Goal: Task Accomplishment & Management: Manage account settings

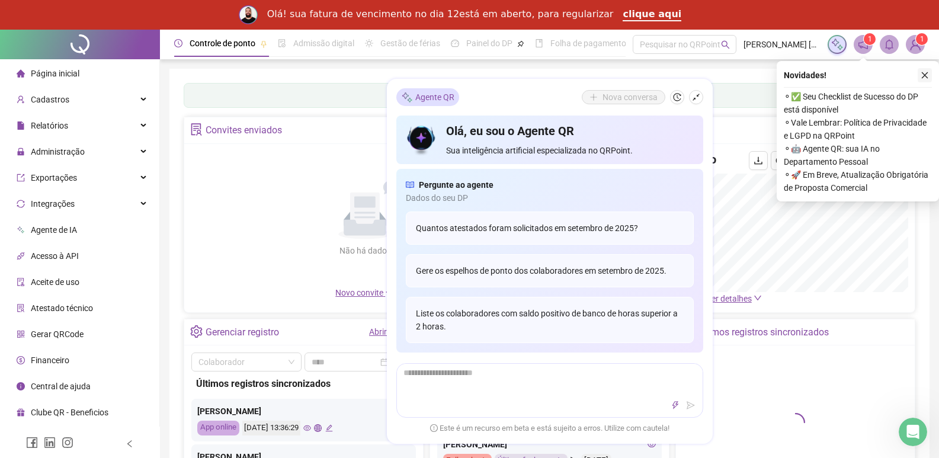
click at [929, 79] on button "button" at bounding box center [924, 75] width 14 height 14
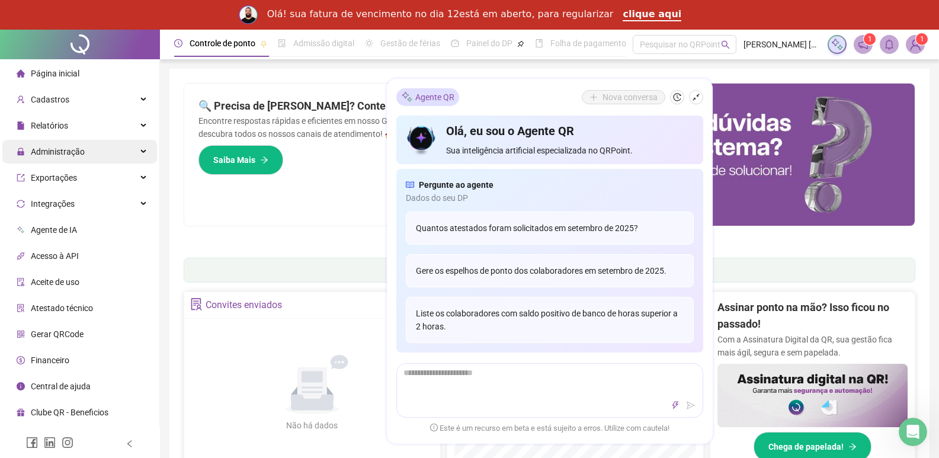
click at [44, 150] on span "Administração" at bounding box center [58, 151] width 54 height 9
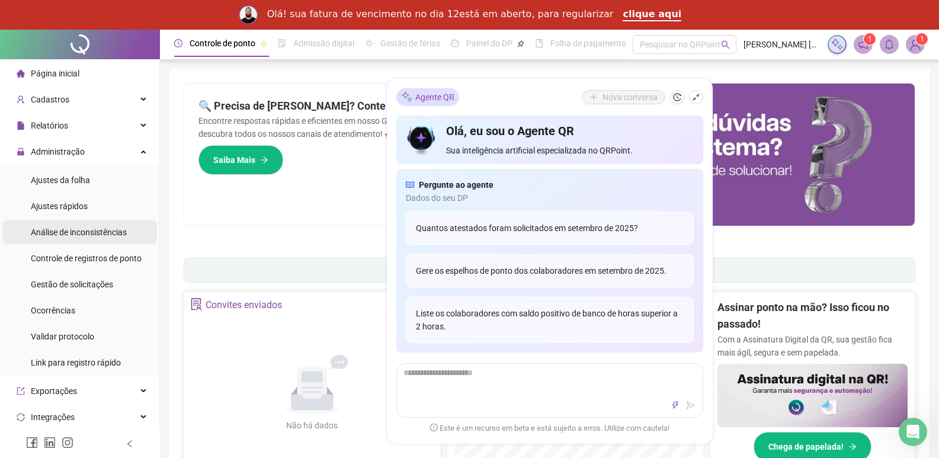
click at [56, 234] on span "Análise de inconsistências" at bounding box center [79, 231] width 96 height 9
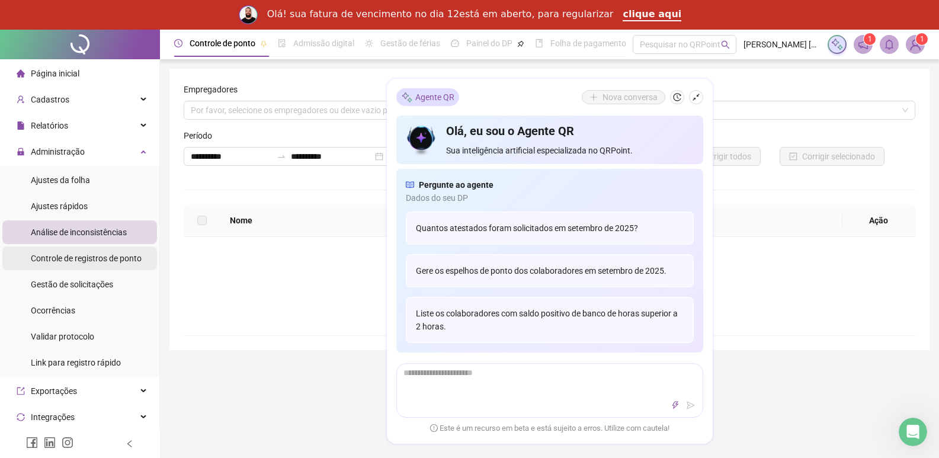
click at [56, 257] on span "Controle de registros de ponto" at bounding box center [86, 257] width 111 height 9
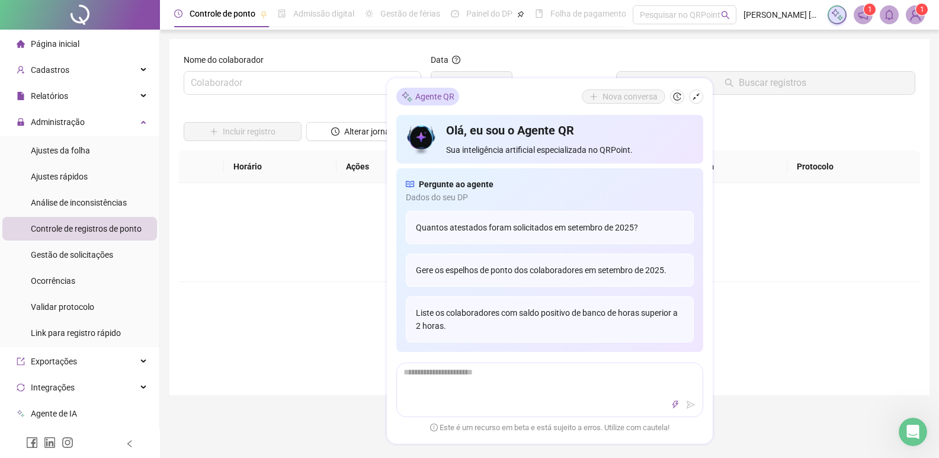
click at [831, 263] on div "Não há dados Não há dados" at bounding box center [549, 232] width 741 height 98
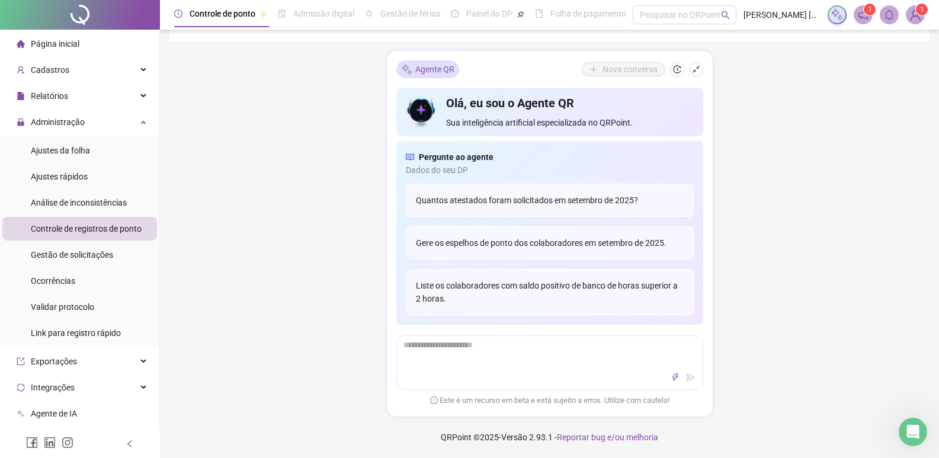
click at [827, 304] on div "Controle de ponto Admissão digital Gestão de férias Painel do DP Folha de pagam…" at bounding box center [549, 51] width 779 height 811
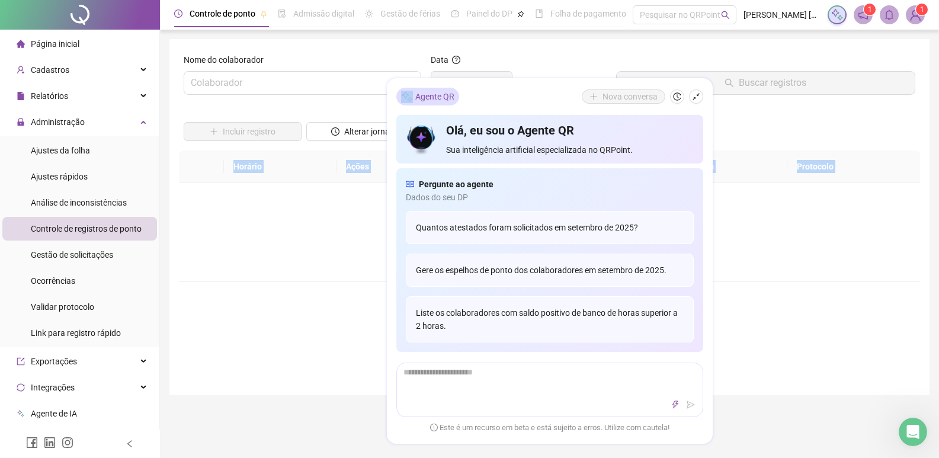
drag, startPoint x: 519, startPoint y: 94, endPoint x: 783, endPoint y: 120, distance: 265.4
click at [783, 119] on div "Controle de ponto Admissão digital Gestão de férias Painel do DP Folha de pagam…" at bounding box center [549, 405] width 779 height 811
click at [696, 93] on icon "shrink" at bounding box center [696, 97] width 8 height 8
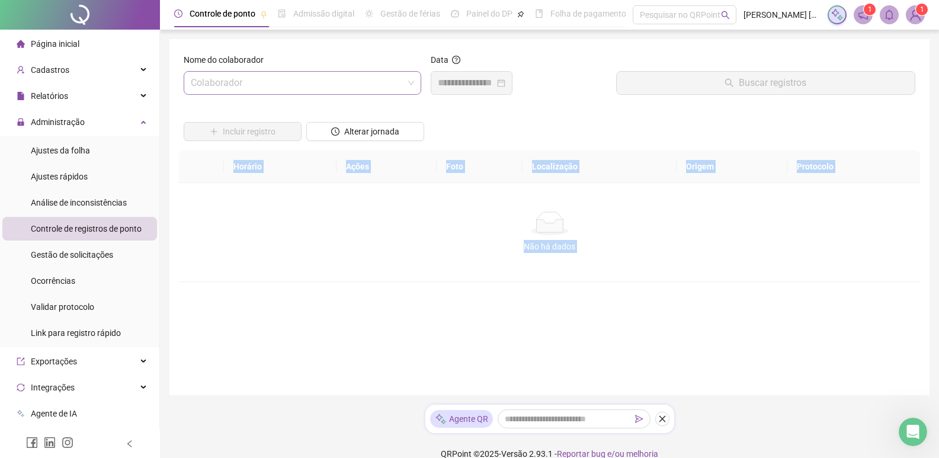
click at [346, 83] on input "search" at bounding box center [297, 83] width 213 height 23
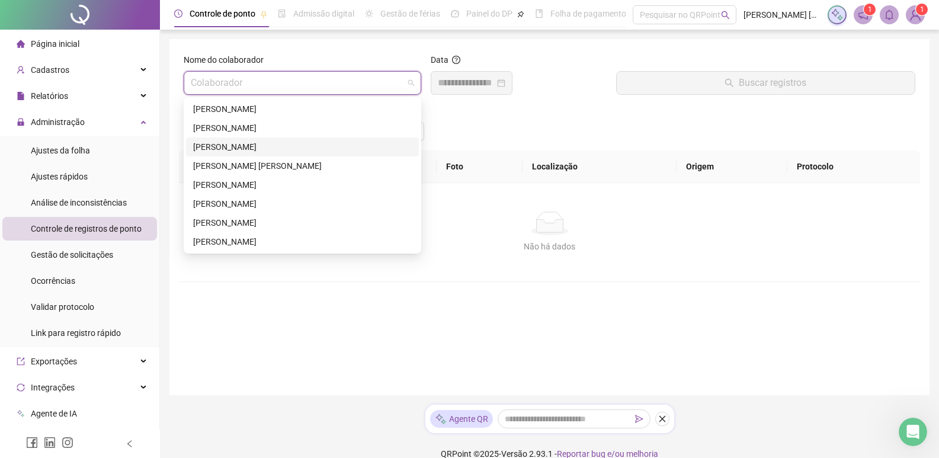
click at [249, 146] on div "DJONATHAN REGIS FERRARI" at bounding box center [302, 146] width 219 height 13
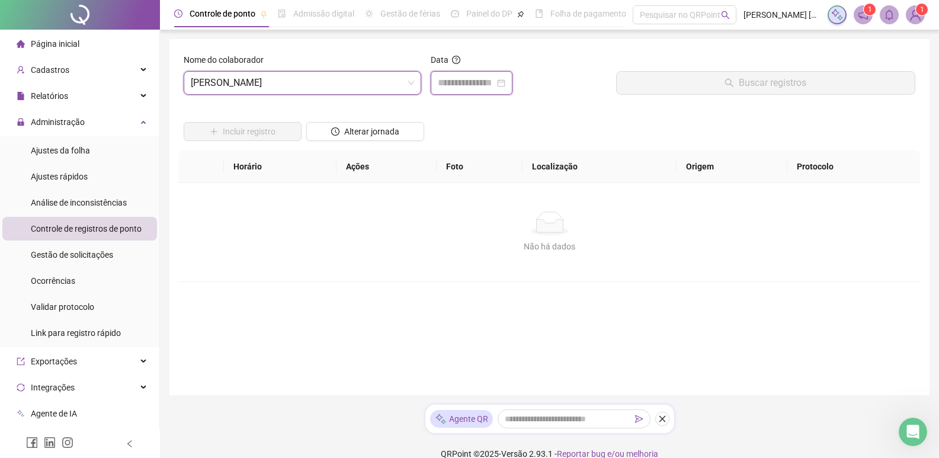
click at [468, 82] on input at bounding box center [466, 83] width 57 height 14
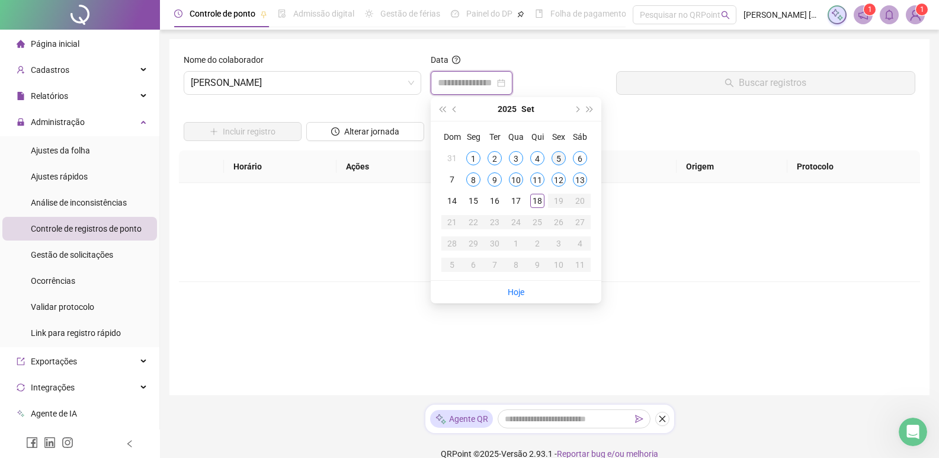
type input "**********"
click at [561, 159] on div "5" at bounding box center [558, 158] width 14 height 14
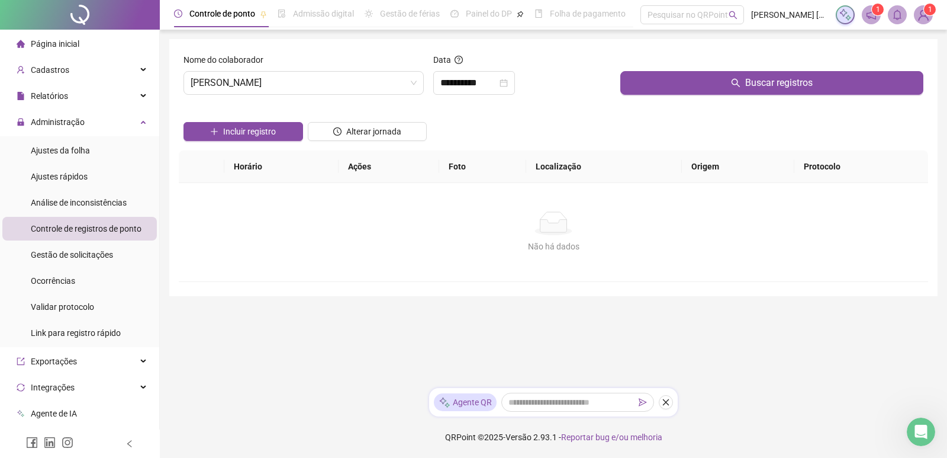
click at [692, 63] on div at bounding box center [772, 62] width 303 height 18
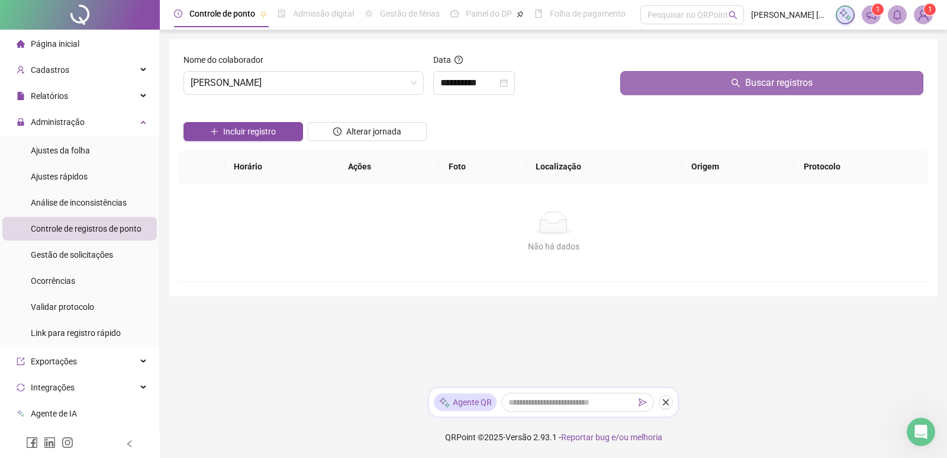
click at [688, 74] on button "Buscar registros" at bounding box center [772, 83] width 303 height 24
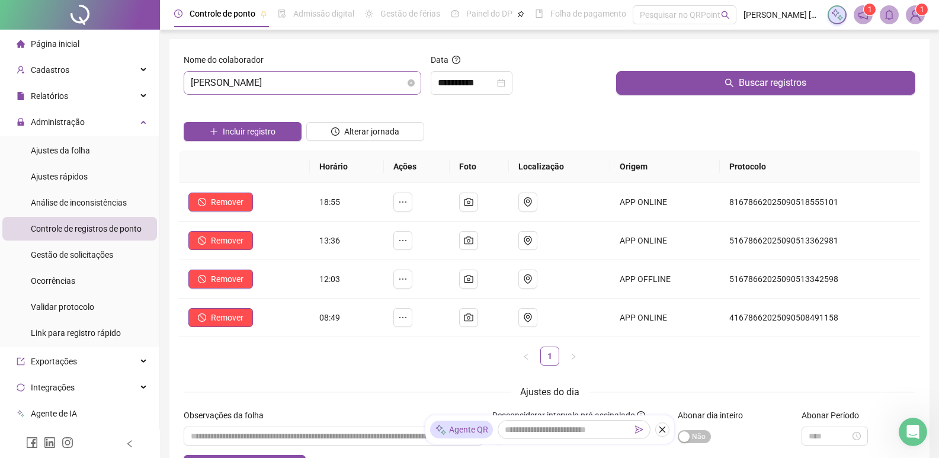
click at [388, 86] on span "DJONATHAN REGIS FERRARI" at bounding box center [302, 83] width 223 height 23
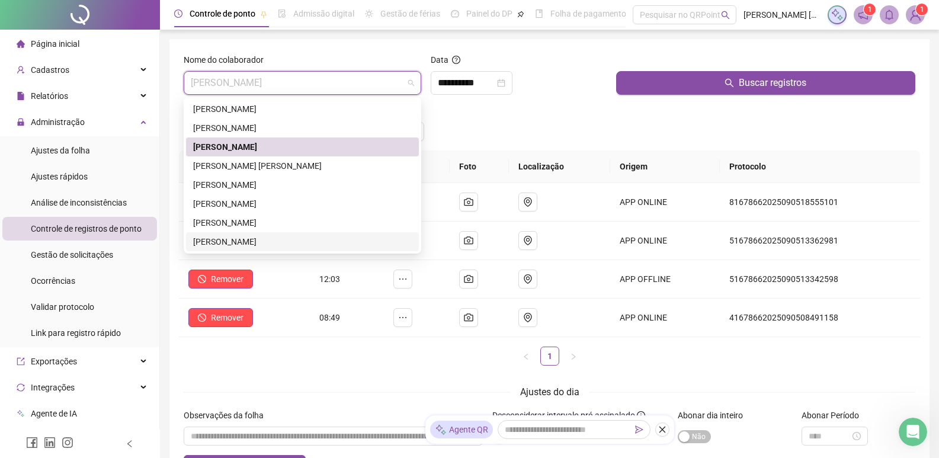
click at [234, 238] on div "STEPHANNYE FERNANDES DA SILVA" at bounding box center [302, 241] width 219 height 13
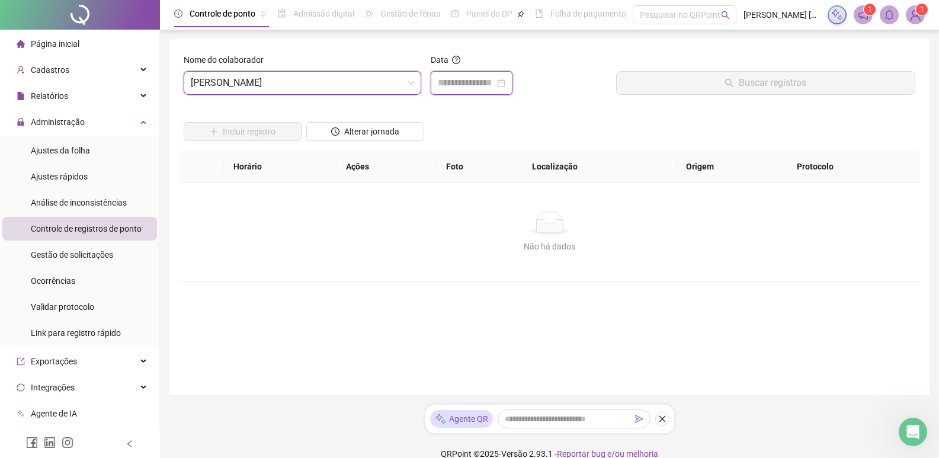
click at [473, 76] on input at bounding box center [466, 83] width 57 height 14
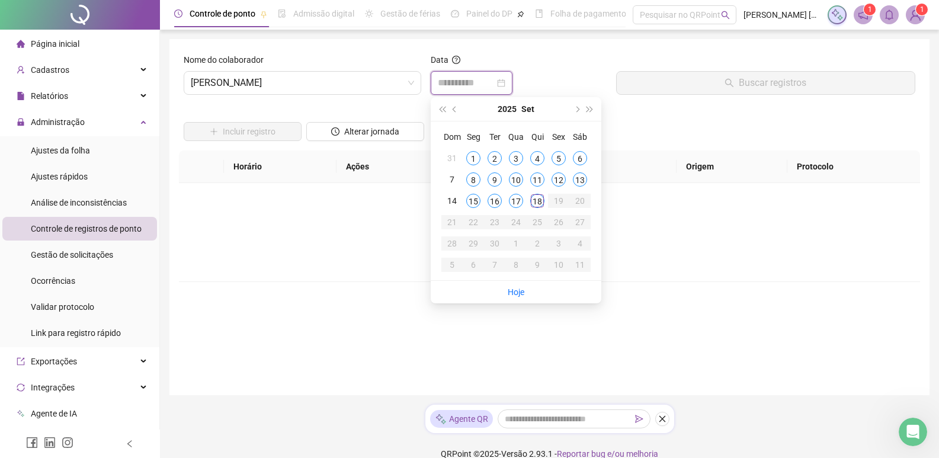
type input "**********"
click at [467, 178] on div "8" at bounding box center [473, 179] width 14 height 14
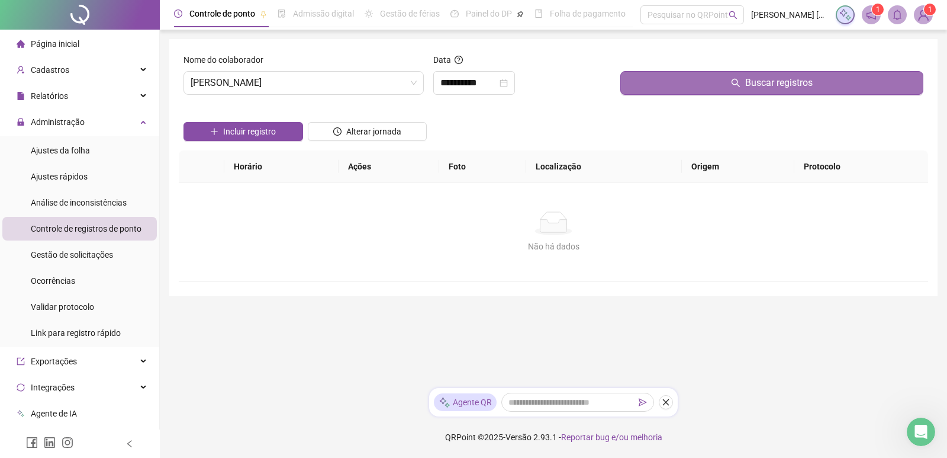
click at [666, 83] on button "Buscar registros" at bounding box center [772, 83] width 303 height 24
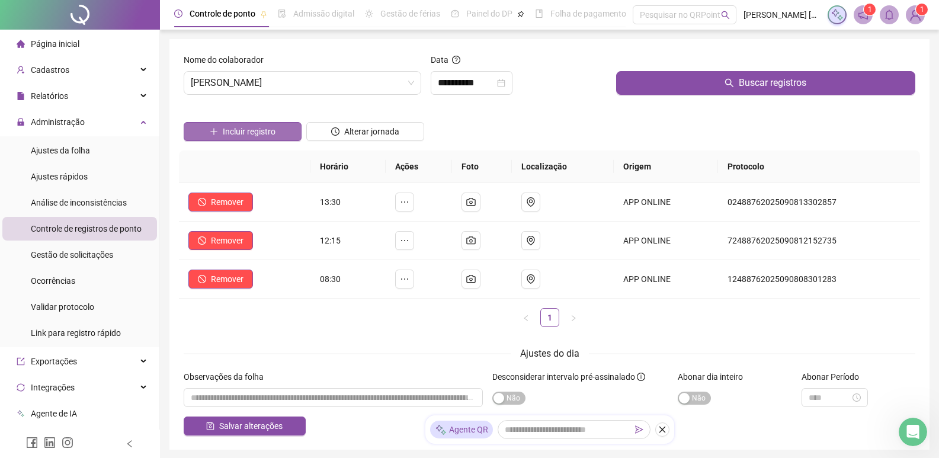
click at [287, 137] on button "Incluir registro" at bounding box center [243, 131] width 118 height 19
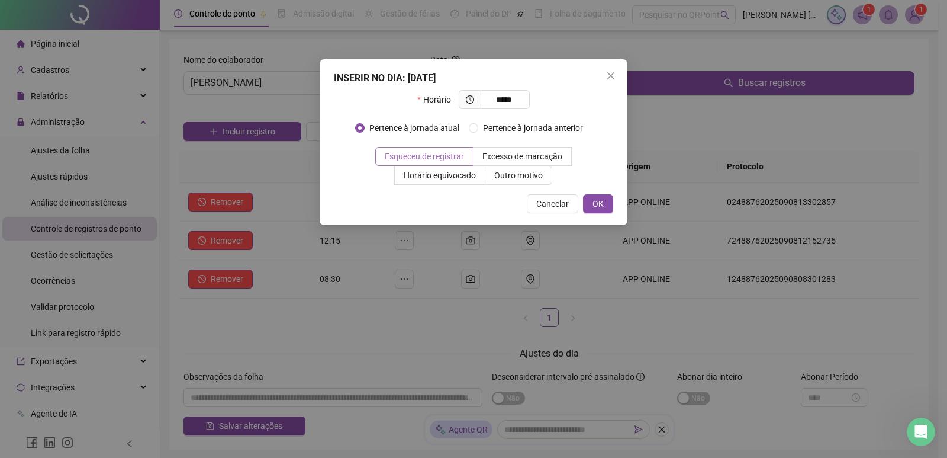
type input "*****"
click at [415, 152] on span "Esqueceu de registrar" at bounding box center [424, 156] width 79 height 9
click at [602, 202] on span "OK" at bounding box center [598, 203] width 11 height 13
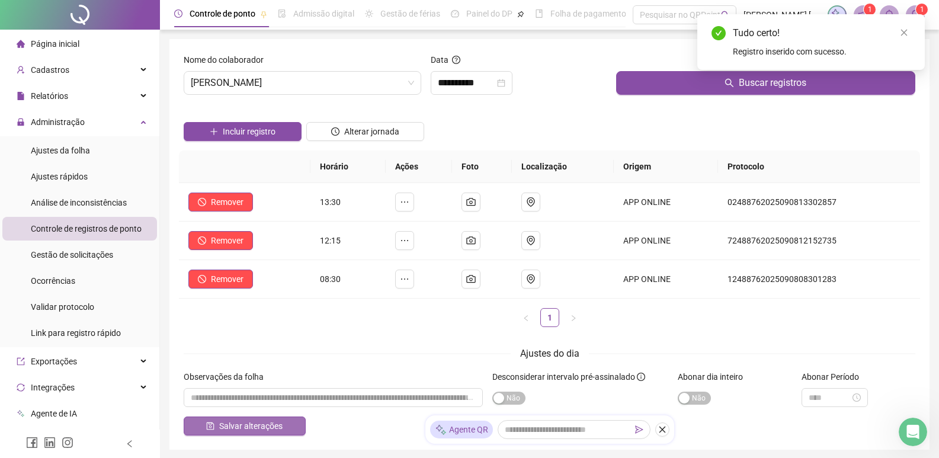
click at [280, 421] on span "Salvar alterações" at bounding box center [250, 425] width 63 height 13
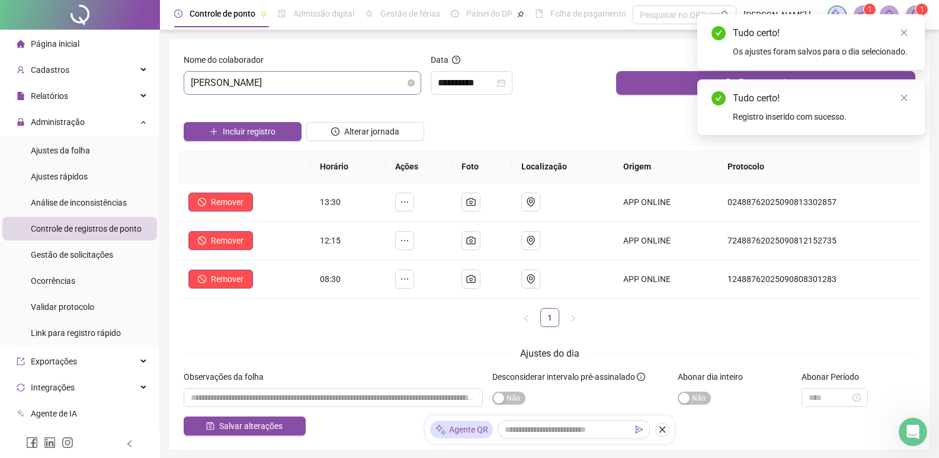
drag, startPoint x: 416, startPoint y: 95, endPoint x: 410, endPoint y: 88, distance: 8.8
click at [416, 94] on div "Nome do colaborador STEPHANNYE FERNANDES DA SILVA" at bounding box center [302, 78] width 247 height 51
click at [410, 88] on span "STEPHANNYE FERNANDES DA SILVA" at bounding box center [302, 83] width 223 height 23
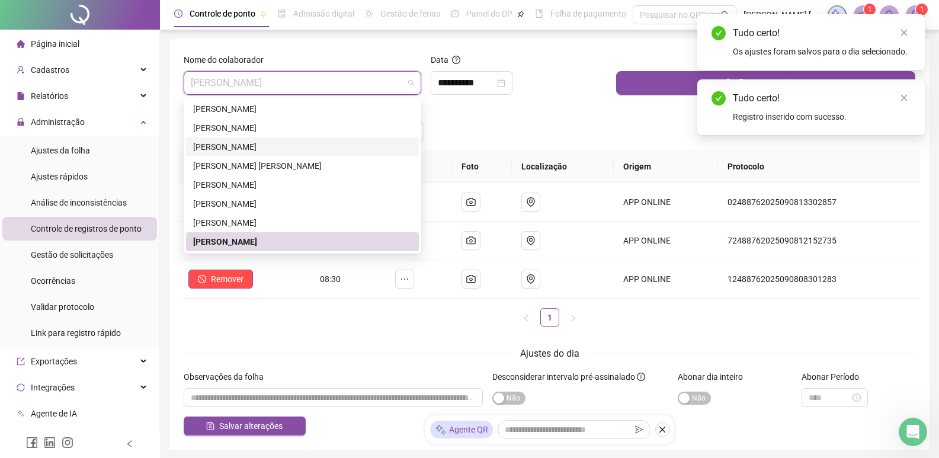
click at [263, 159] on div "JESSICA CAROLINE BREHMER ANACLETO" at bounding box center [302, 165] width 219 height 13
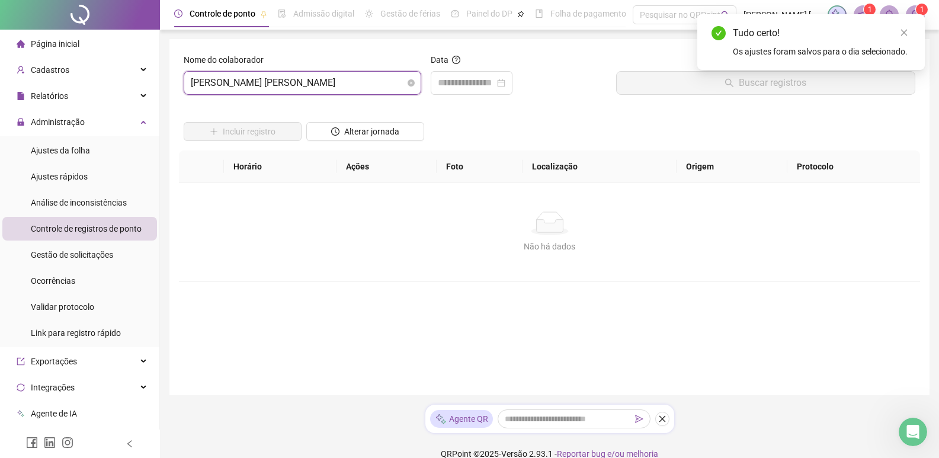
click at [320, 94] on span "JESSICA CAROLINE BREHMER ANACLETO" at bounding box center [302, 83] width 223 height 23
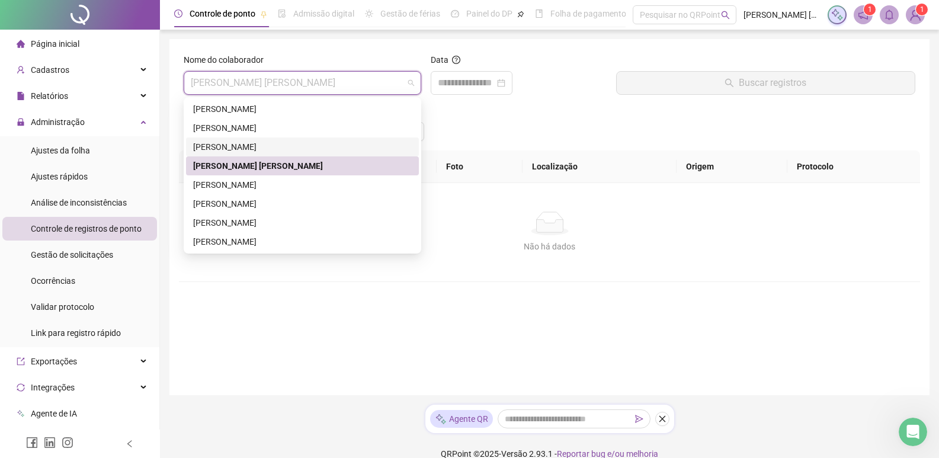
click at [252, 142] on div "DJONATHAN REGIS FERRARI" at bounding box center [302, 146] width 219 height 13
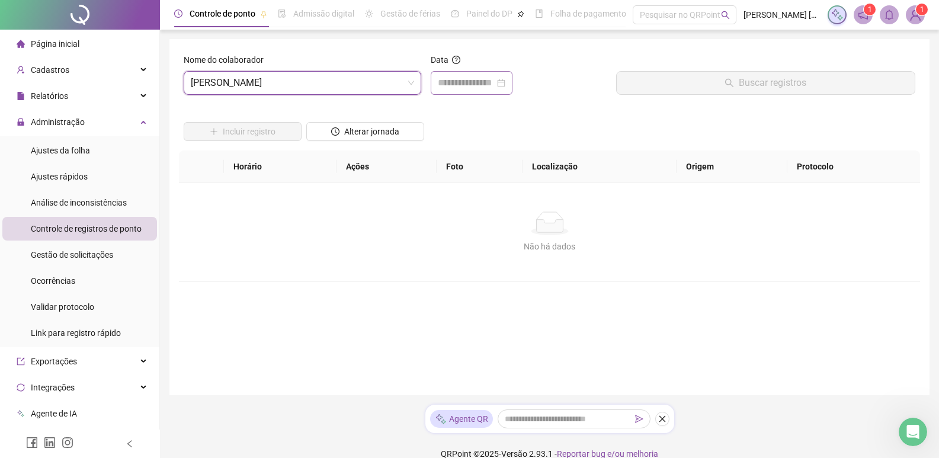
click at [451, 91] on div at bounding box center [472, 83] width 82 height 24
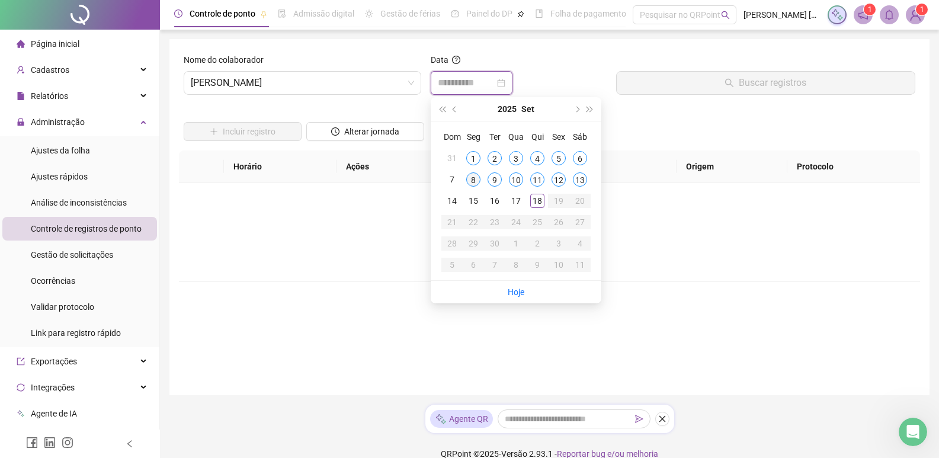
type input "**********"
click at [473, 179] on div "8" at bounding box center [473, 179] width 14 height 14
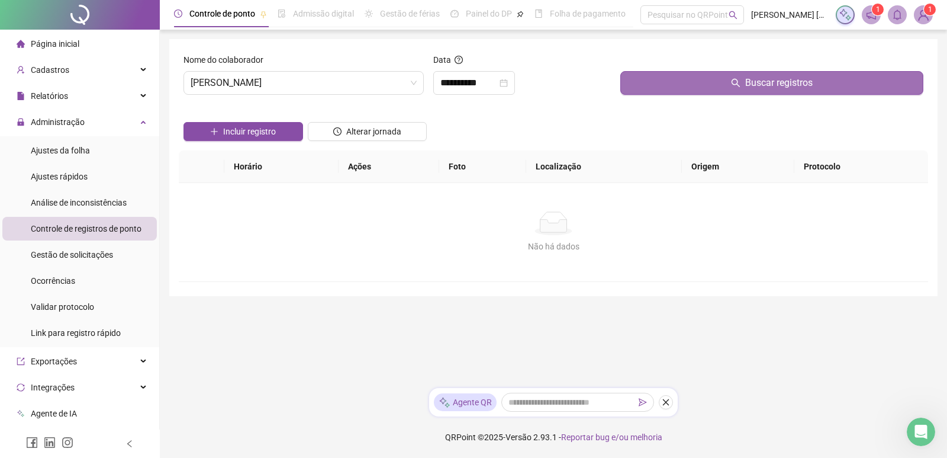
click at [692, 93] on button "Buscar registros" at bounding box center [772, 83] width 303 height 24
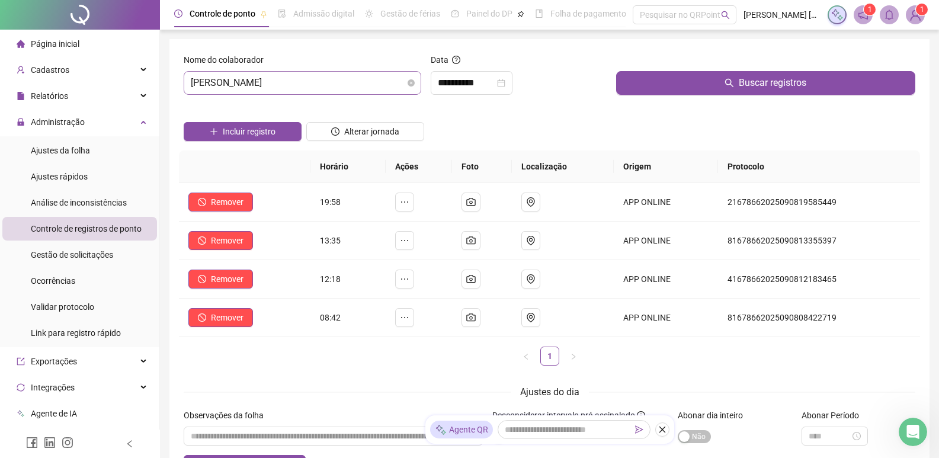
click at [403, 82] on span "DJONATHAN REGIS FERRARI" at bounding box center [302, 83] width 223 height 23
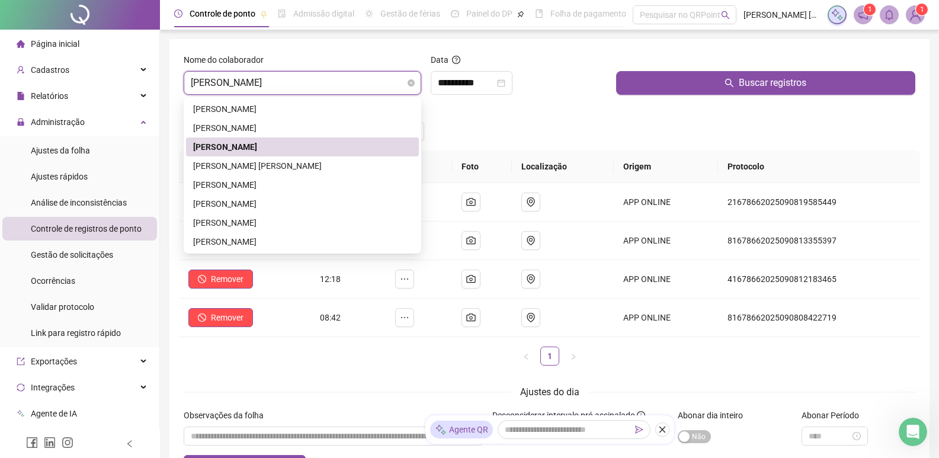
click at [393, 85] on span "DJONATHAN REGIS FERRARI" at bounding box center [302, 83] width 223 height 23
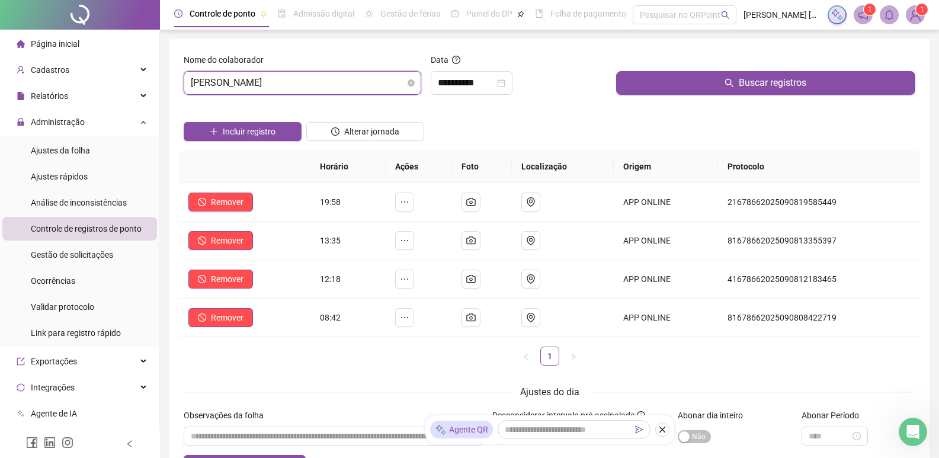
click at [385, 88] on span "DJONATHAN REGIS FERRARI" at bounding box center [302, 83] width 223 height 23
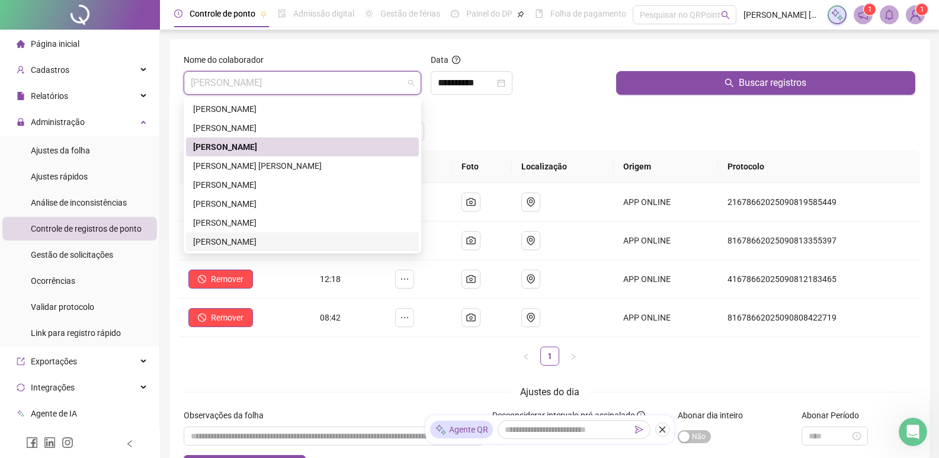
click at [253, 236] on div "STEPHANNYE FERNANDES DA SILVA" at bounding box center [302, 241] width 219 height 13
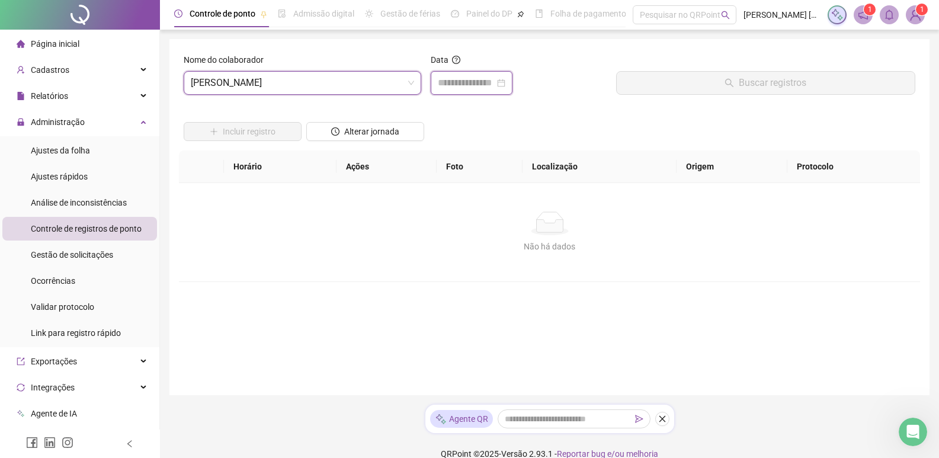
click at [474, 86] on input at bounding box center [466, 83] width 57 height 14
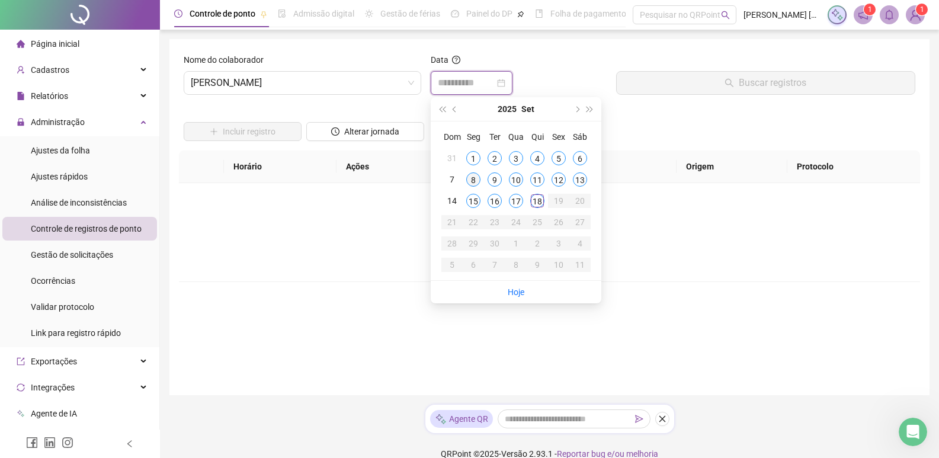
type input "**********"
click at [477, 178] on div "8" at bounding box center [473, 179] width 14 height 14
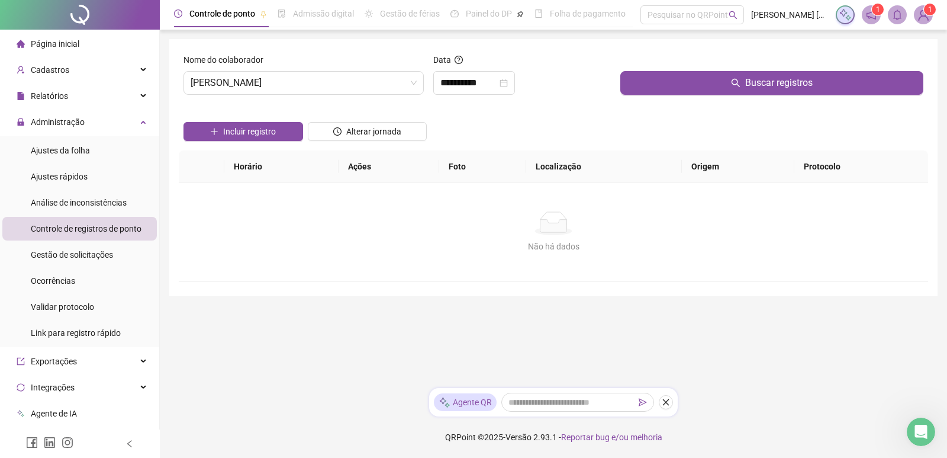
click at [624, 104] on form "**********" at bounding box center [554, 167] width 740 height 229
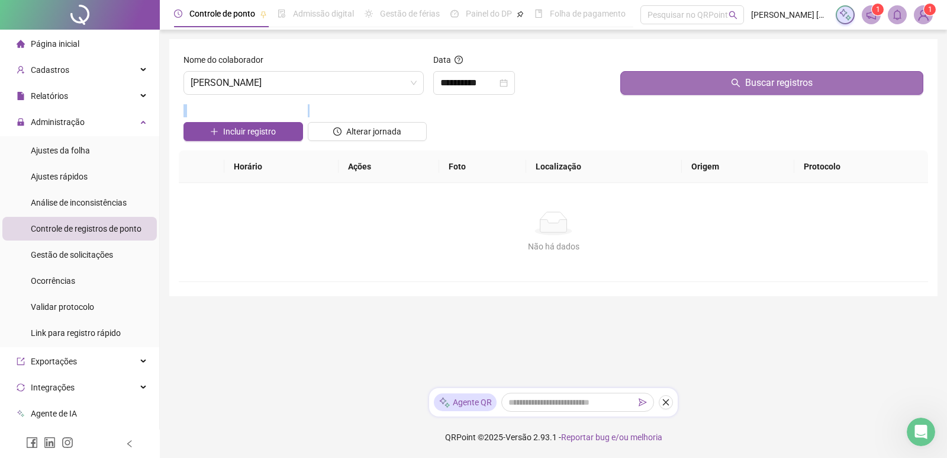
click at [638, 88] on button "Buscar registros" at bounding box center [772, 83] width 303 height 24
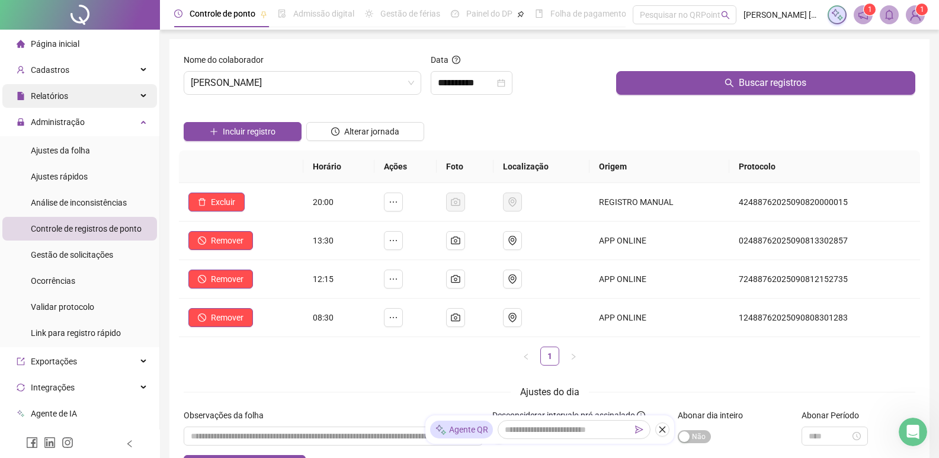
click at [59, 99] on span "Relatórios" at bounding box center [49, 95] width 37 height 9
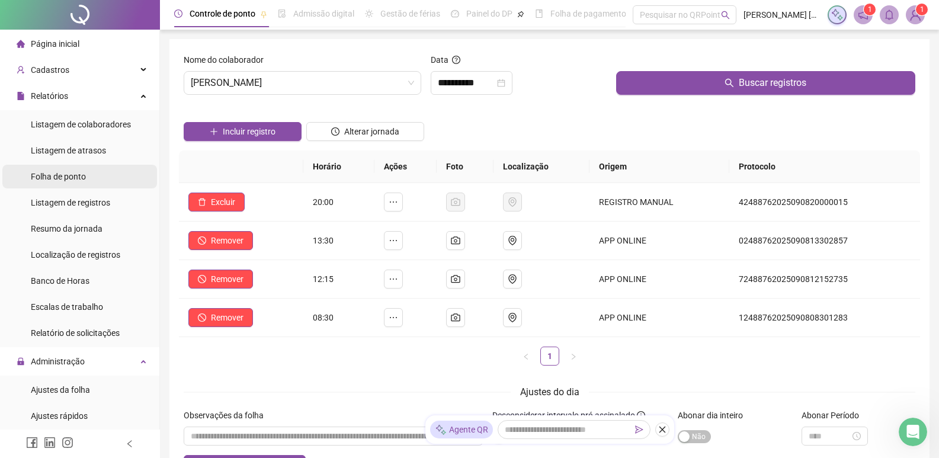
click at [71, 179] on span "Folha de ponto" at bounding box center [58, 176] width 55 height 9
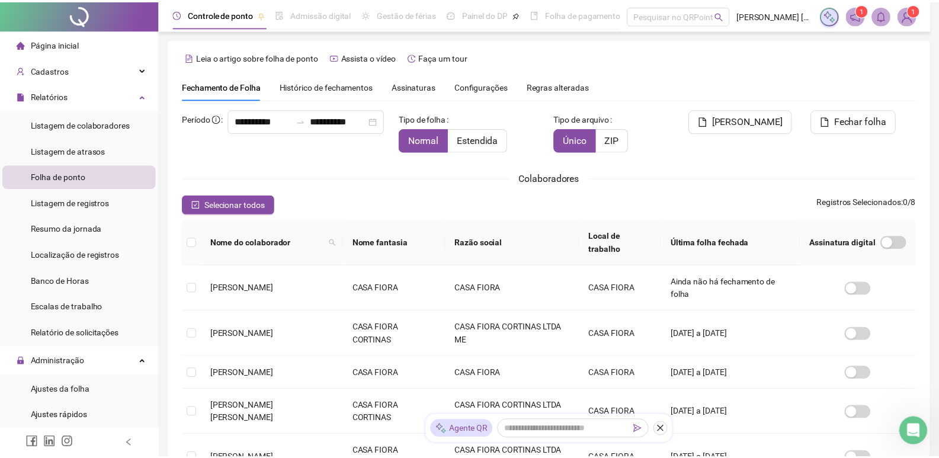
scroll to position [14, 0]
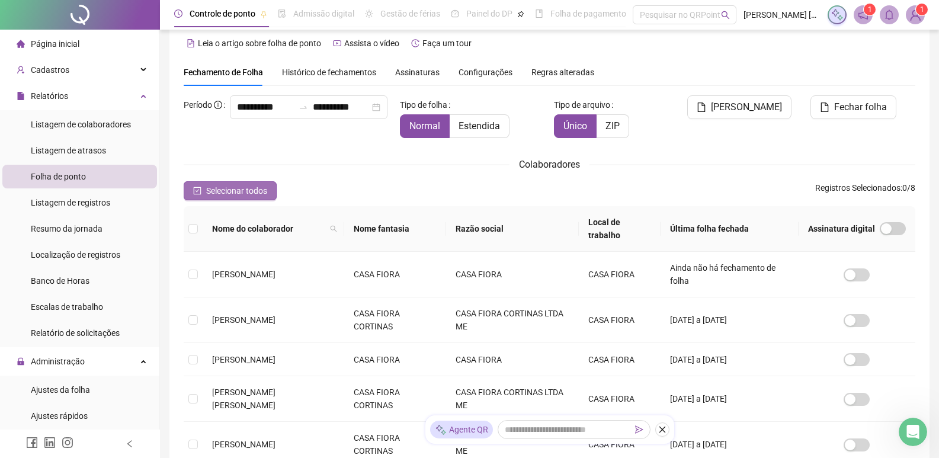
click at [203, 189] on button "Selecionar todos" at bounding box center [230, 190] width 93 height 19
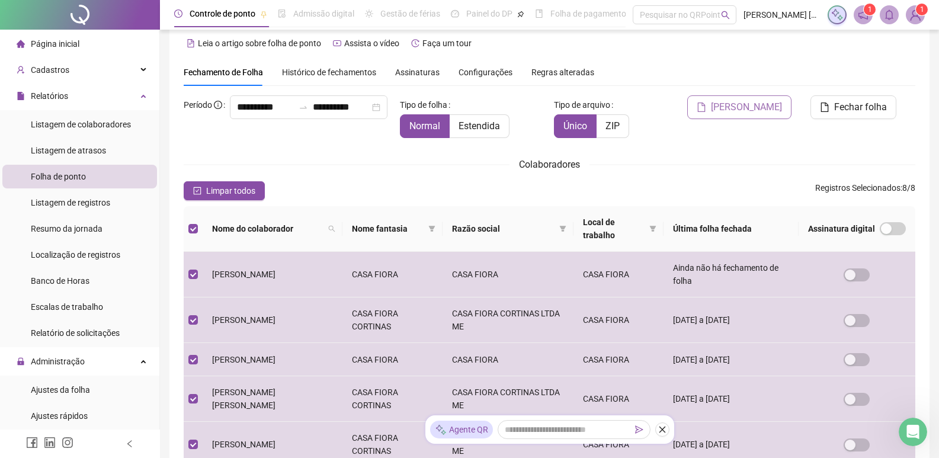
click at [760, 110] on span "Gerar espelho" at bounding box center [746, 107] width 71 height 14
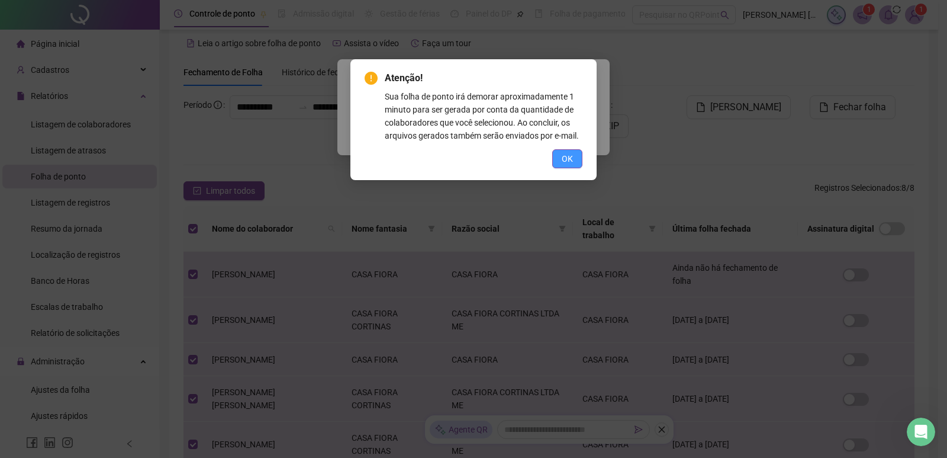
click at [573, 155] on span "OK" at bounding box center [567, 158] width 11 height 13
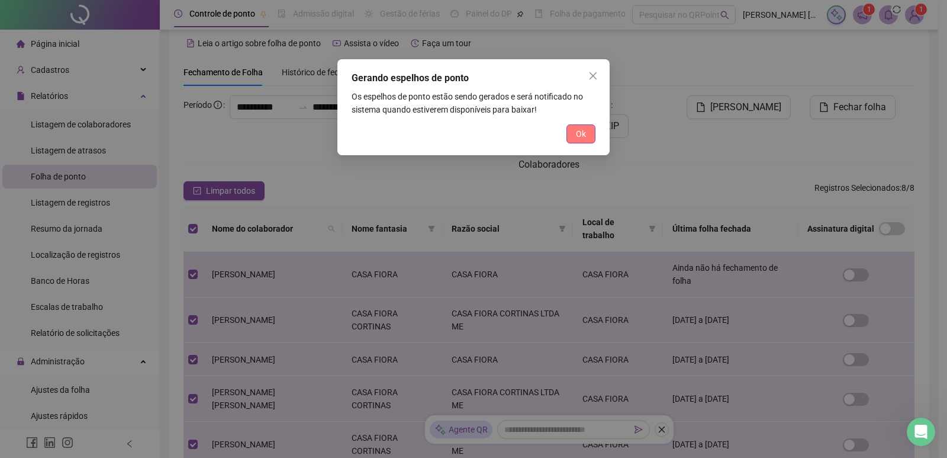
click at [585, 137] on span "Ok" at bounding box center [581, 133] width 10 height 13
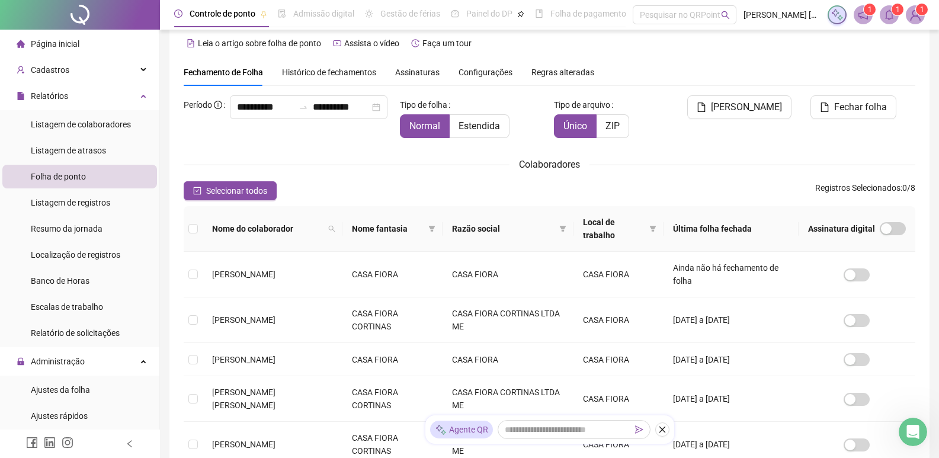
click at [892, 15] on icon "bell" at bounding box center [889, 14] width 11 height 11
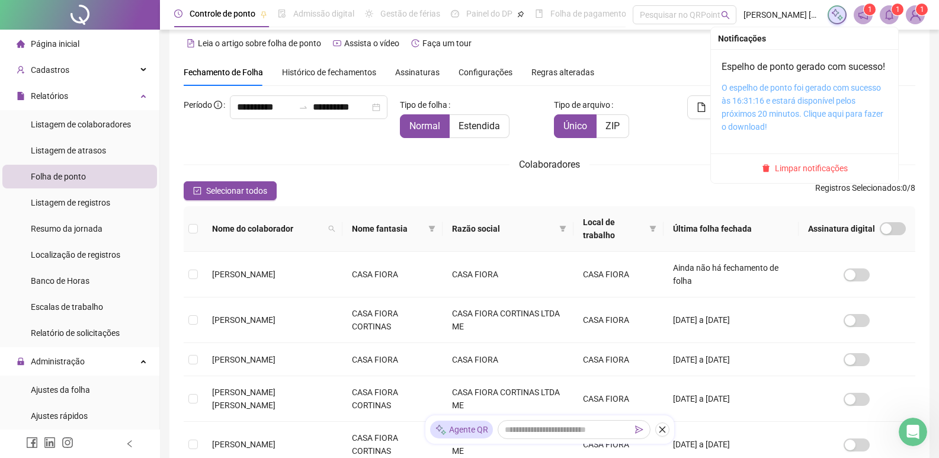
click at [783, 115] on link "O espelho de ponto foi gerado com sucesso às 16:31:16 e estará disponível pelos…" at bounding box center [802, 107] width 162 height 49
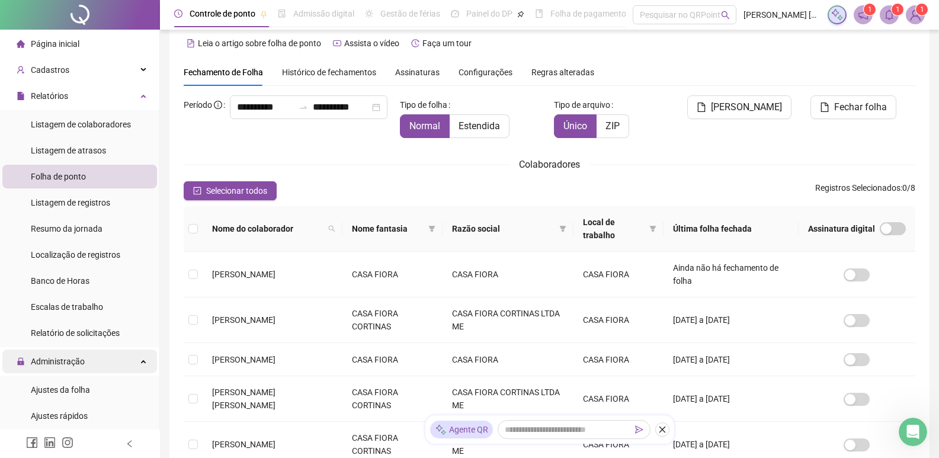
click at [55, 352] on span "Administração" at bounding box center [51, 361] width 68 height 24
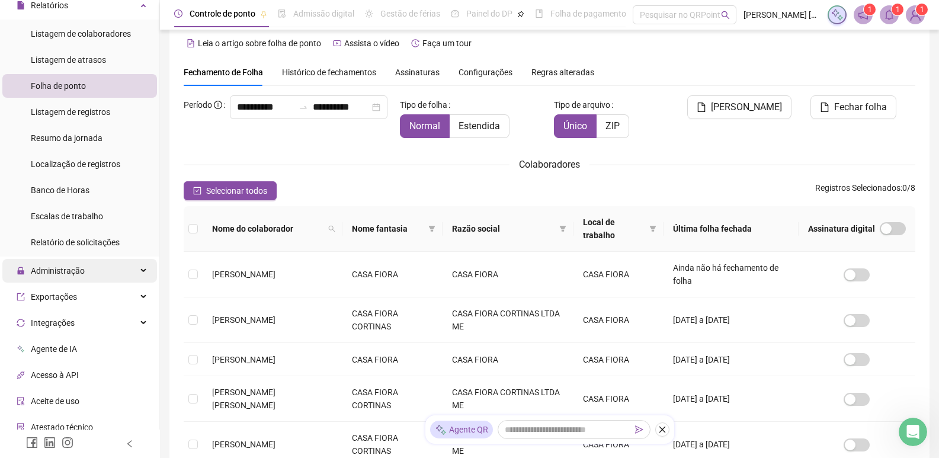
scroll to position [118, 0]
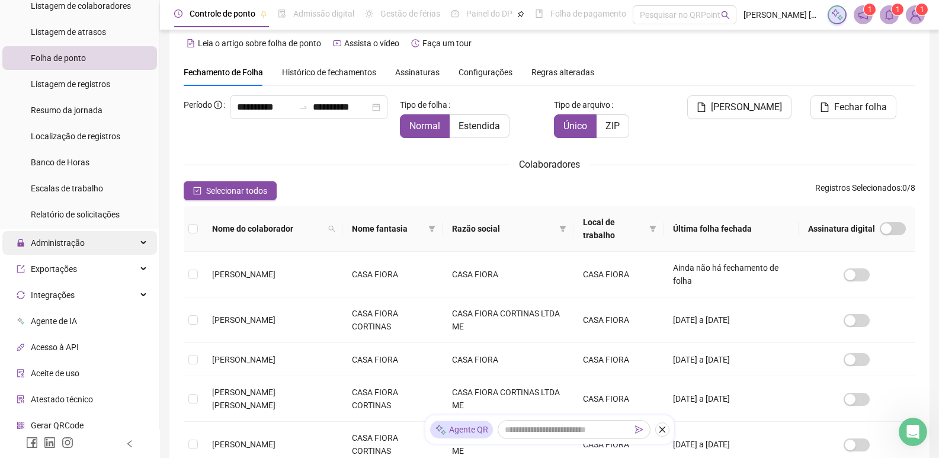
click at [63, 236] on span "Administração" at bounding box center [51, 243] width 68 height 24
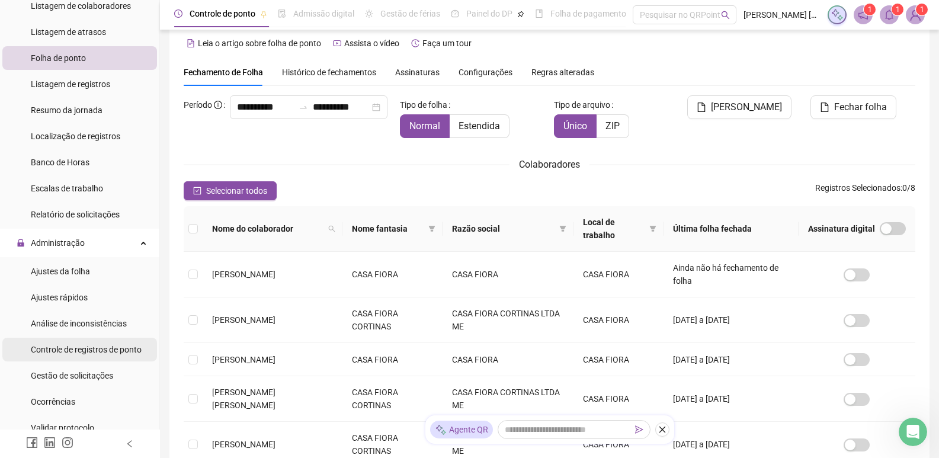
click at [70, 350] on span "Controle de registros de ponto" at bounding box center [86, 349] width 111 height 9
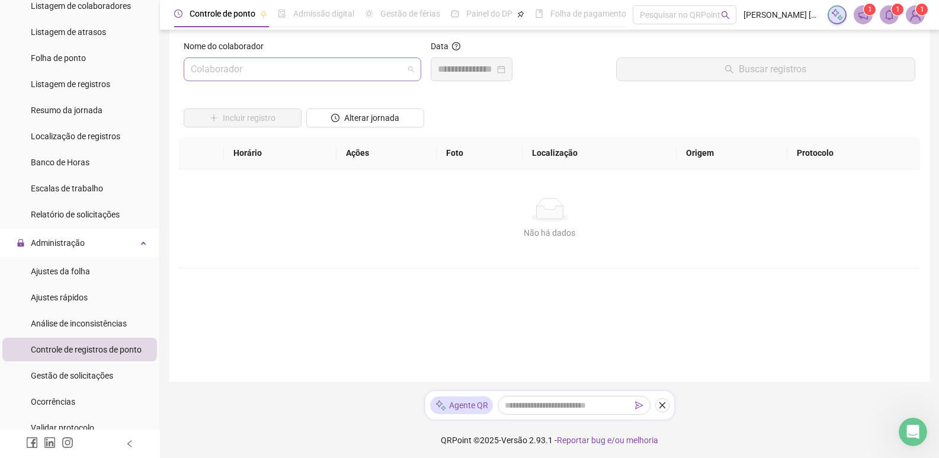
click at [360, 67] on input "search" at bounding box center [297, 69] width 213 height 23
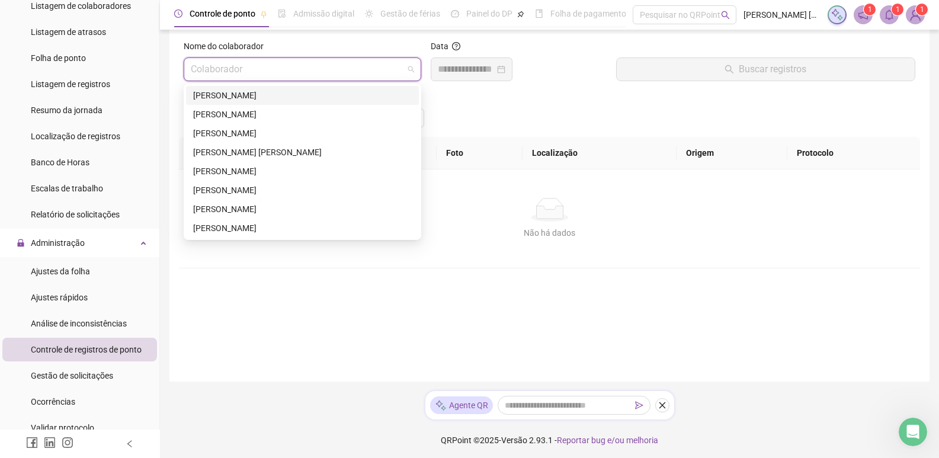
click at [335, 97] on div "AMANDA MANEA" at bounding box center [302, 95] width 219 height 13
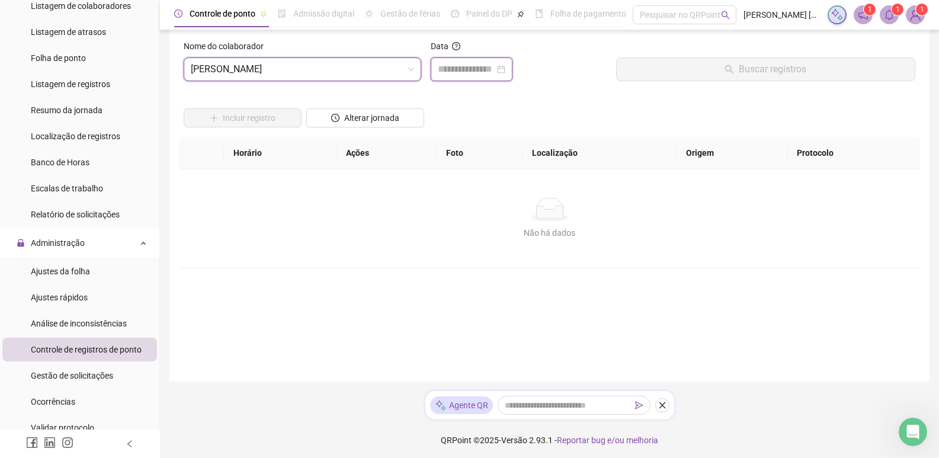
click at [473, 66] on input at bounding box center [466, 69] width 57 height 14
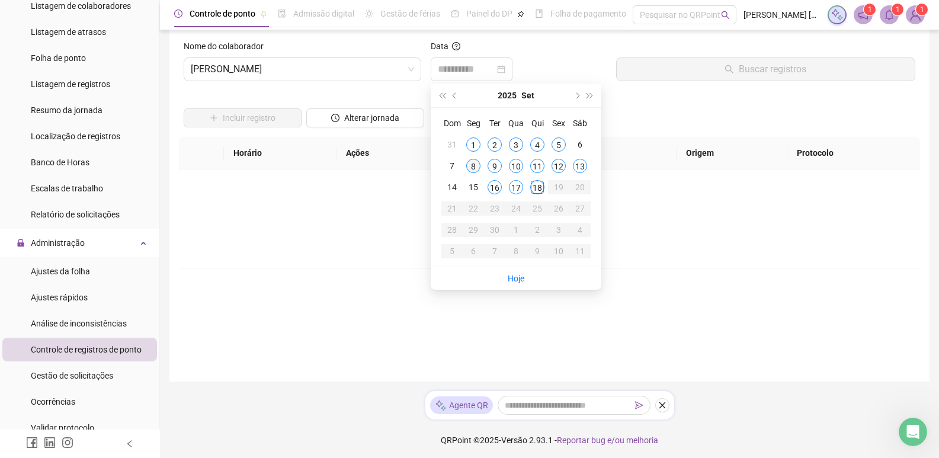
click at [471, 170] on div "8" at bounding box center [473, 166] width 14 height 14
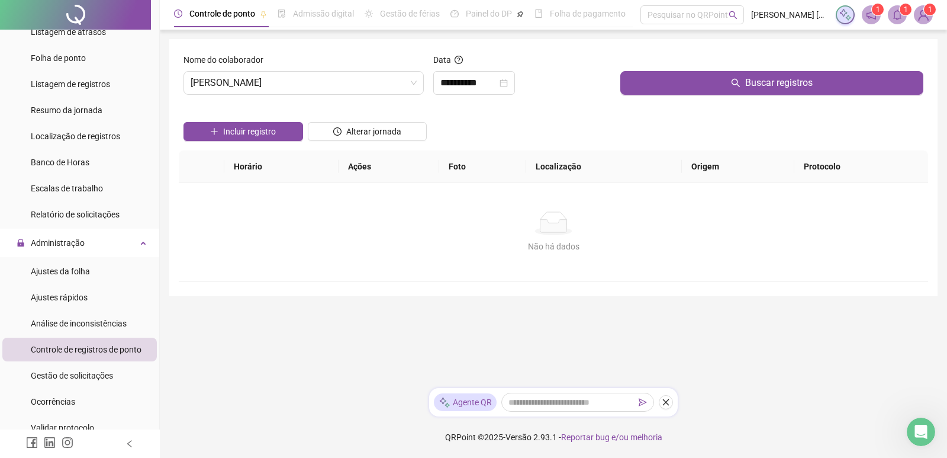
click at [648, 96] on div "Buscar registros" at bounding box center [772, 78] width 313 height 51
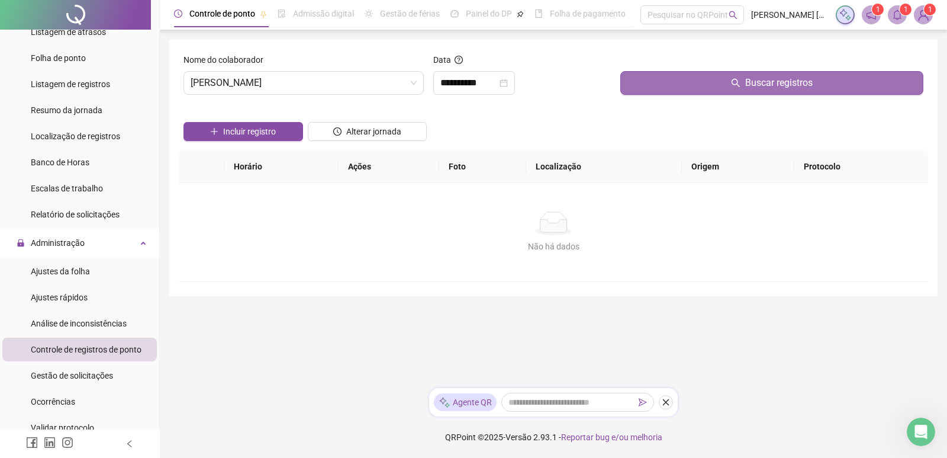
click at [662, 82] on button "Buscar registros" at bounding box center [772, 83] width 303 height 24
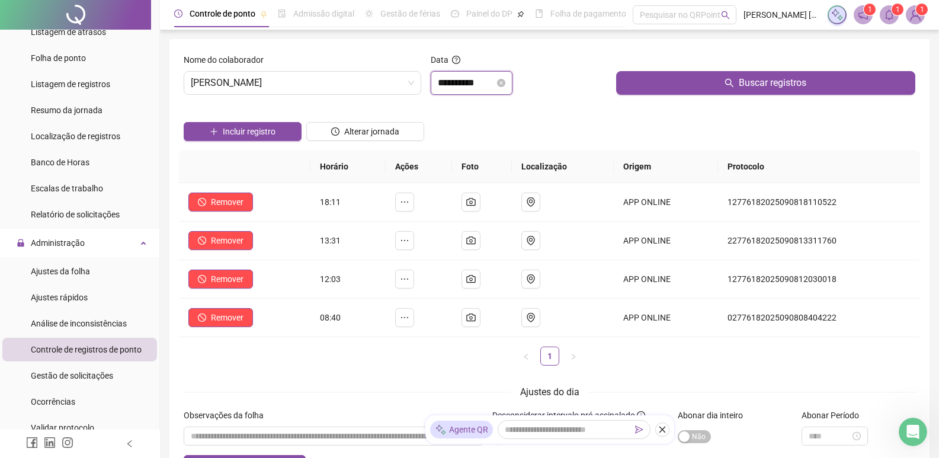
click at [491, 88] on input "**********" at bounding box center [466, 83] width 57 height 14
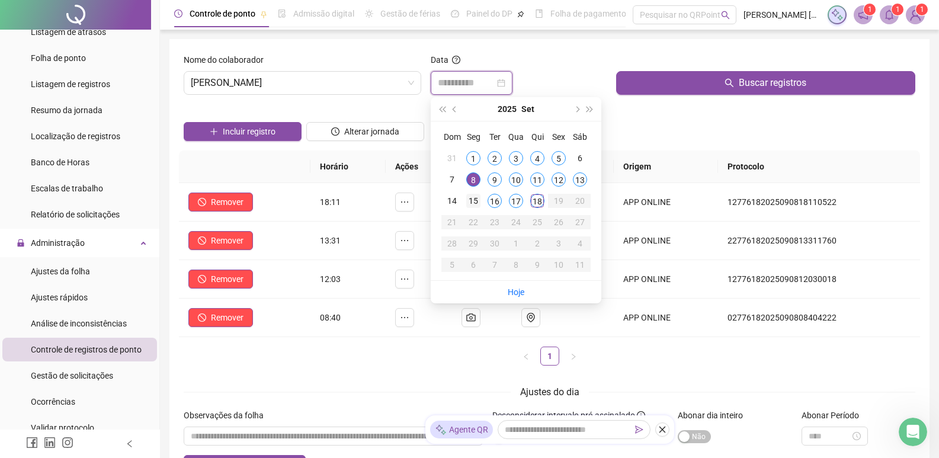
type input "**********"
click at [470, 197] on div "15" at bounding box center [473, 201] width 14 height 14
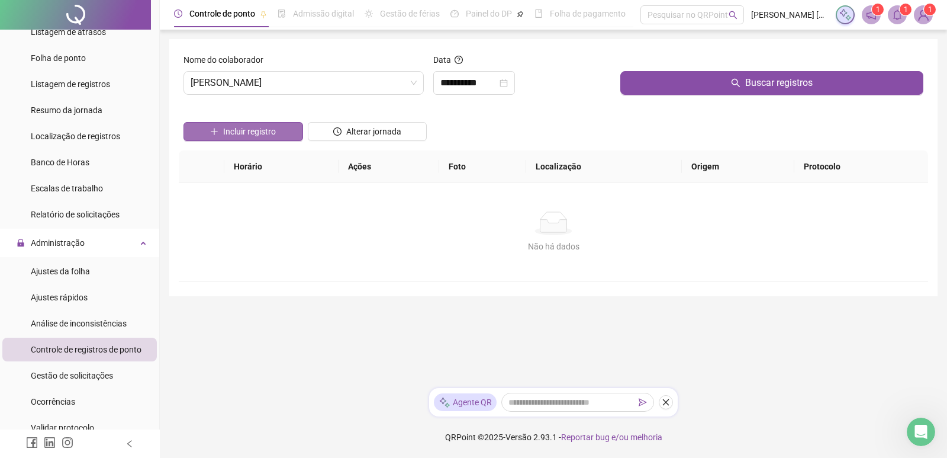
click at [275, 136] on span "Incluir registro" at bounding box center [249, 131] width 53 height 13
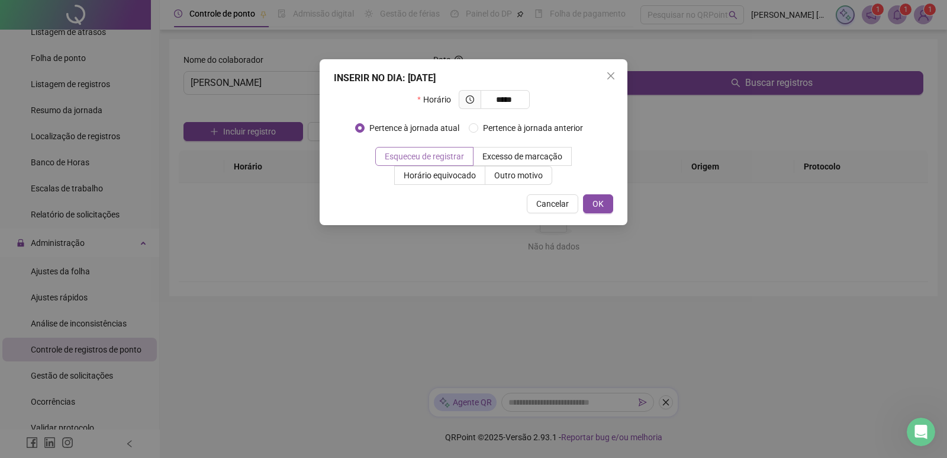
type input "*****"
click at [432, 153] on span "Esqueceu de registrar" at bounding box center [424, 156] width 79 height 9
click at [602, 203] on span "OK" at bounding box center [598, 203] width 11 height 13
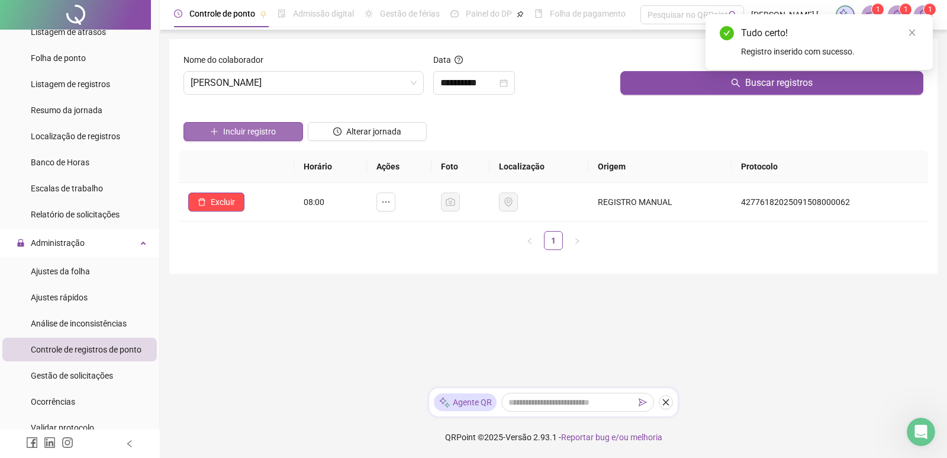
click at [268, 133] on span "Incluir registro" at bounding box center [249, 131] width 53 height 13
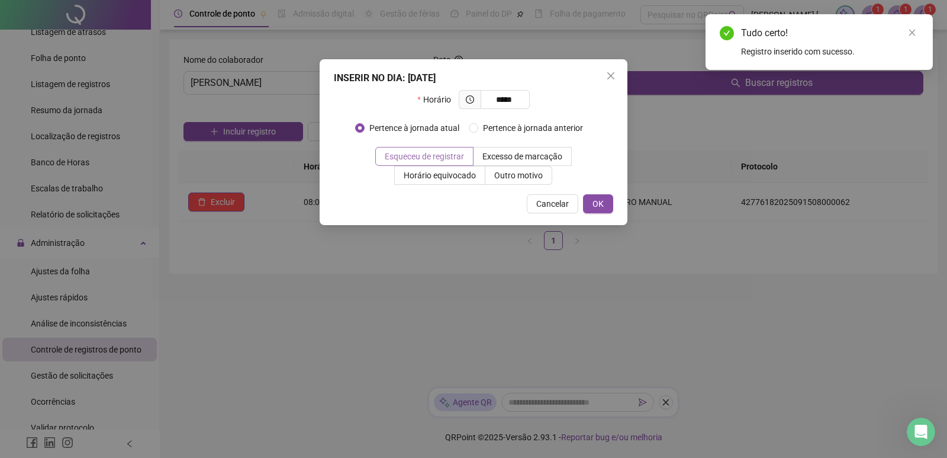
type input "*****"
click at [412, 153] on span "Esqueceu de registrar" at bounding box center [424, 156] width 79 height 9
click at [592, 202] on button "OK" at bounding box center [598, 203] width 30 height 19
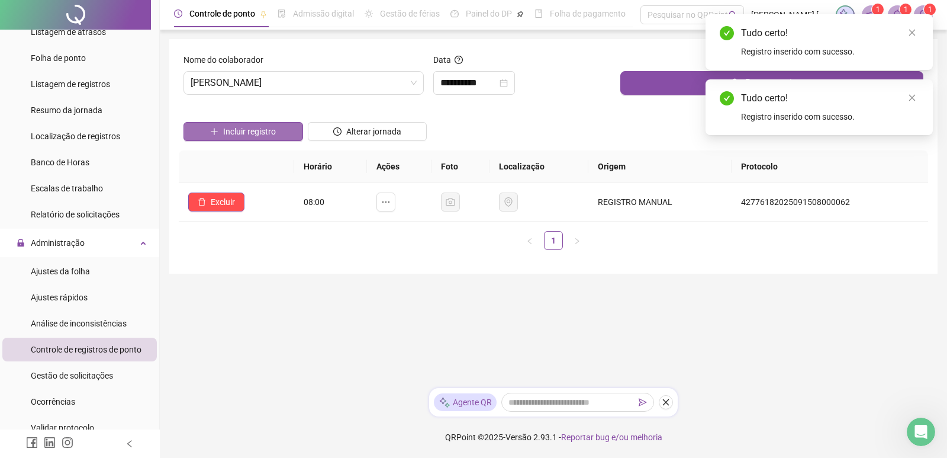
click at [262, 132] on span "Incluir registro" at bounding box center [249, 131] width 53 height 13
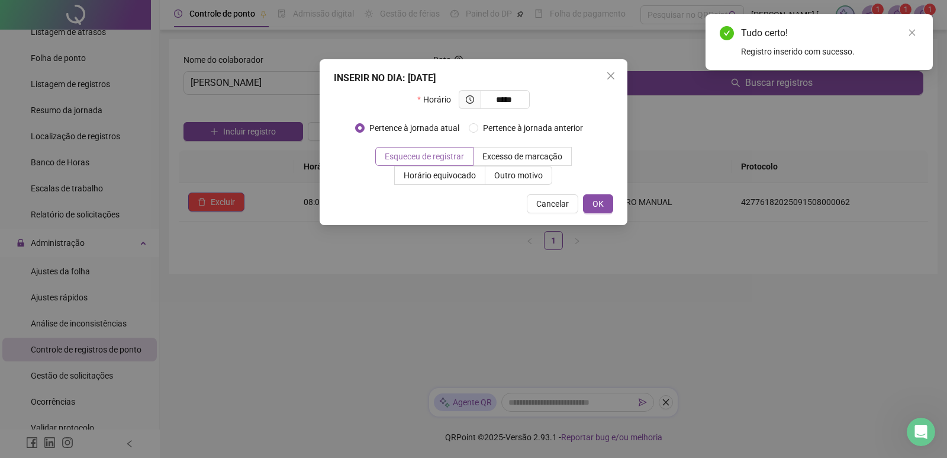
type input "*****"
click at [437, 156] on span "Esqueceu de registrar" at bounding box center [424, 156] width 79 height 9
click at [593, 204] on span "OK" at bounding box center [598, 203] width 11 height 13
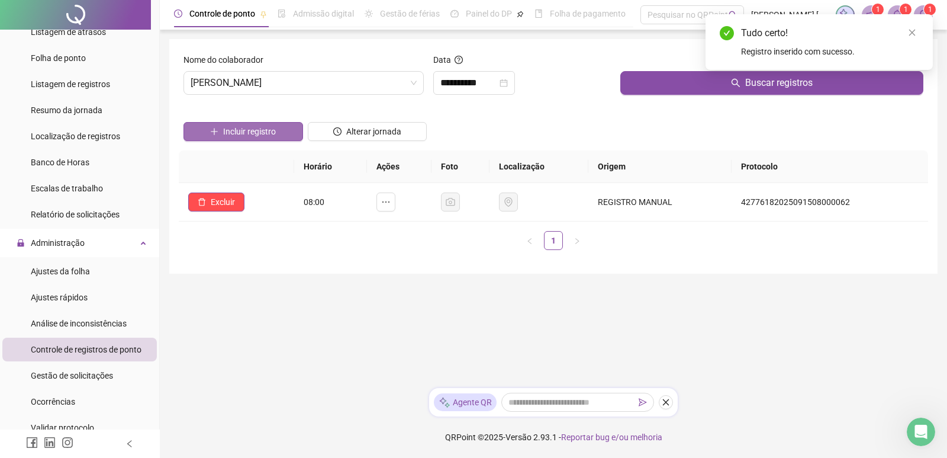
click at [261, 137] on span "Incluir registro" at bounding box center [249, 131] width 53 height 13
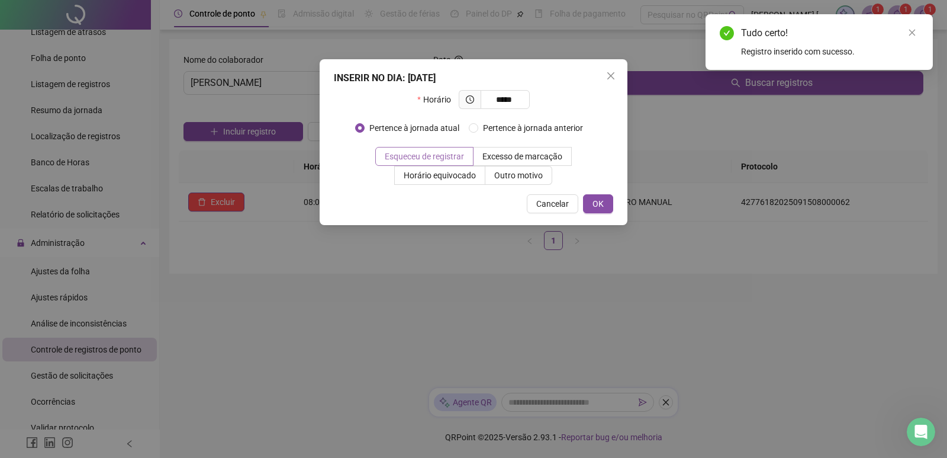
type input "*****"
click at [403, 153] on span "Esqueceu de registrar" at bounding box center [424, 156] width 79 height 9
click at [603, 203] on span "OK" at bounding box center [598, 203] width 11 height 13
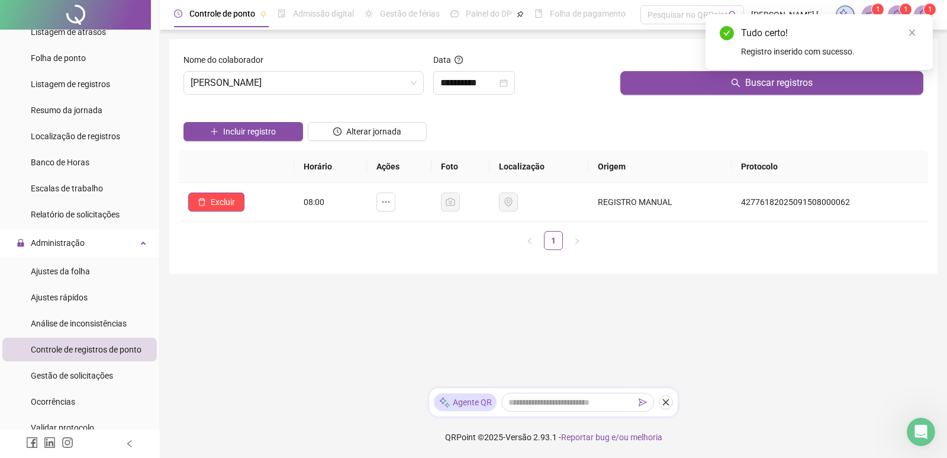
click at [673, 406] on div "Agente QR" at bounding box center [553, 402] width 249 height 28
click at [669, 399] on icon "close" at bounding box center [666, 402] width 8 height 8
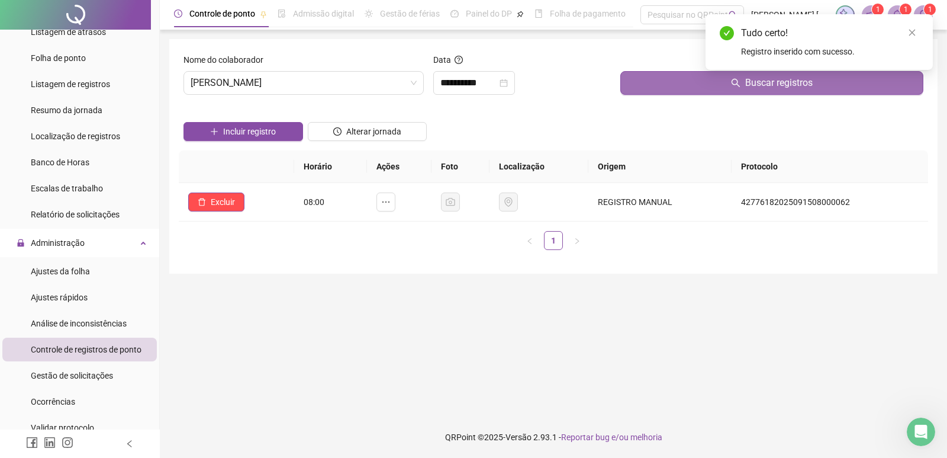
click at [724, 82] on button "Buscar registros" at bounding box center [772, 83] width 303 height 24
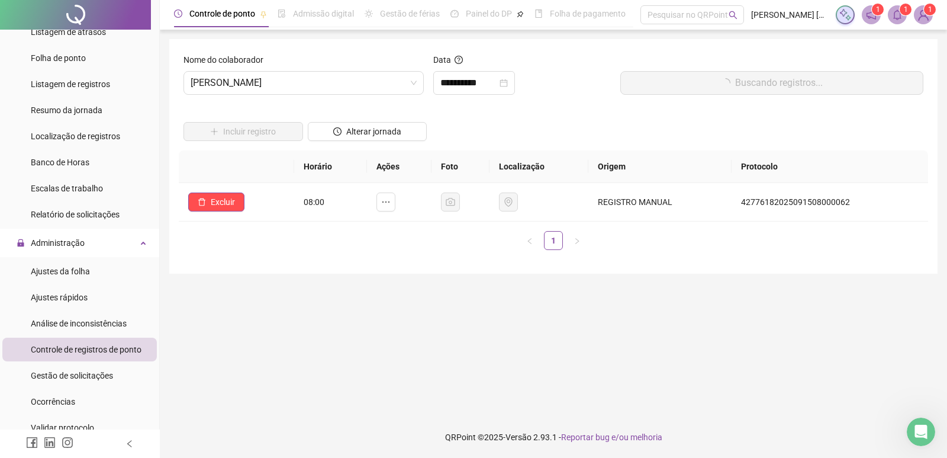
click at [819, 282] on main "**********" at bounding box center [553, 223] width 769 height 368
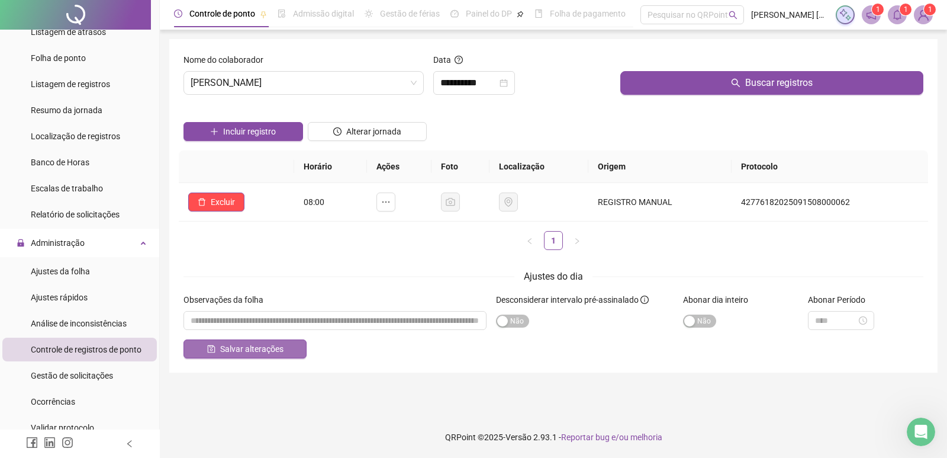
click at [249, 340] on button "Salvar alterações" at bounding box center [245, 348] width 123 height 19
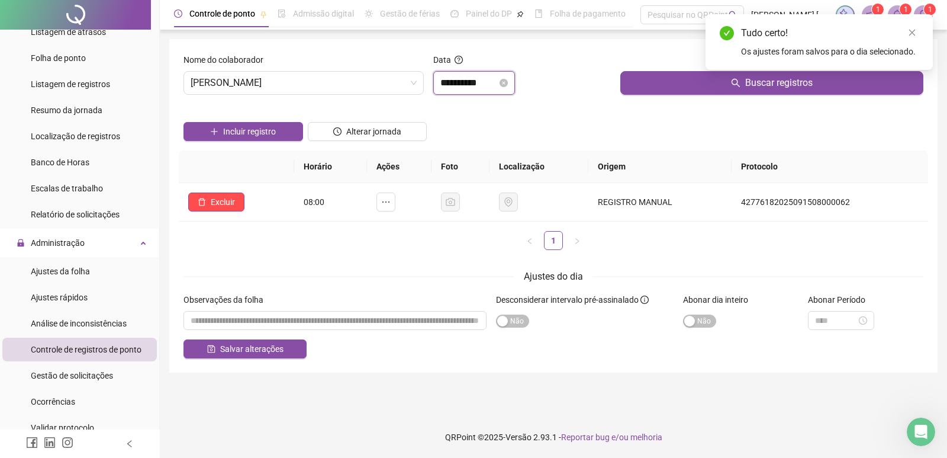
click at [460, 83] on input "**********" at bounding box center [469, 83] width 57 height 14
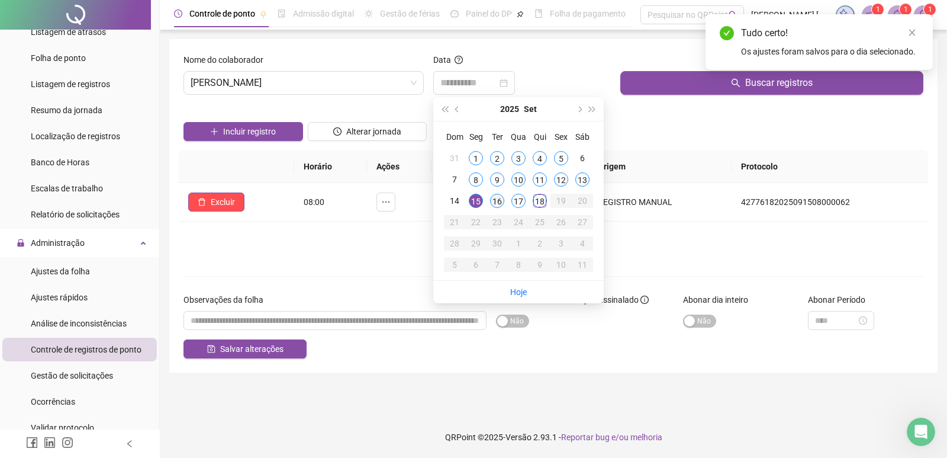
click at [495, 198] on div "16" at bounding box center [497, 201] width 14 height 14
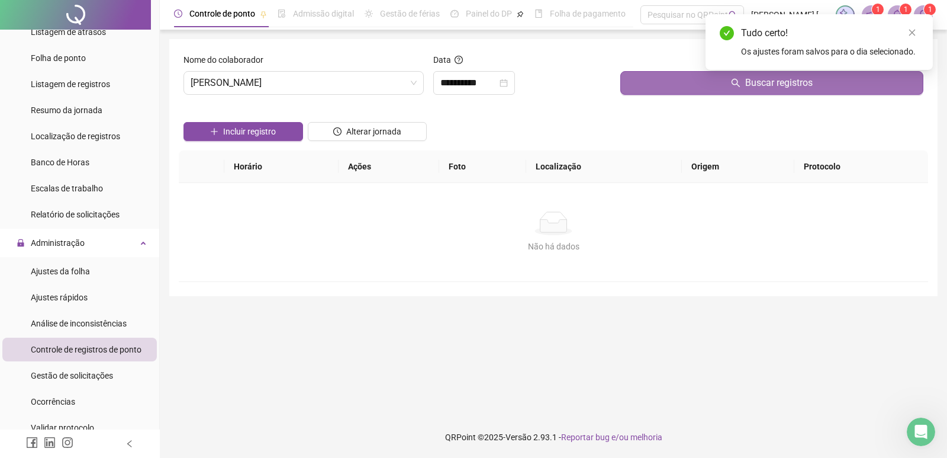
click at [654, 89] on button "Buscar registros" at bounding box center [772, 83] width 303 height 24
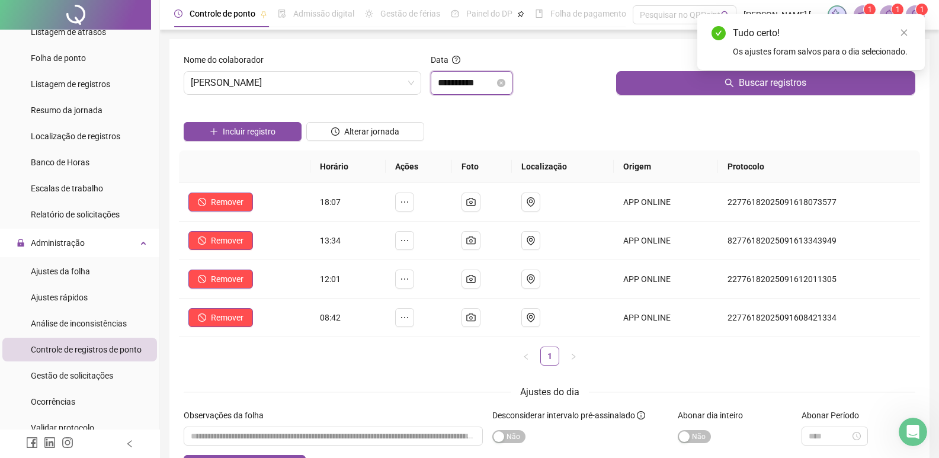
click at [494, 84] on input "**********" at bounding box center [466, 83] width 57 height 14
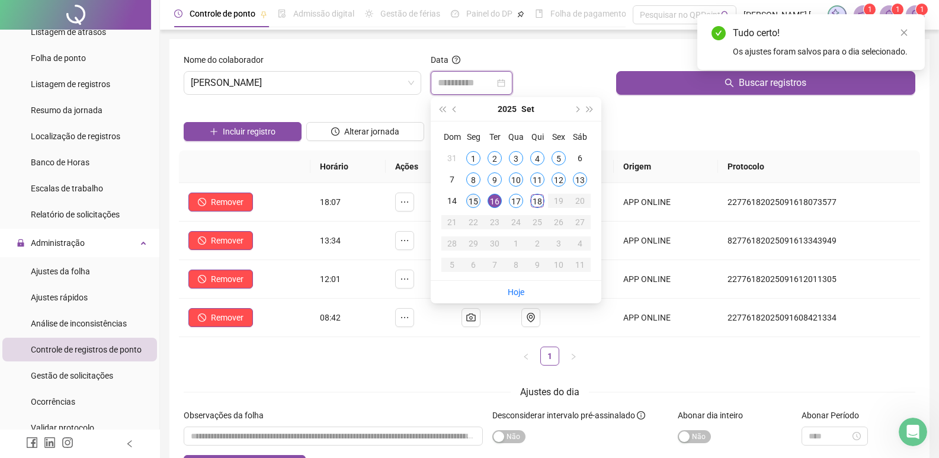
type input "**********"
click at [470, 198] on div "15" at bounding box center [473, 201] width 14 height 14
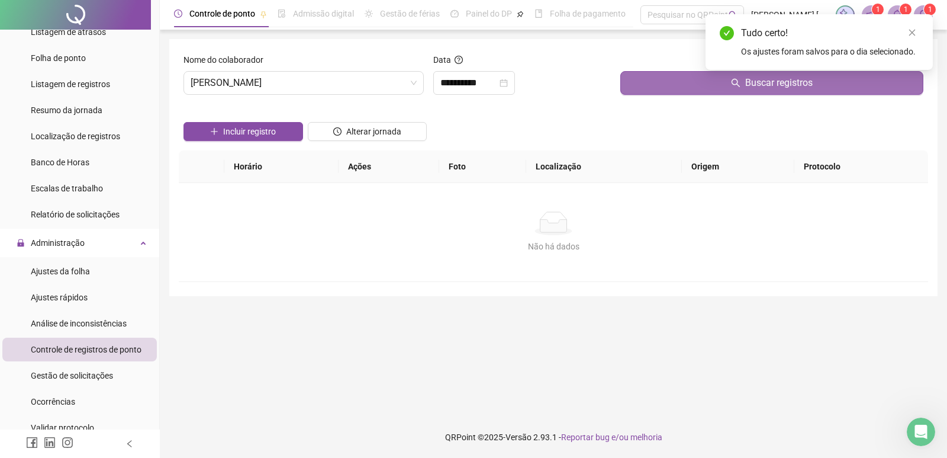
click at [675, 82] on button "Buscar registros" at bounding box center [772, 83] width 303 height 24
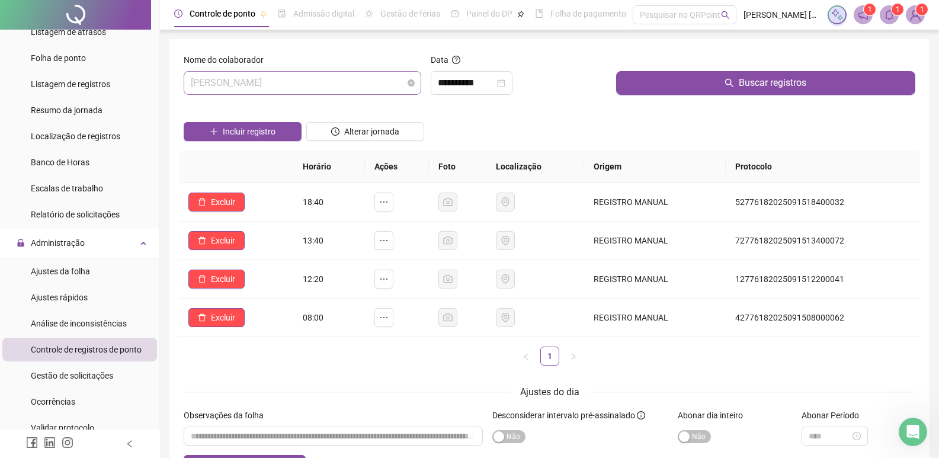
click at [398, 82] on span "AMANDA MANEA" at bounding box center [302, 83] width 223 height 23
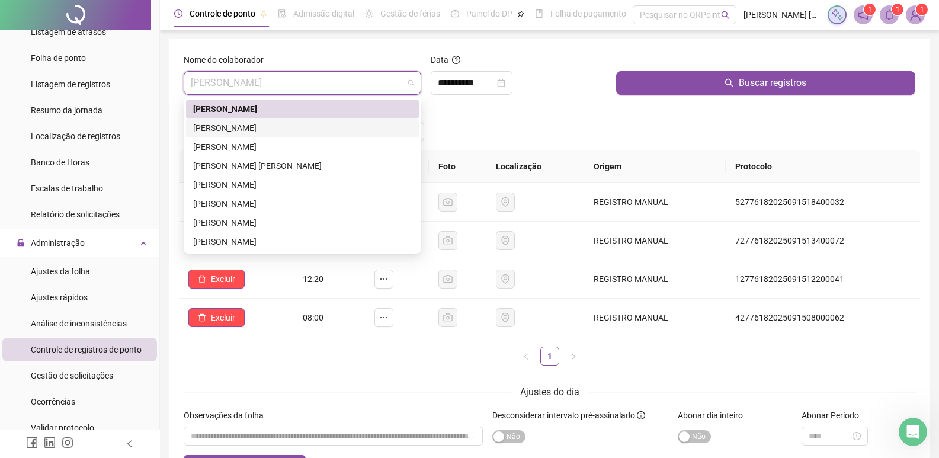
click at [300, 127] on div "ANDRESSA RENATA RODRIGUES DOS SANTOS" at bounding box center [302, 127] width 219 height 13
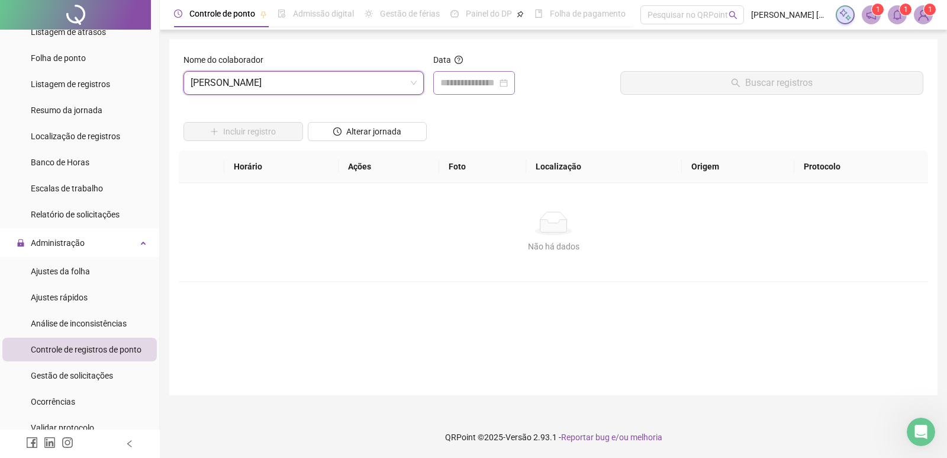
click at [466, 73] on div at bounding box center [474, 83] width 82 height 24
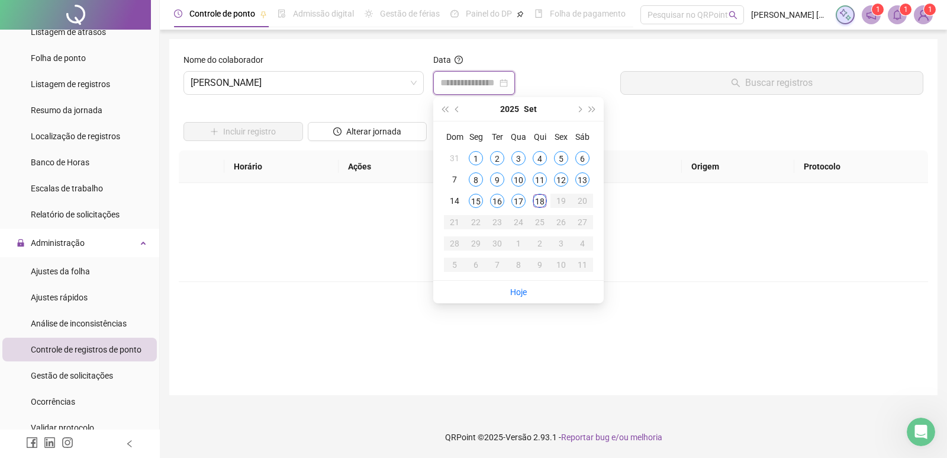
click at [466, 83] on input at bounding box center [469, 83] width 57 height 14
type input "**********"
click at [478, 200] on div "15" at bounding box center [476, 201] width 14 height 14
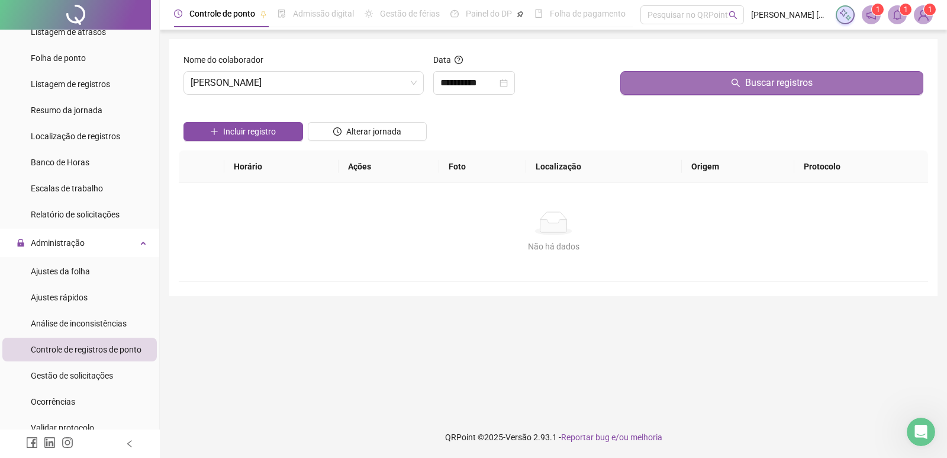
click at [646, 83] on button "Buscar registros" at bounding box center [772, 83] width 303 height 24
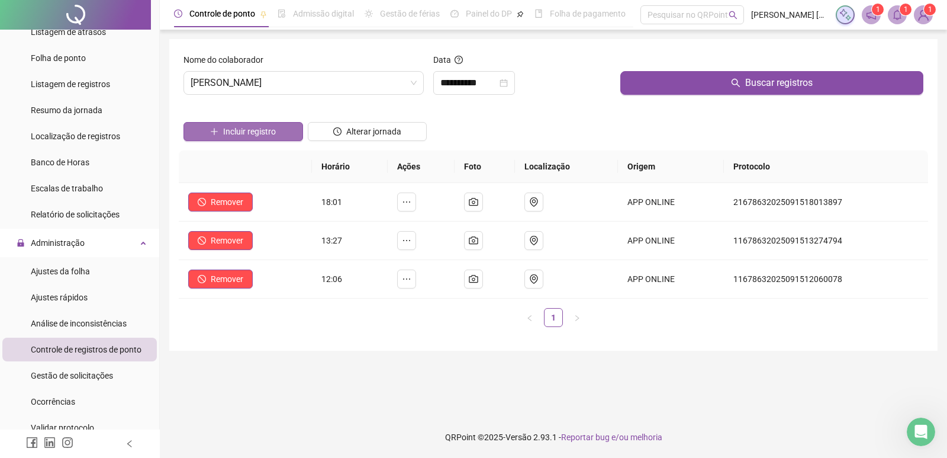
click at [272, 133] on span "Incluir registro" at bounding box center [249, 131] width 53 height 13
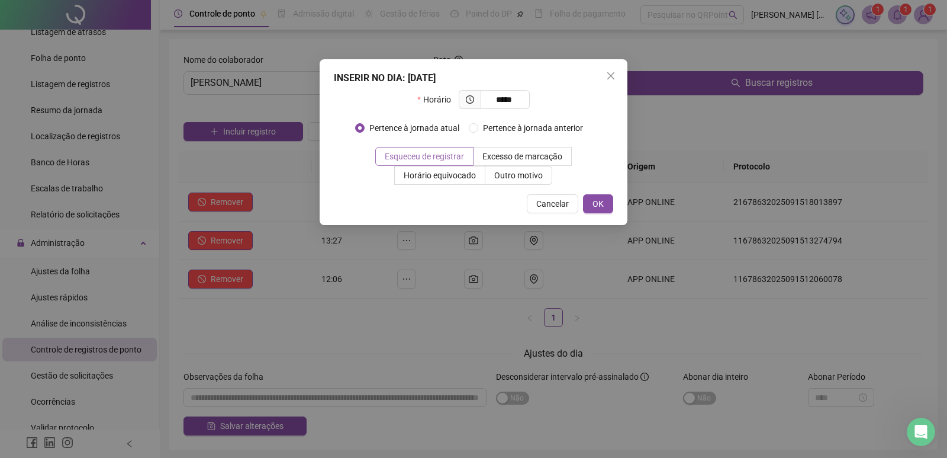
type input "*****"
click at [409, 152] on span "Esqueceu de registrar" at bounding box center [424, 156] width 79 height 9
click at [594, 200] on span "OK" at bounding box center [598, 203] width 11 height 13
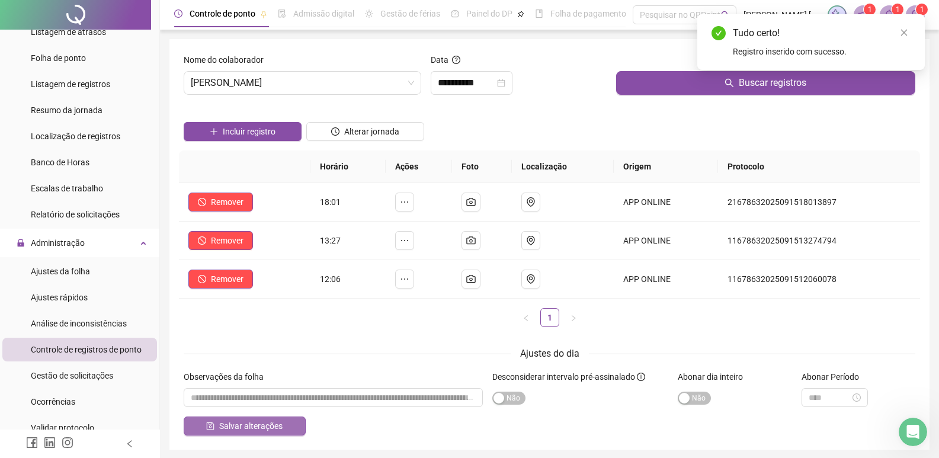
click at [237, 416] on button "Salvar alterações" at bounding box center [245, 425] width 122 height 19
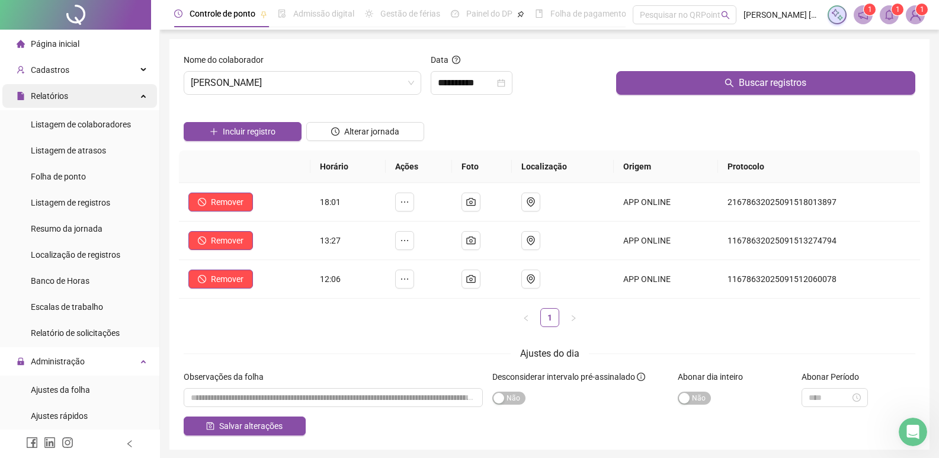
click at [48, 94] on span "Relatórios" at bounding box center [49, 95] width 37 height 9
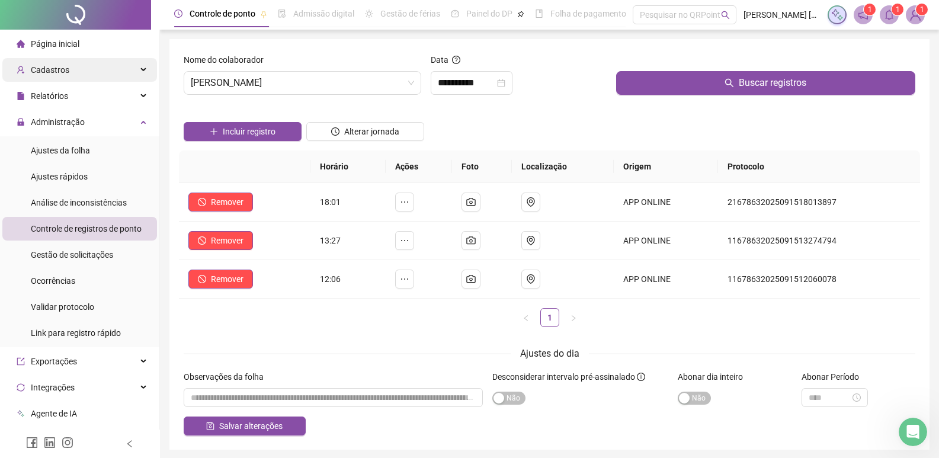
click at [55, 76] on span "Cadastros" at bounding box center [43, 70] width 53 height 24
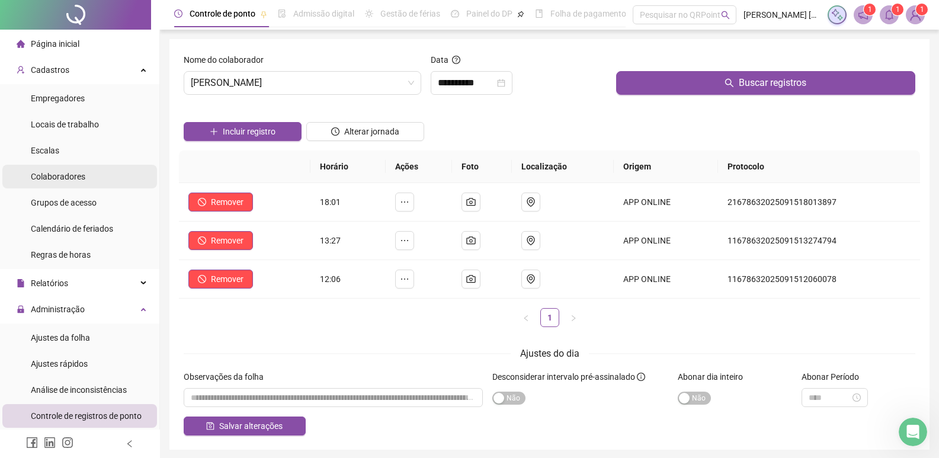
click at [49, 172] on span "Colaboradores" at bounding box center [58, 176] width 54 height 9
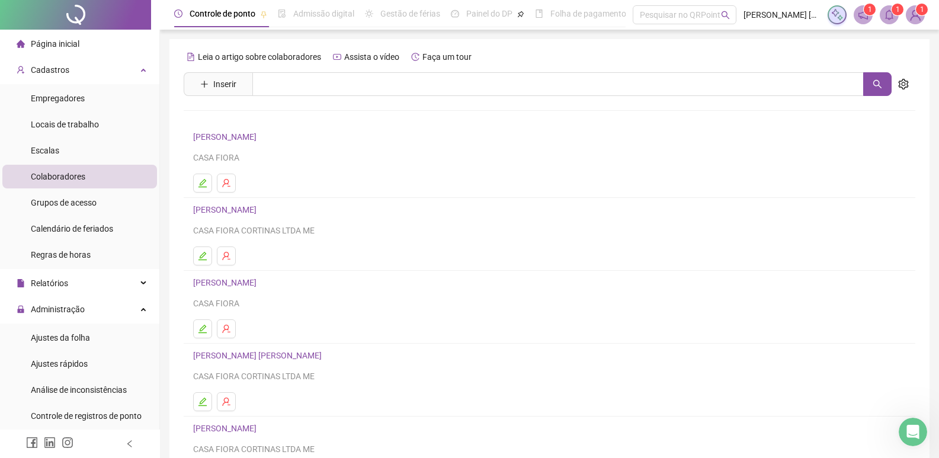
click at [225, 282] on link "DJONATHAN REGIS FERRARI" at bounding box center [226, 282] width 67 height 9
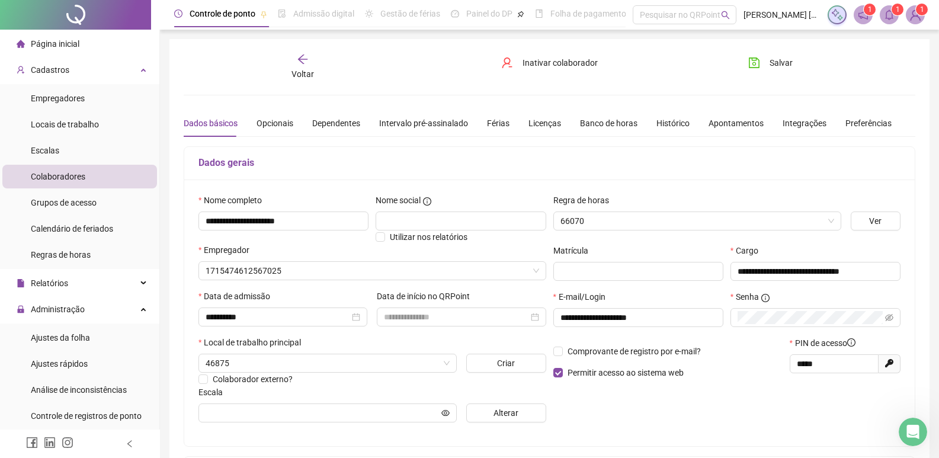
type input "******"
click at [495, 122] on div "Férias" at bounding box center [498, 123] width 23 height 13
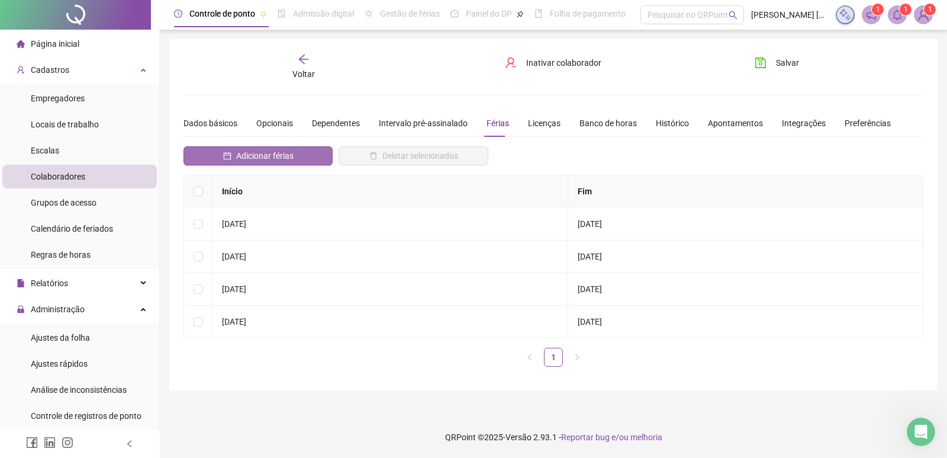
click at [237, 157] on span "Adicionar férias" at bounding box center [264, 155] width 57 height 13
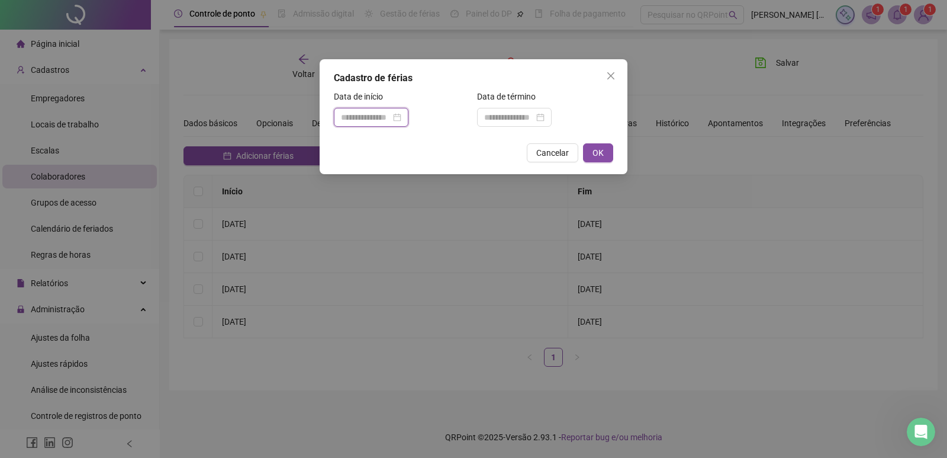
click at [375, 119] on input at bounding box center [366, 117] width 50 height 13
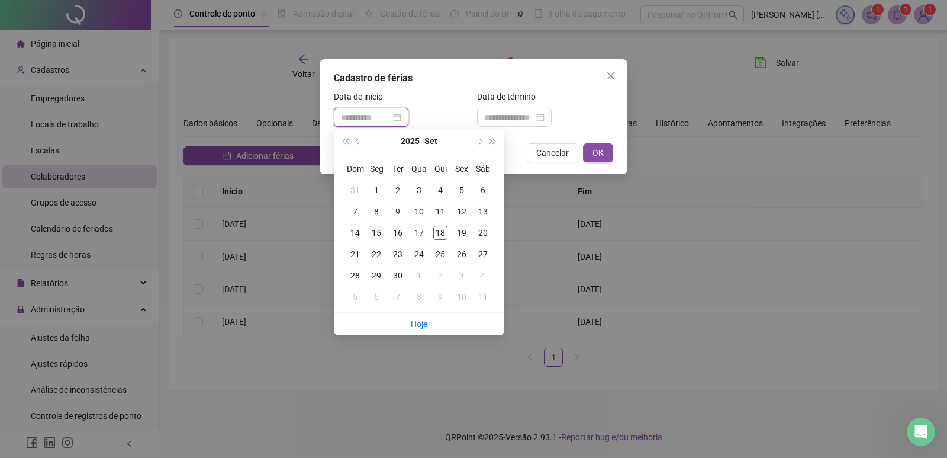
type input "**********"
click at [377, 232] on div "15" at bounding box center [377, 233] width 14 height 14
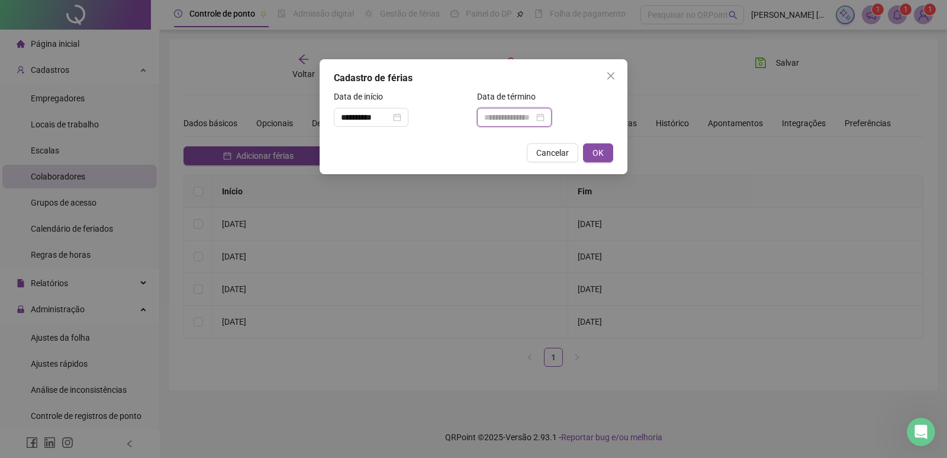
click at [515, 121] on input at bounding box center [509, 117] width 50 height 13
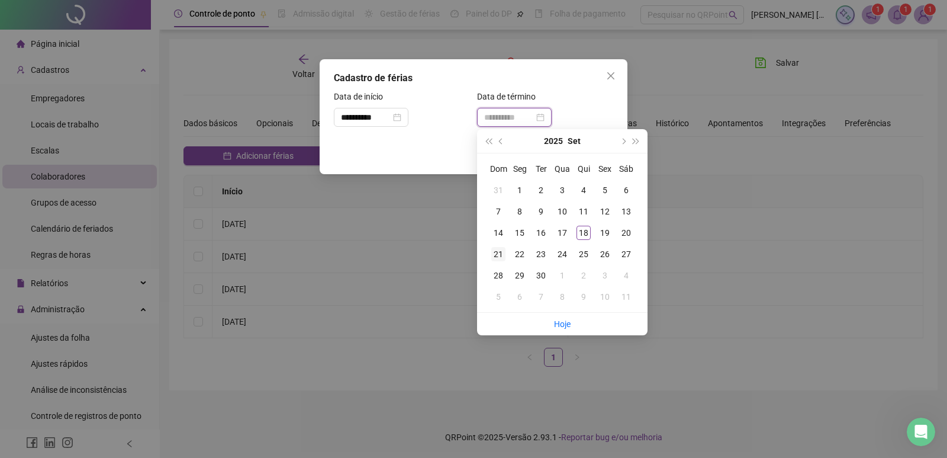
type input "**********"
click at [502, 251] on div "21" at bounding box center [498, 254] width 14 height 14
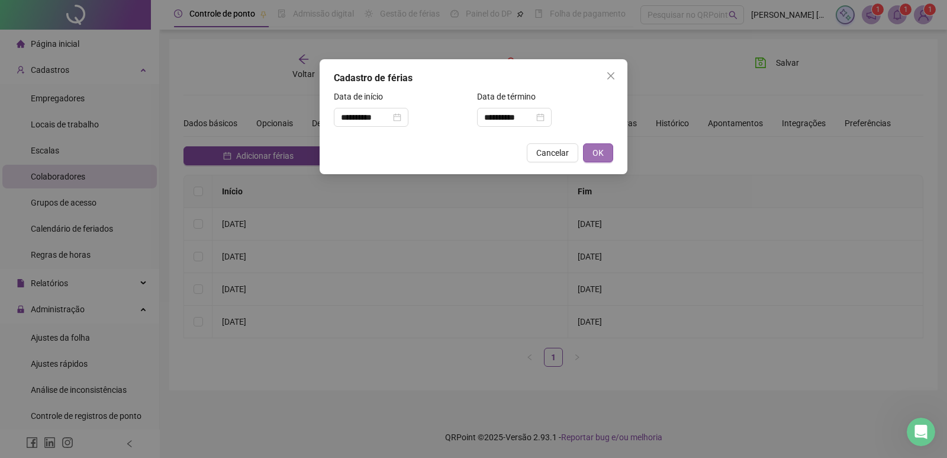
click at [589, 156] on button "OK" at bounding box center [598, 152] width 30 height 19
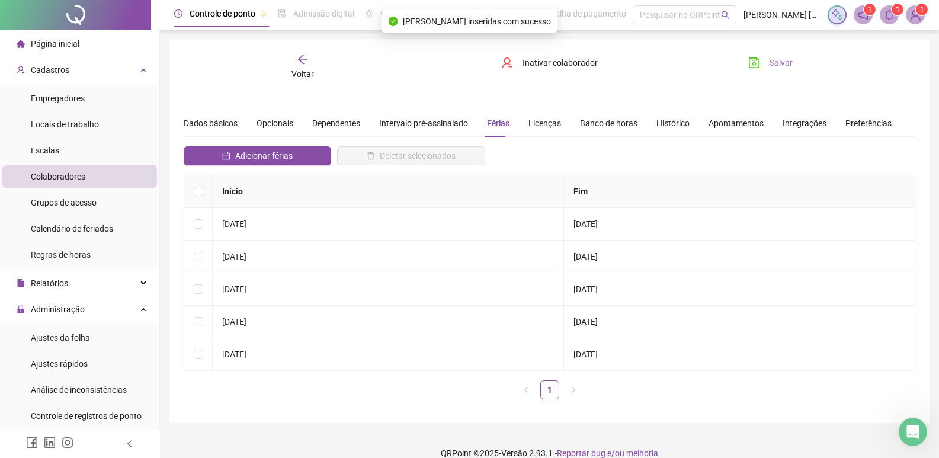
click at [770, 59] on span "Salvar" at bounding box center [780, 62] width 23 height 13
click at [52, 78] on span "Cadastros" at bounding box center [43, 70] width 53 height 24
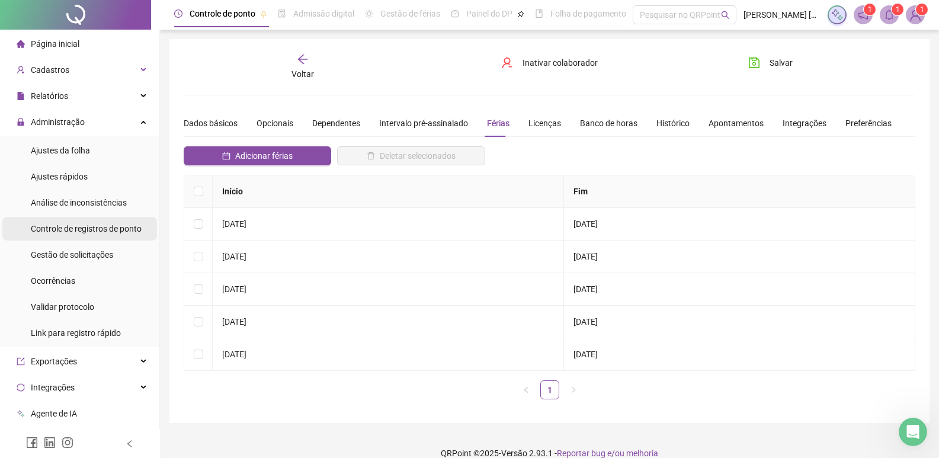
click at [89, 232] on span "Controle de registros de ponto" at bounding box center [86, 228] width 111 height 9
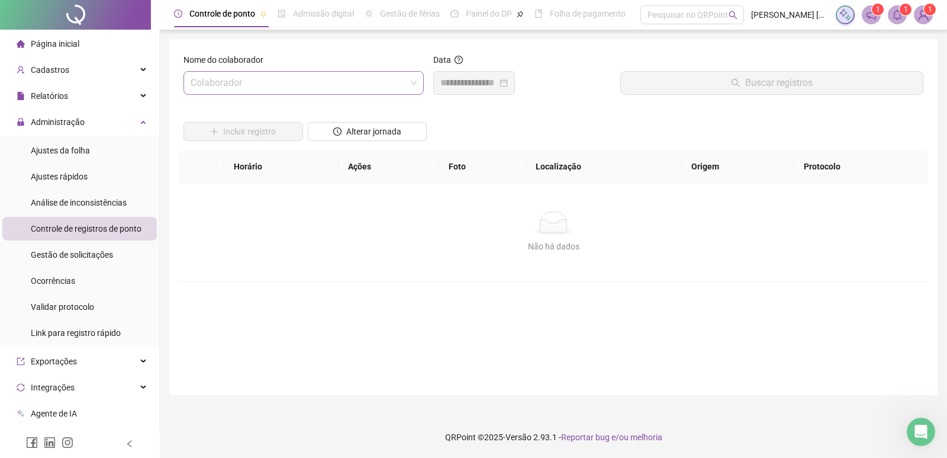
click at [375, 85] on input "search" at bounding box center [299, 83] width 216 height 23
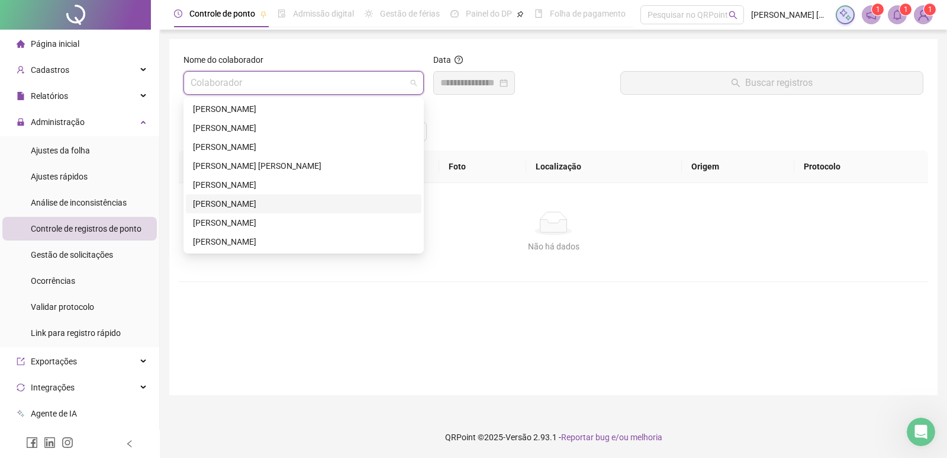
click at [262, 205] on div "RICK FERNANDO MACIEL DA ROSA" at bounding box center [303, 203] width 221 height 13
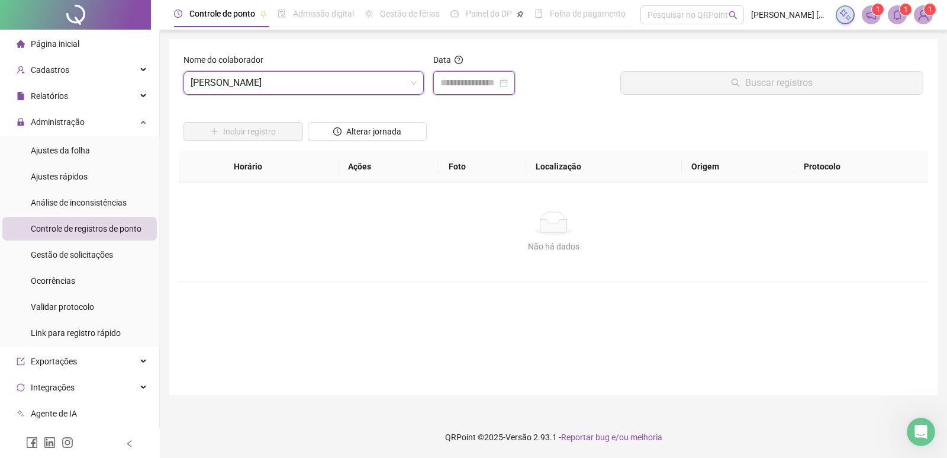
click at [469, 85] on input at bounding box center [469, 83] width 57 height 14
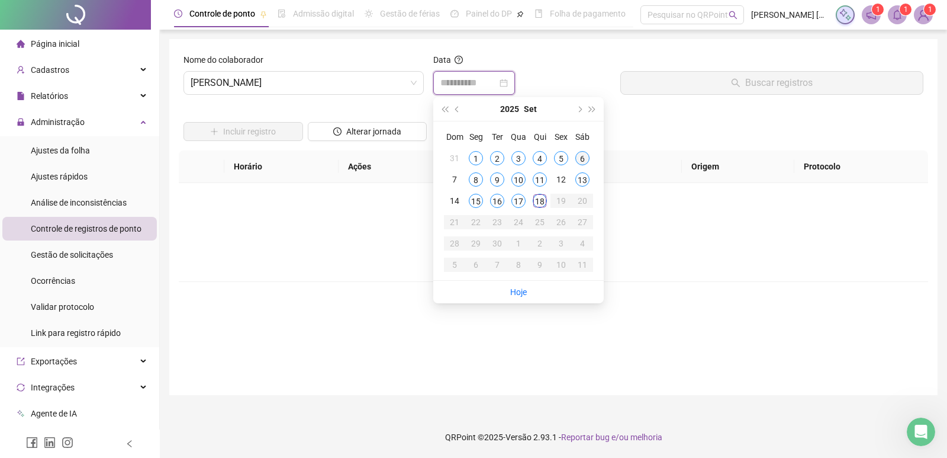
type input "**********"
click at [585, 156] on div "6" at bounding box center [583, 158] width 14 height 14
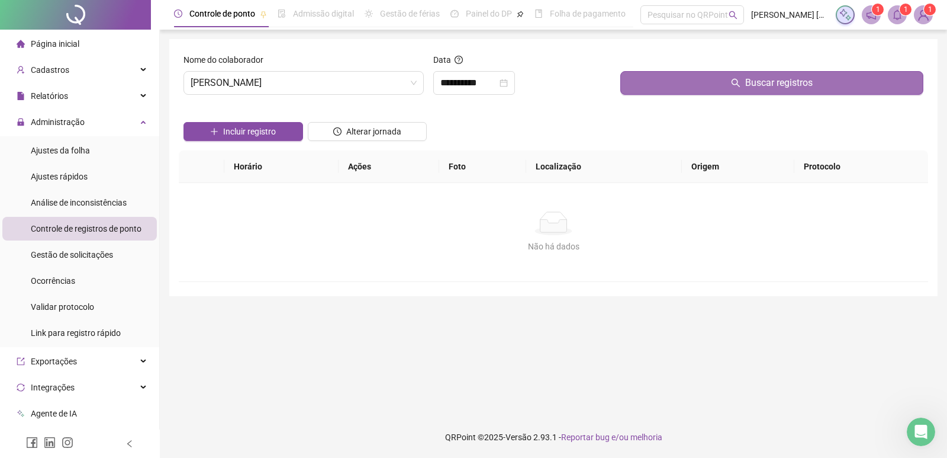
click at [657, 86] on button "Buscar registros" at bounding box center [772, 83] width 303 height 24
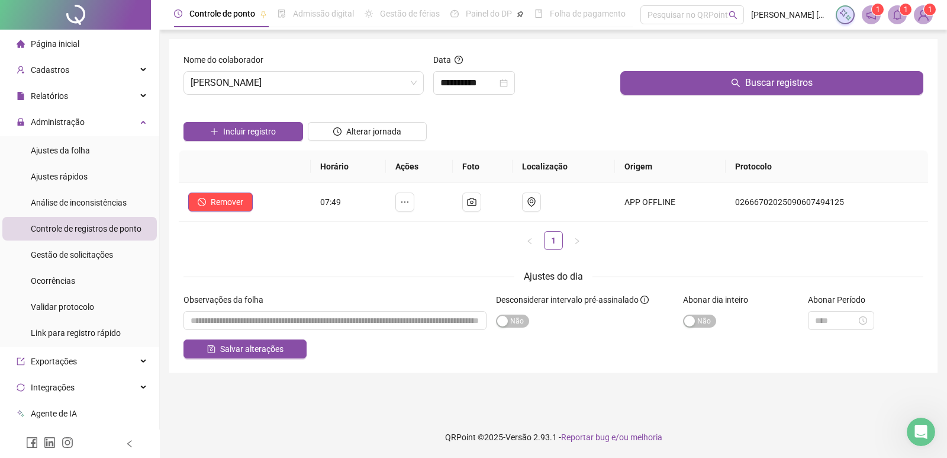
click at [411, 94] on div "RICK FERNANDO MACIEL DA ROSA" at bounding box center [304, 83] width 240 height 24
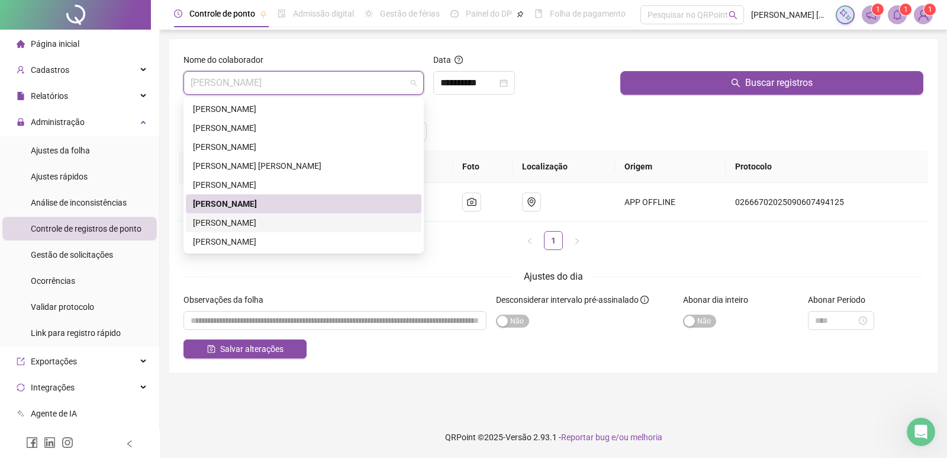
click at [242, 223] on div "ROGERIO MARCOS FRANCISCO" at bounding box center [303, 222] width 221 height 13
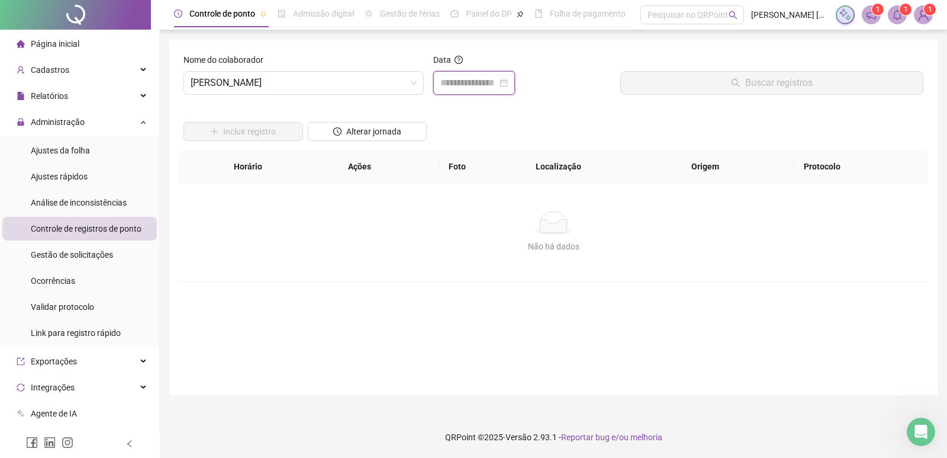
click at [449, 85] on input at bounding box center [469, 83] width 57 height 14
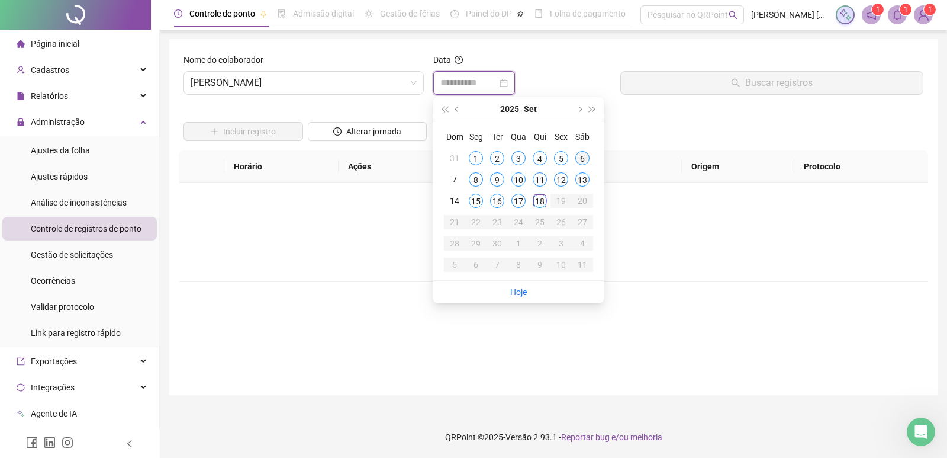
type input "**********"
click at [573, 159] on td "6" at bounding box center [582, 157] width 21 height 21
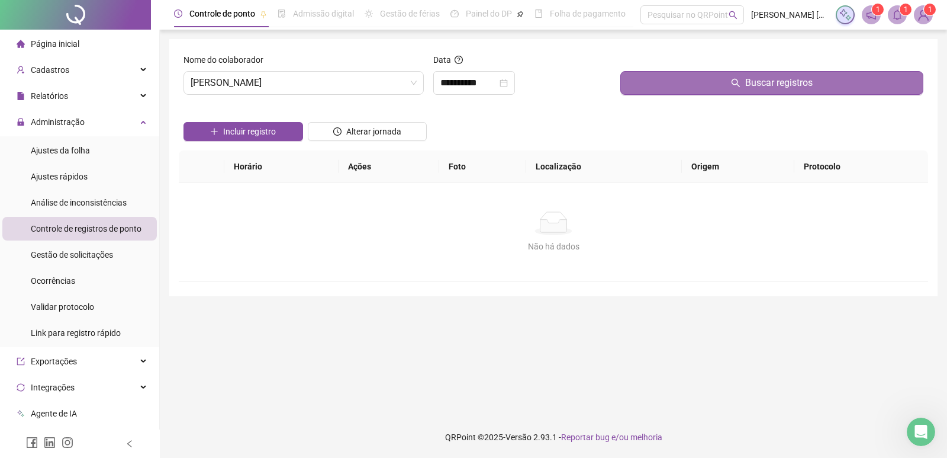
click at [654, 88] on button "Buscar registros" at bounding box center [772, 83] width 303 height 24
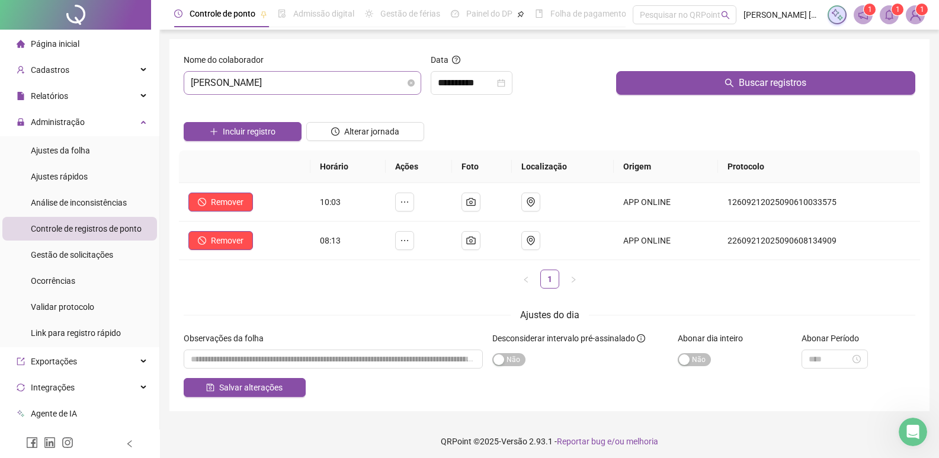
click at [370, 76] on span "ROGERIO MARCOS FRANCISCO" at bounding box center [302, 83] width 223 height 23
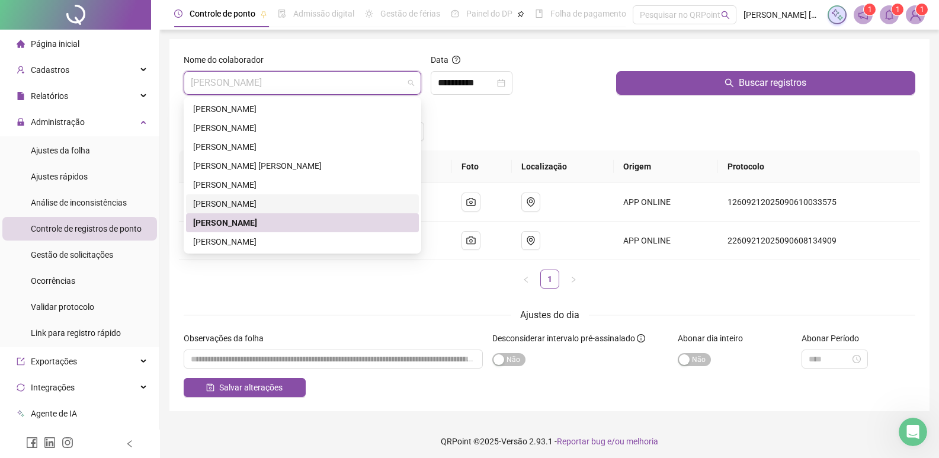
click at [217, 198] on div "RICK FERNANDO MACIEL DA ROSA" at bounding box center [302, 203] width 219 height 13
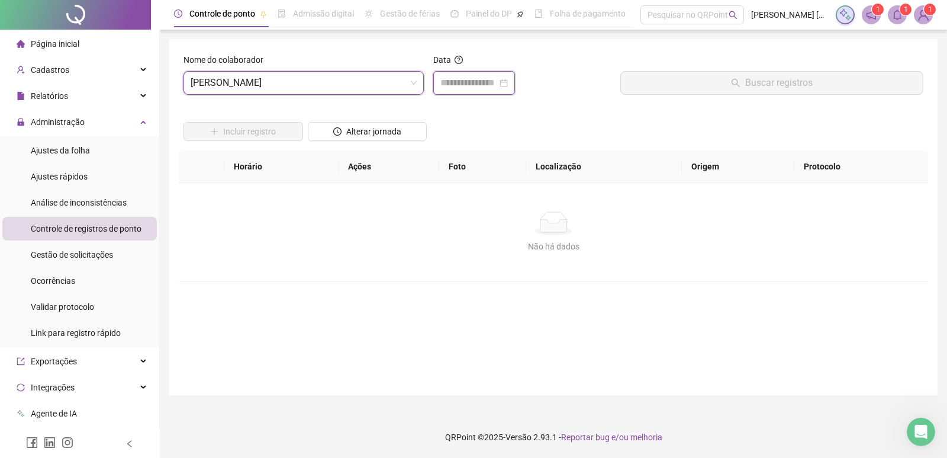
click at [473, 79] on input at bounding box center [469, 83] width 57 height 14
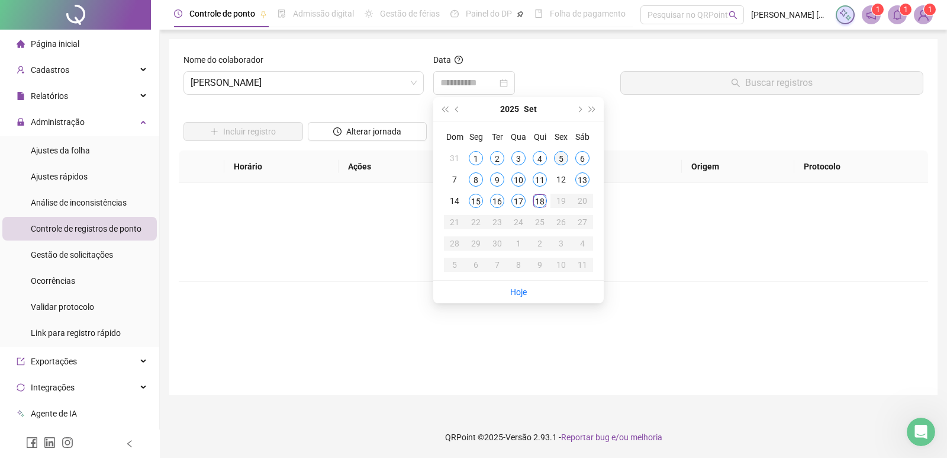
click at [564, 158] on div "5" at bounding box center [561, 158] width 14 height 14
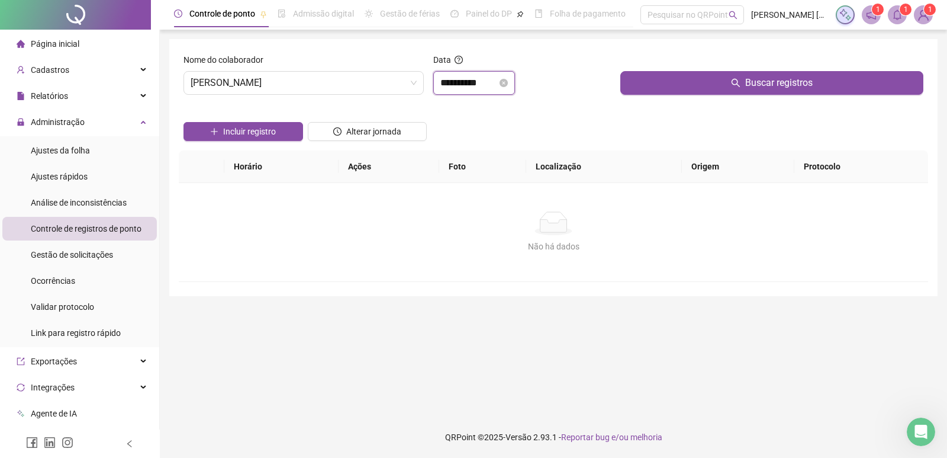
click at [497, 86] on input "**********" at bounding box center [469, 83] width 57 height 14
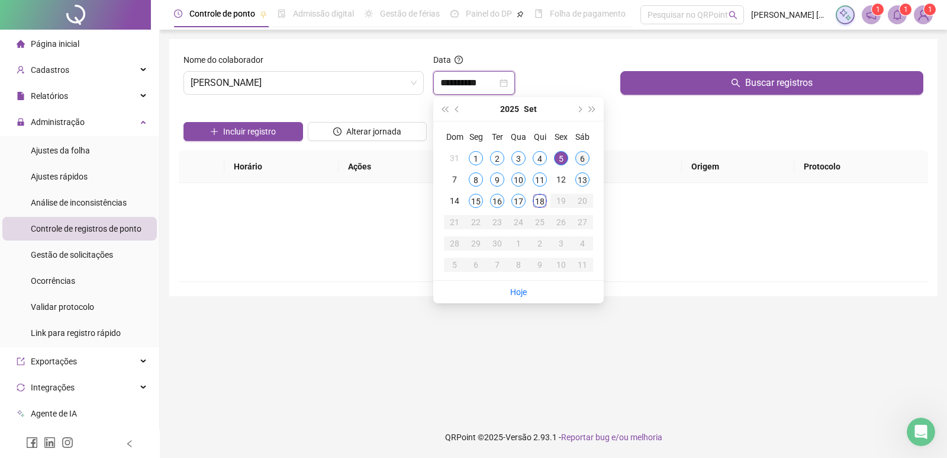
type input "**********"
click at [587, 155] on div "6" at bounding box center [583, 158] width 14 height 14
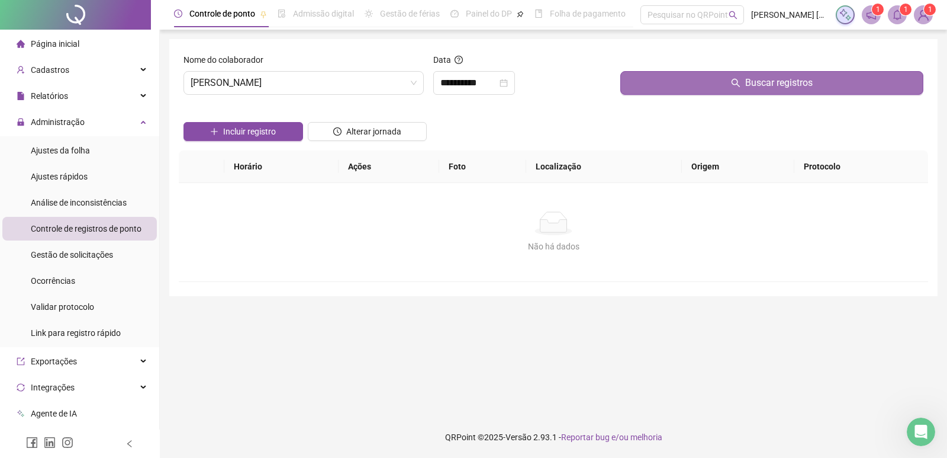
click at [674, 87] on button "Buscar registros" at bounding box center [772, 83] width 303 height 24
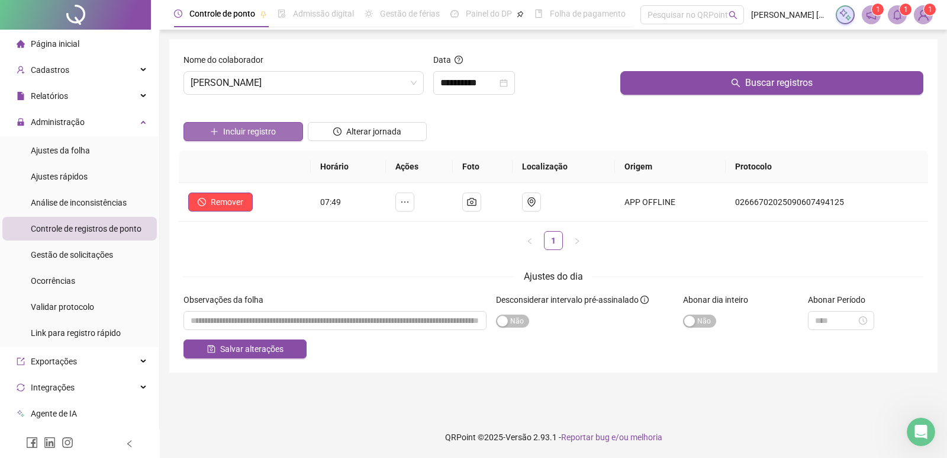
click at [249, 128] on span "Incluir registro" at bounding box center [249, 131] width 53 height 13
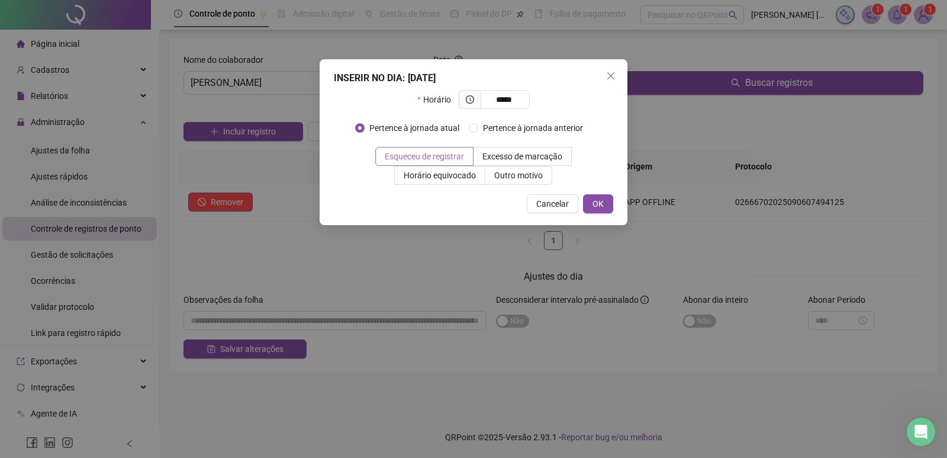
type input "*****"
click at [426, 153] on span "Esqueceu de registrar" at bounding box center [424, 156] width 79 height 9
click at [592, 204] on button "OK" at bounding box center [598, 203] width 30 height 19
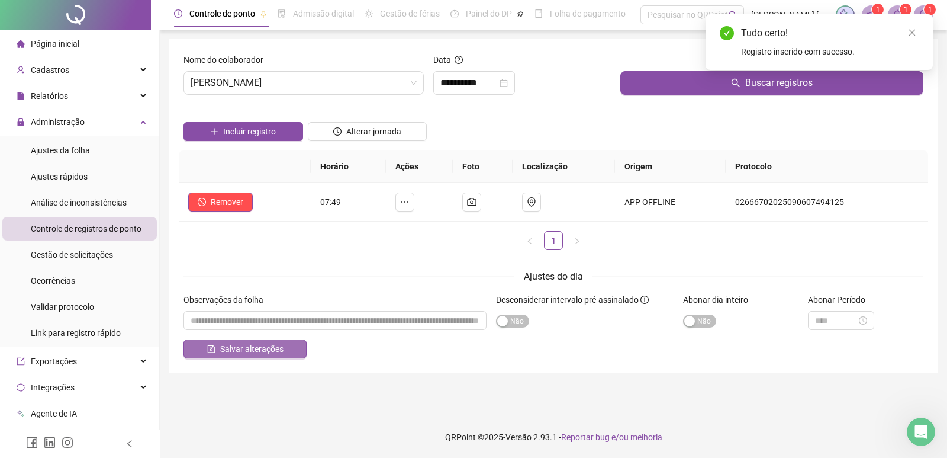
click at [271, 348] on span "Salvar alterações" at bounding box center [251, 348] width 63 height 13
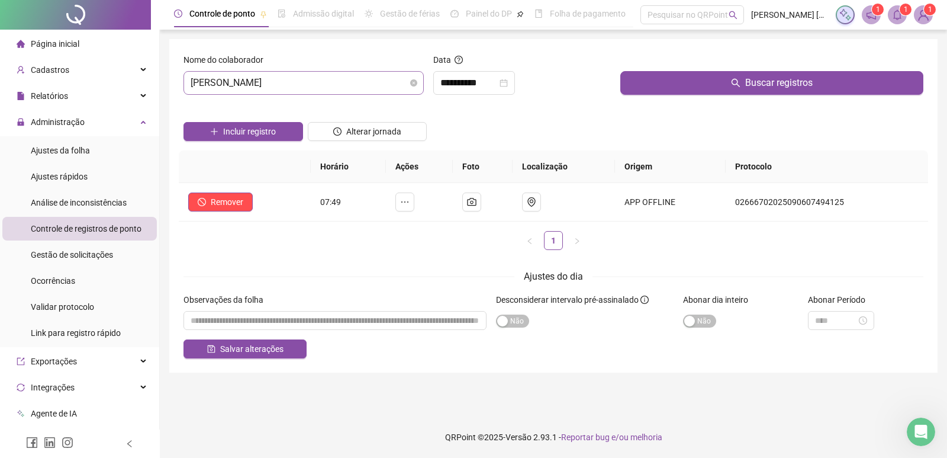
click at [410, 80] on span "RICK FERNANDO MACIEL DA ROSA" at bounding box center [304, 83] width 226 height 23
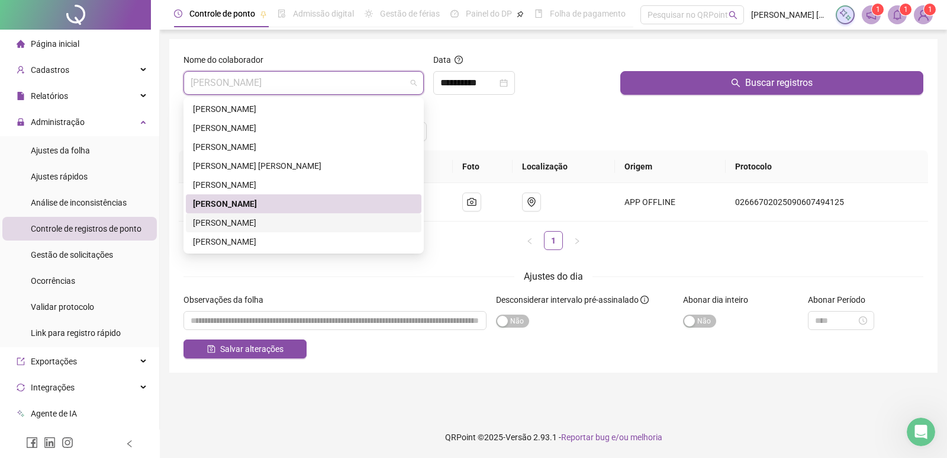
click at [262, 220] on div "ROGERIO MARCOS FRANCISCO" at bounding box center [303, 222] width 221 height 13
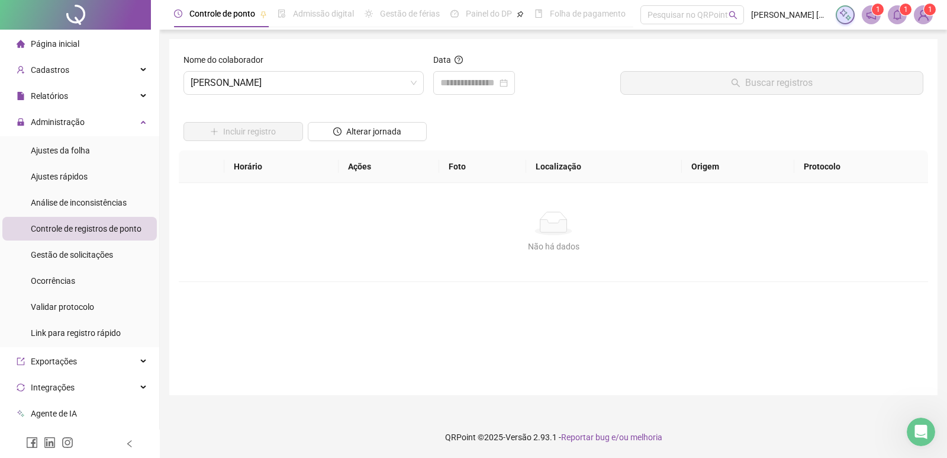
click at [490, 65] on div "Data" at bounding box center [522, 62] width 178 height 18
click at [478, 80] on input at bounding box center [469, 83] width 57 height 14
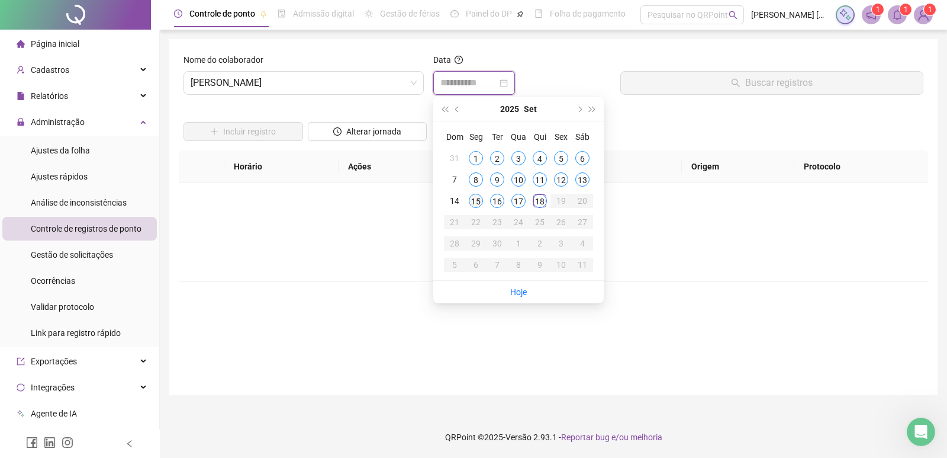
type input "**********"
click at [481, 198] on div "15" at bounding box center [476, 201] width 14 height 14
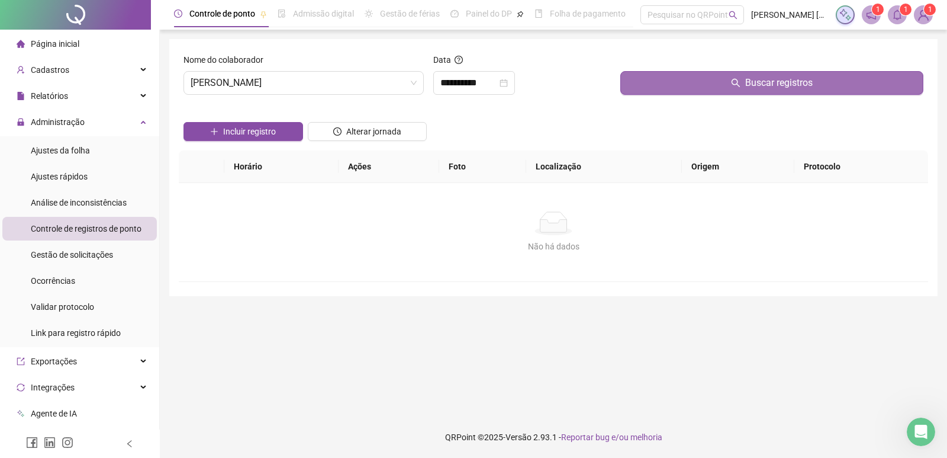
click at [637, 94] on button "Buscar registros" at bounding box center [772, 83] width 303 height 24
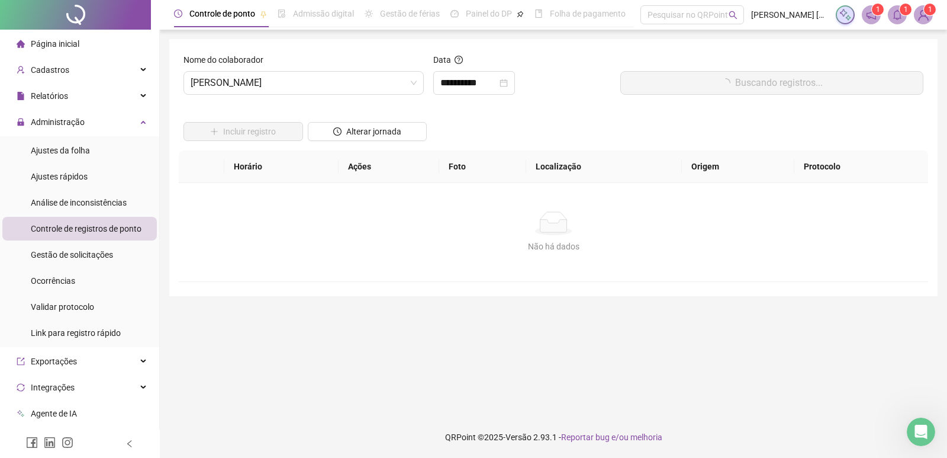
click at [638, 91] on button "Buscando registros..." at bounding box center [772, 83] width 303 height 24
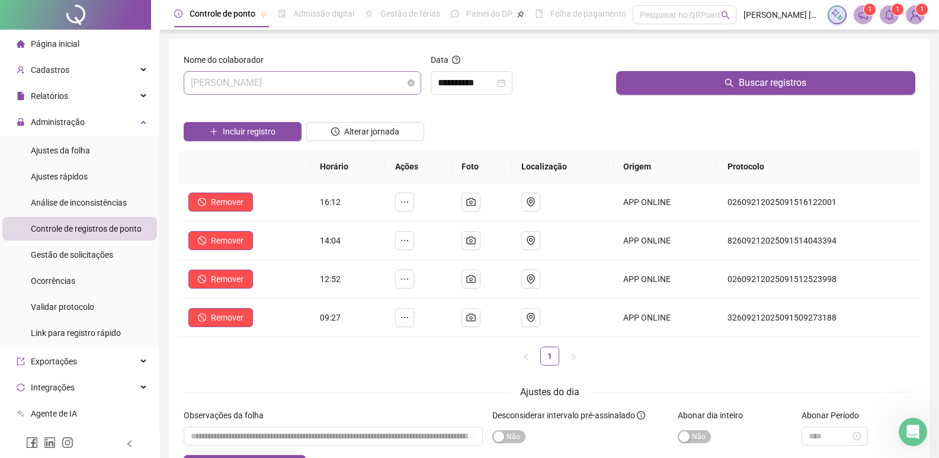
click at [401, 79] on span "ROGERIO MARCOS FRANCISCO" at bounding box center [302, 83] width 223 height 23
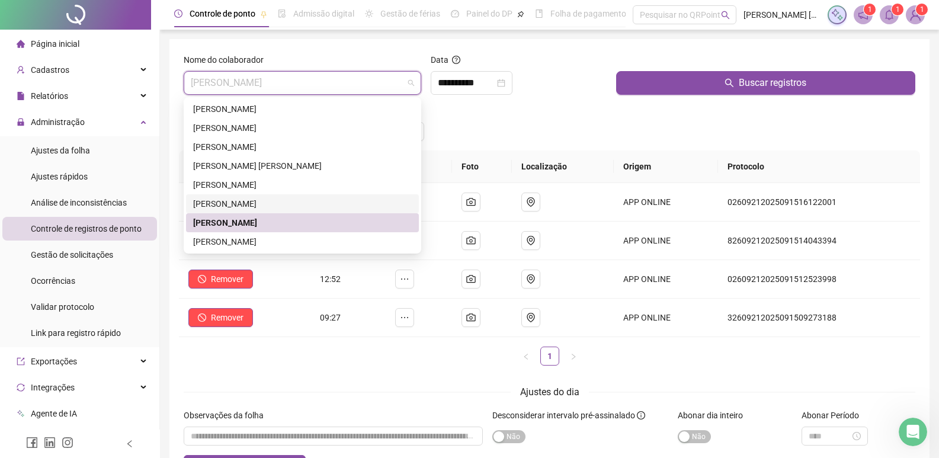
click at [284, 200] on div "RICK FERNANDO MACIEL DA ROSA" at bounding box center [302, 203] width 219 height 13
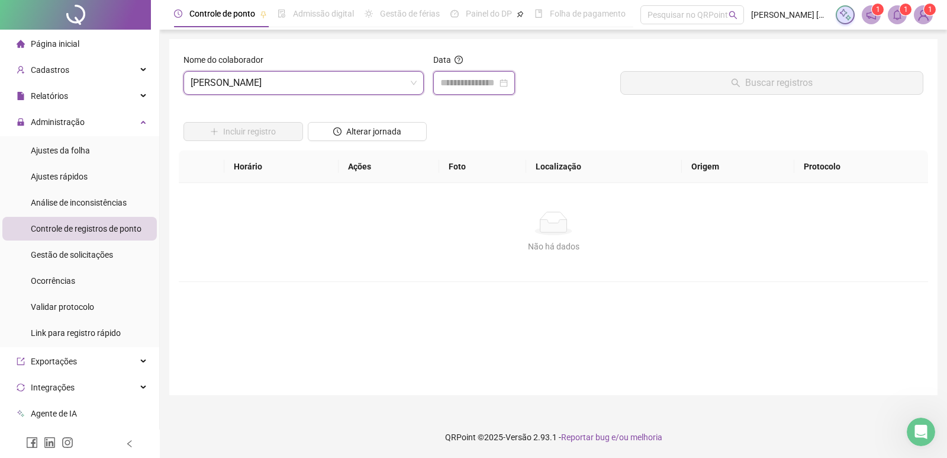
click at [483, 88] on input at bounding box center [469, 83] width 57 height 14
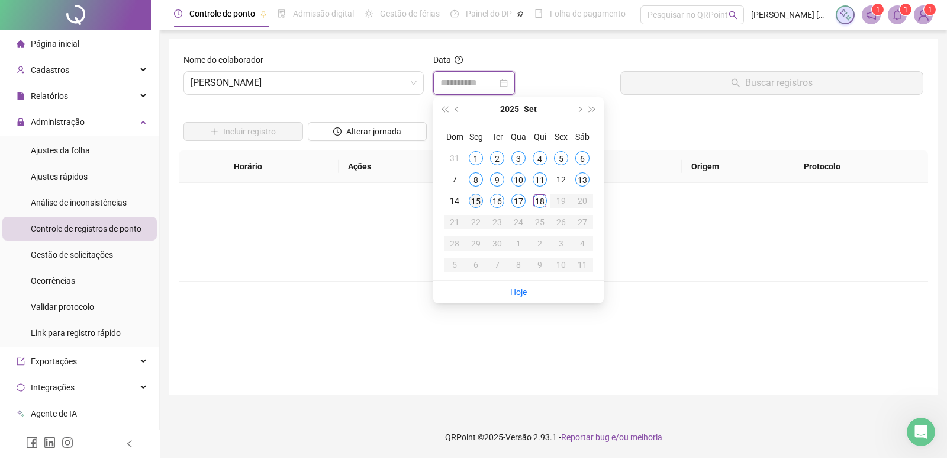
type input "**********"
click at [478, 200] on div "15" at bounding box center [476, 201] width 14 height 14
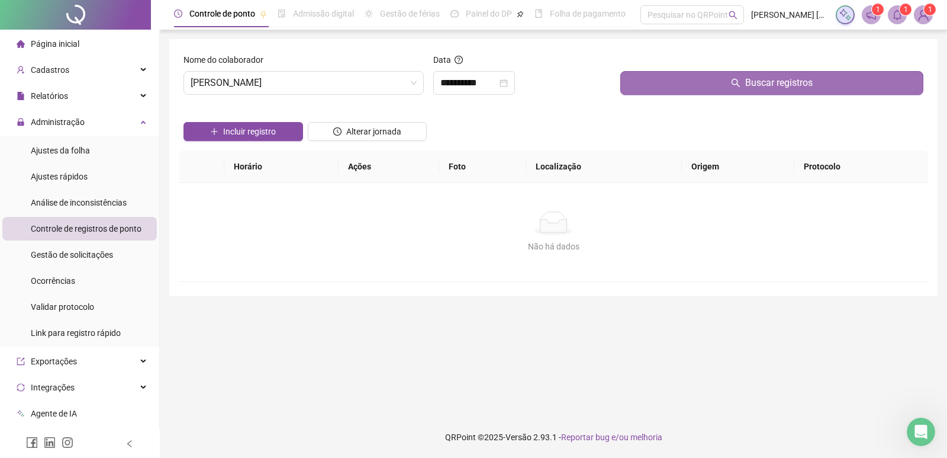
click at [636, 87] on button "Buscar registros" at bounding box center [772, 83] width 303 height 24
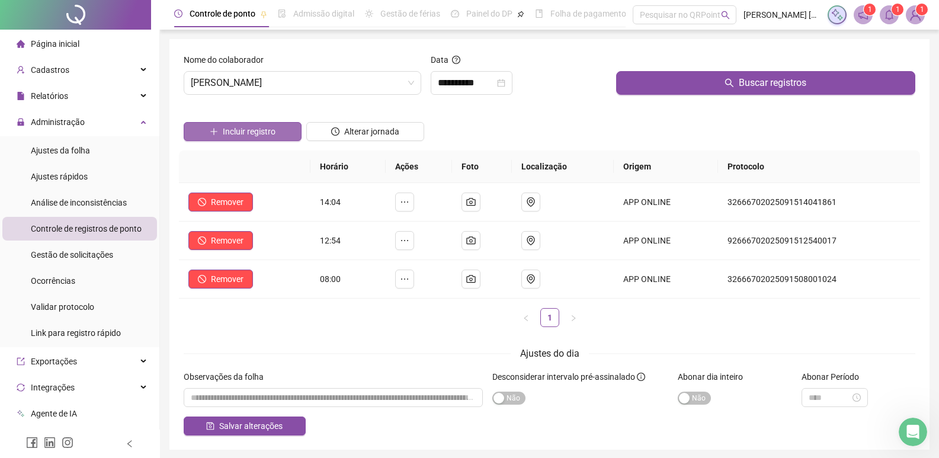
click at [266, 134] on span "Incluir registro" at bounding box center [249, 131] width 53 height 13
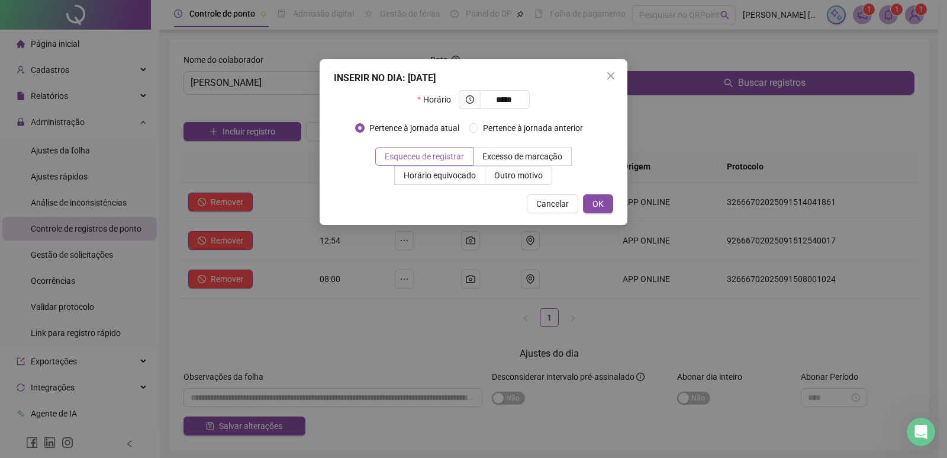
type input "*****"
click at [393, 153] on span "Esqueceu de registrar" at bounding box center [424, 156] width 79 height 9
click at [600, 210] on button "OK" at bounding box center [598, 203] width 30 height 19
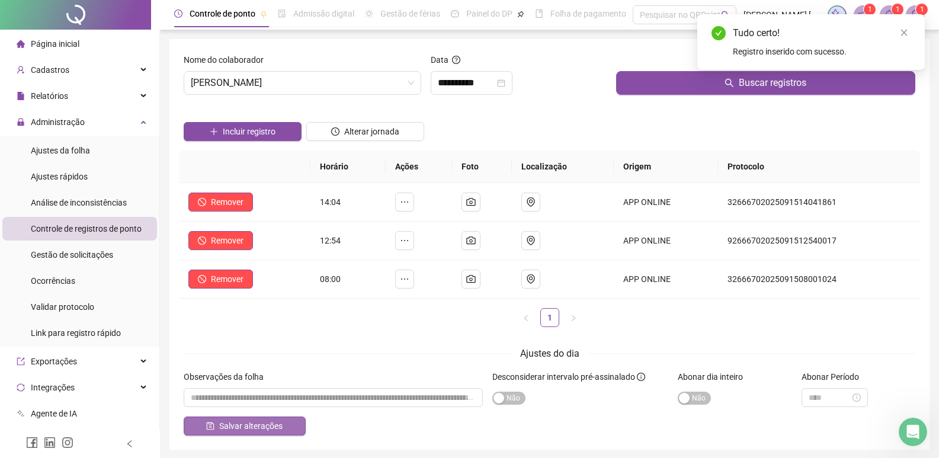
click at [271, 420] on span "Salvar alterações" at bounding box center [250, 425] width 63 height 13
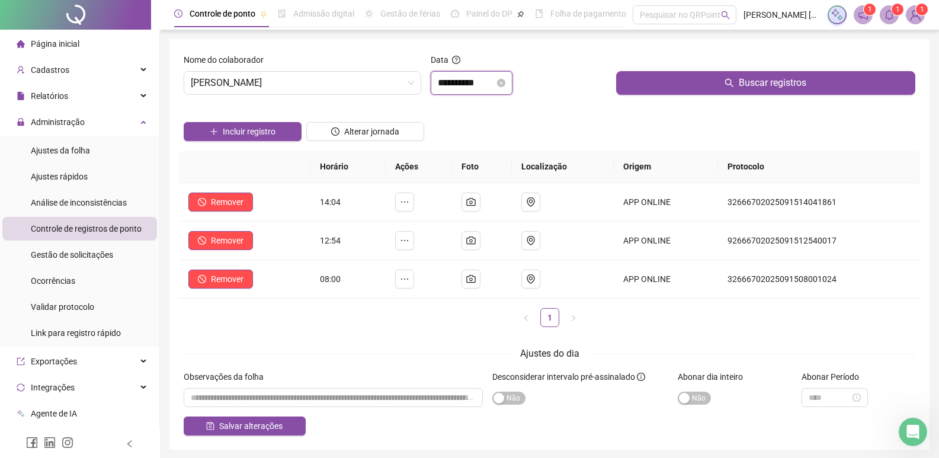
click at [471, 83] on input "**********" at bounding box center [466, 83] width 57 height 14
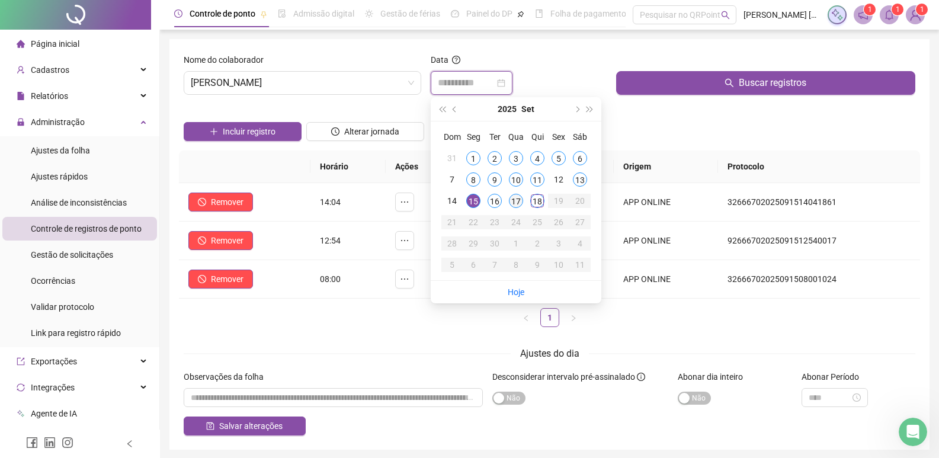
type input "**********"
click at [513, 199] on div "17" at bounding box center [516, 201] width 14 height 14
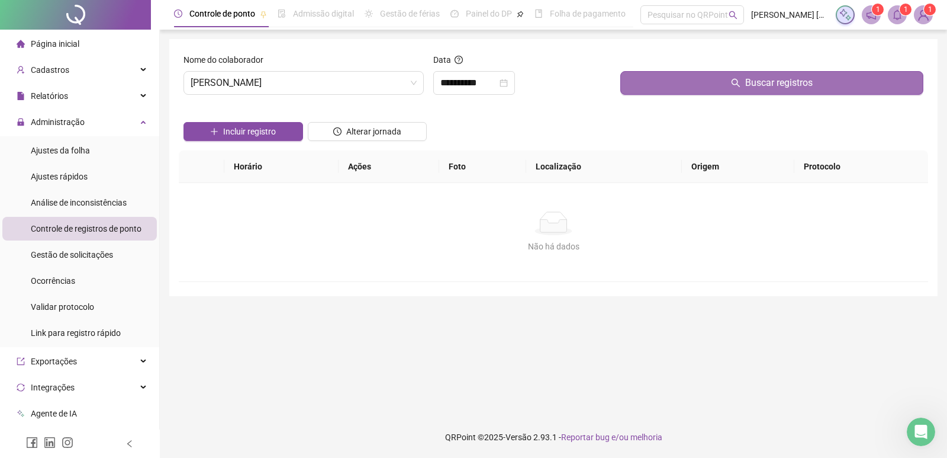
click at [670, 83] on button "Buscar registros" at bounding box center [772, 83] width 303 height 24
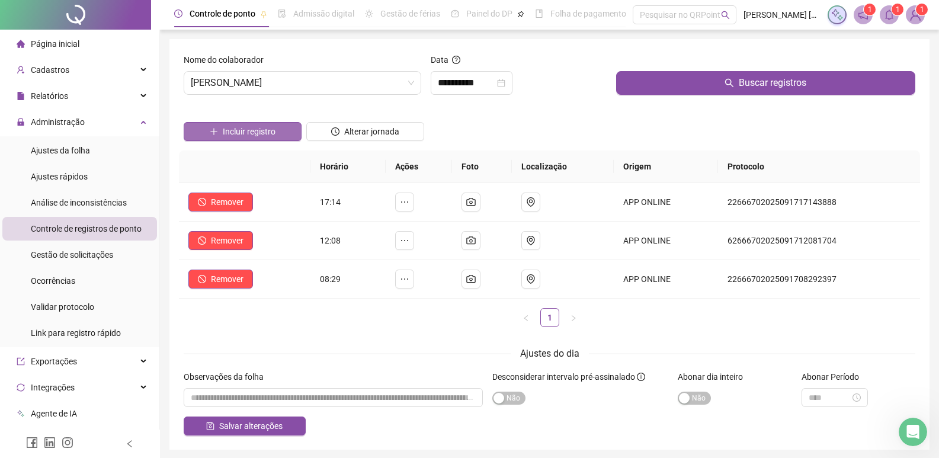
click at [234, 129] on span "Incluir registro" at bounding box center [249, 131] width 53 height 13
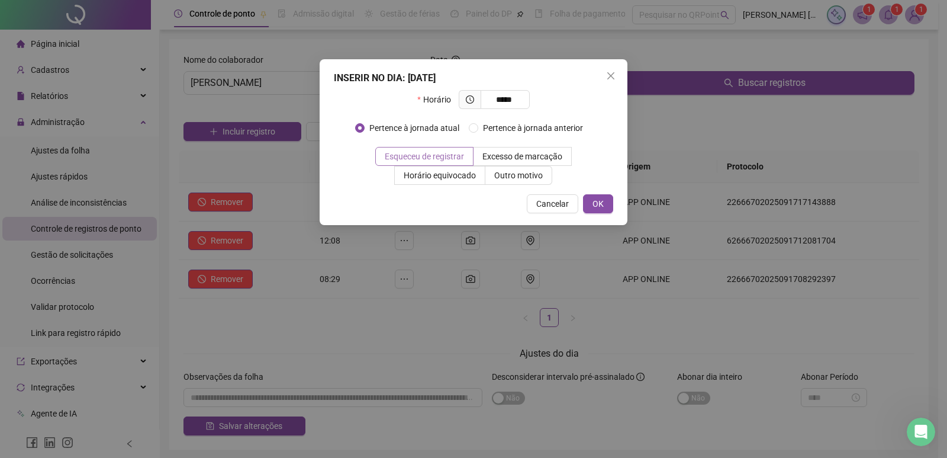
type input "*****"
click at [449, 153] on span "Esqueceu de registrar" at bounding box center [424, 156] width 79 height 9
click at [595, 207] on span "OK" at bounding box center [598, 203] width 11 height 13
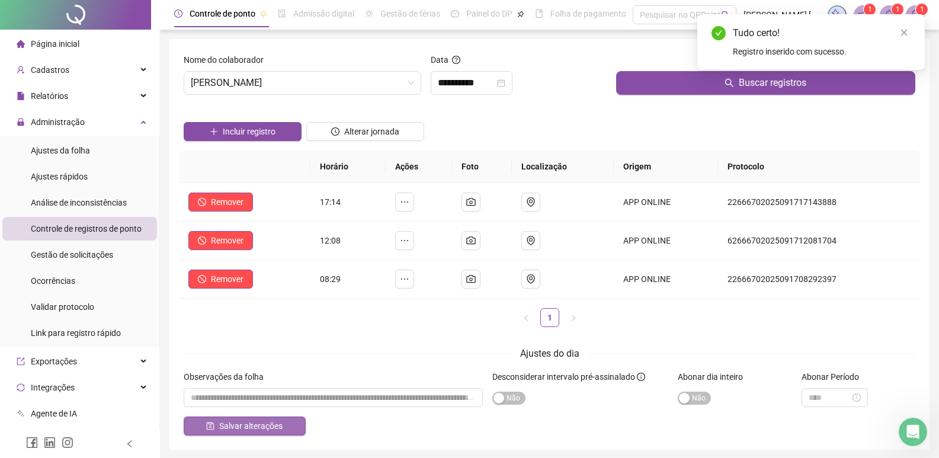
click at [286, 425] on button "Salvar alterações" at bounding box center [245, 425] width 122 height 19
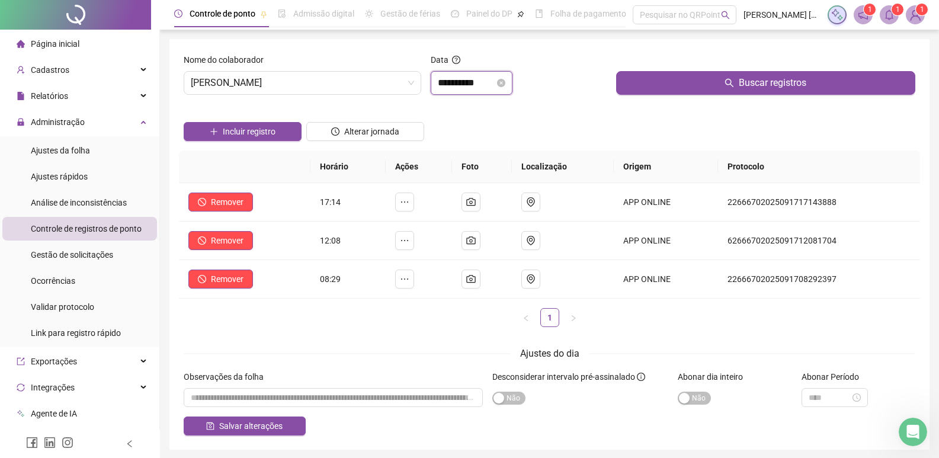
click at [449, 81] on input "**********" at bounding box center [466, 83] width 57 height 14
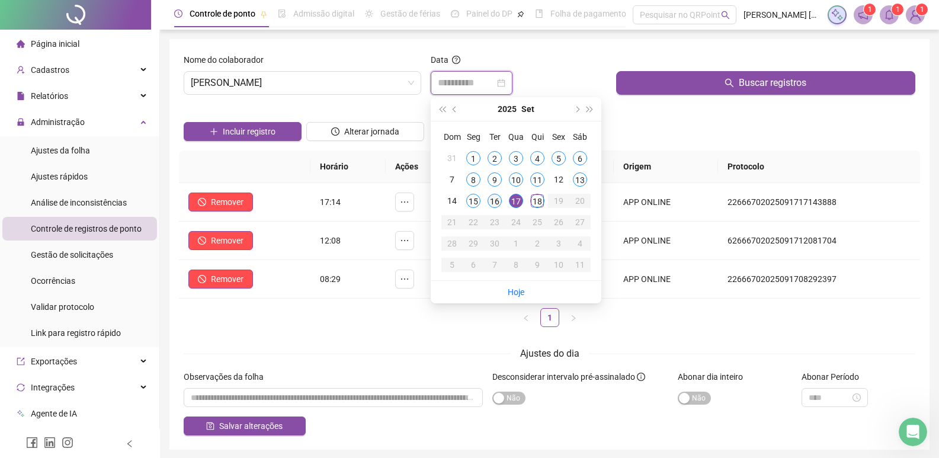
type input "**********"
click at [492, 198] on div "16" at bounding box center [494, 201] width 14 height 14
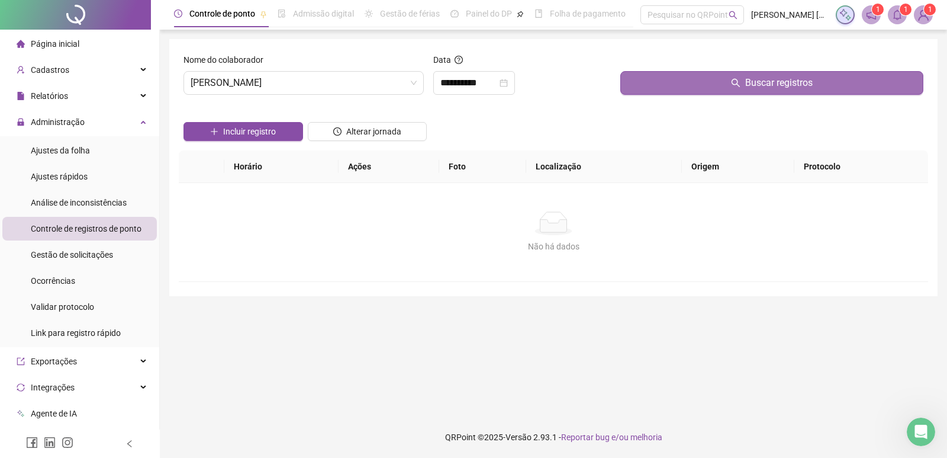
click at [696, 89] on button "Buscar registros" at bounding box center [772, 83] width 303 height 24
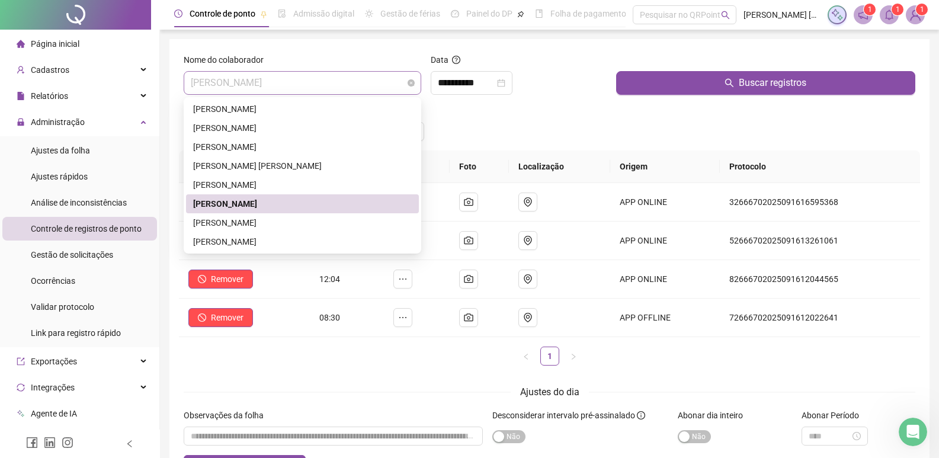
click at [397, 80] on span "RICK FERNANDO MACIEL DA ROSA" at bounding box center [302, 83] width 223 height 23
click at [234, 223] on div "ROGERIO MARCOS FRANCISCO" at bounding box center [302, 222] width 219 height 13
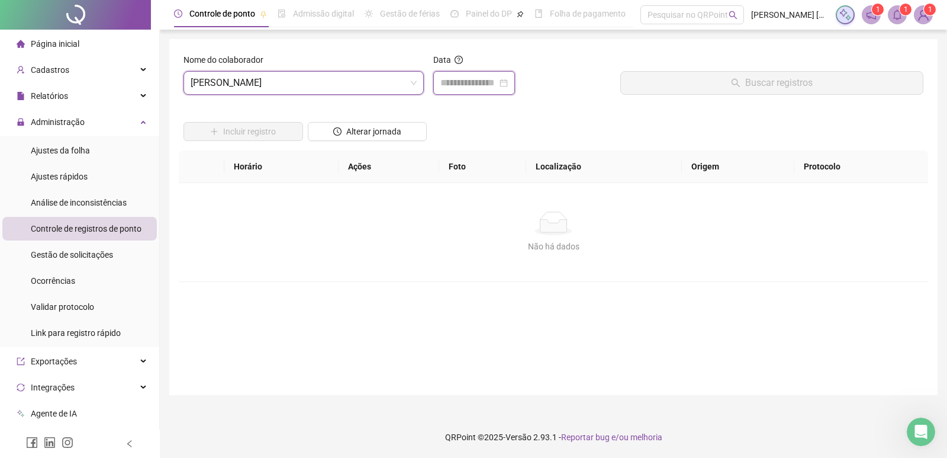
click at [478, 82] on input at bounding box center [469, 83] width 57 height 14
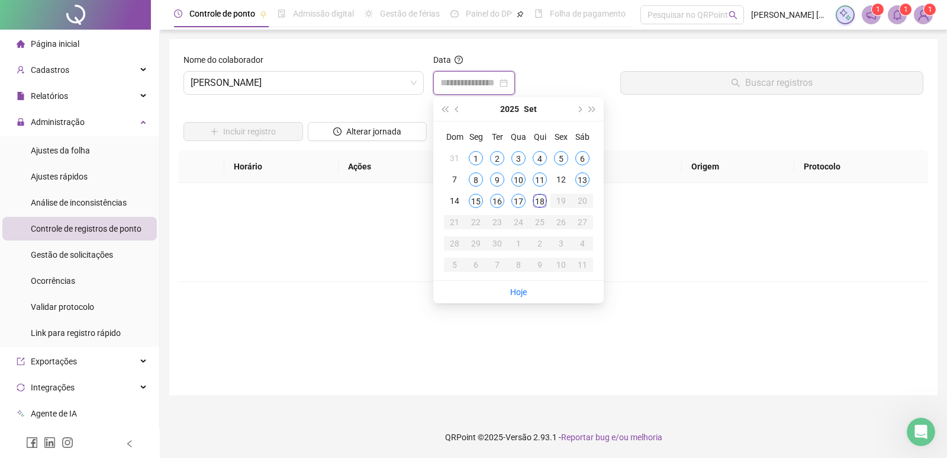
type input "**********"
click at [500, 201] on div "16" at bounding box center [497, 201] width 14 height 14
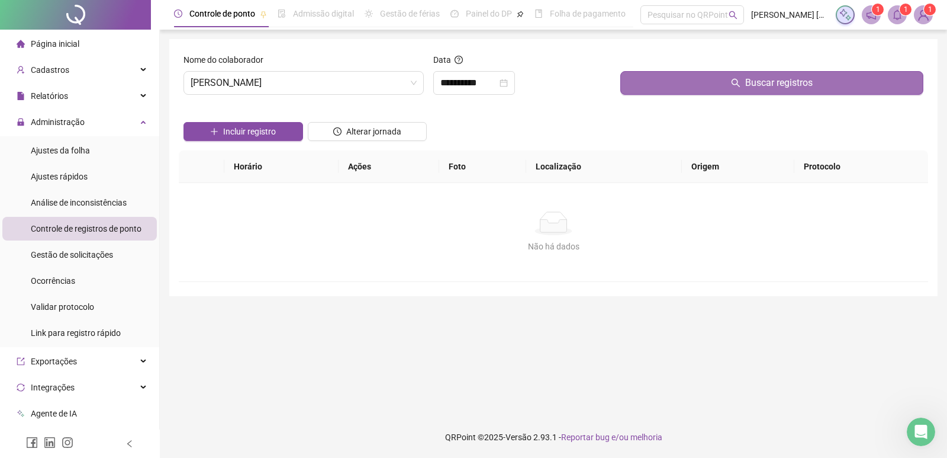
click at [684, 90] on button "Buscar registros" at bounding box center [772, 83] width 303 height 24
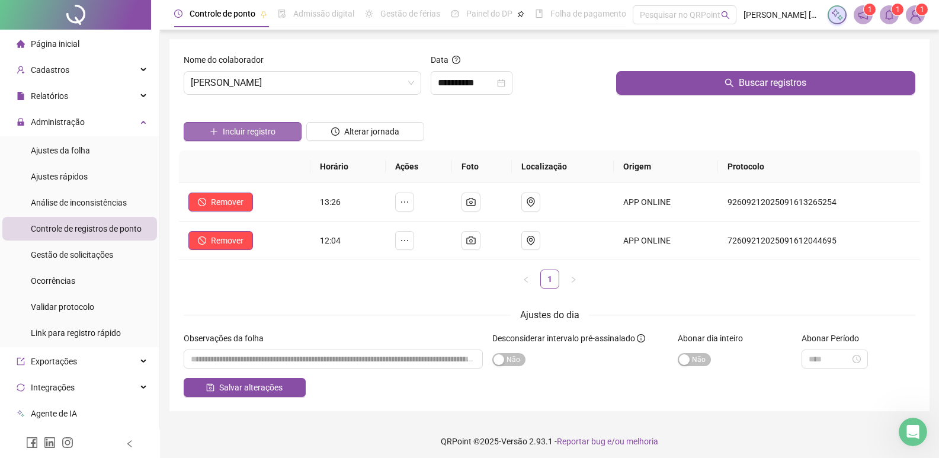
click at [271, 128] on span "Incluir registro" at bounding box center [249, 131] width 53 height 13
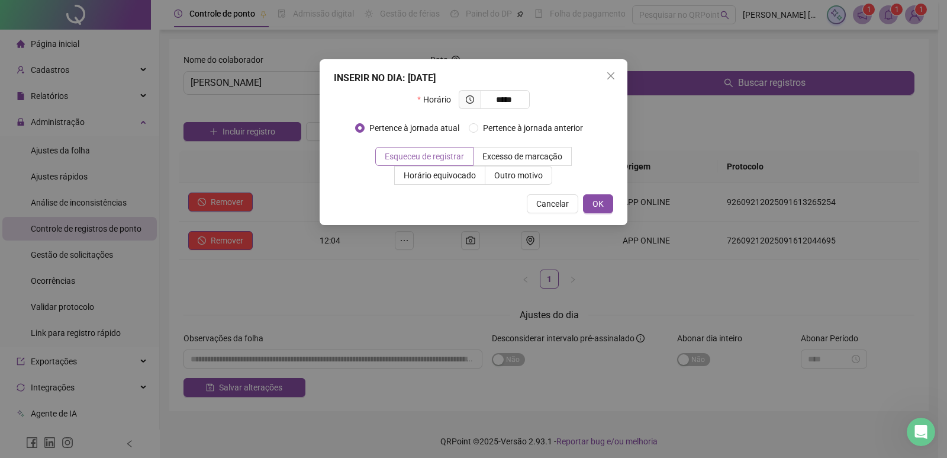
type input "*****"
click at [431, 152] on span "Esqueceu de registrar" at bounding box center [424, 156] width 79 height 9
click at [594, 201] on span "OK" at bounding box center [598, 203] width 11 height 13
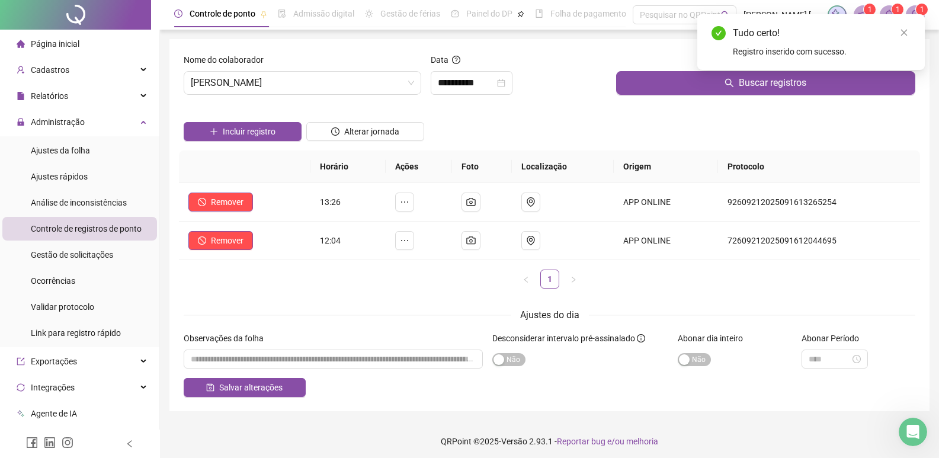
click at [290, 144] on div "Incluir registro" at bounding box center [242, 127] width 123 height 46
click at [302, 137] on div "Incluir registro" at bounding box center [242, 127] width 123 height 46
click at [291, 136] on button "Incluir registro" at bounding box center [243, 131] width 118 height 19
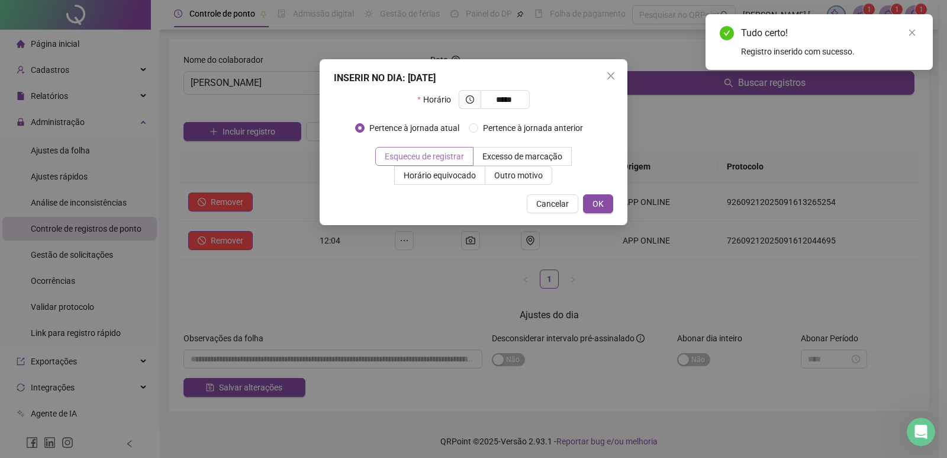
type input "*****"
click at [409, 154] on span "Esqueceu de registrar" at bounding box center [424, 156] width 79 height 9
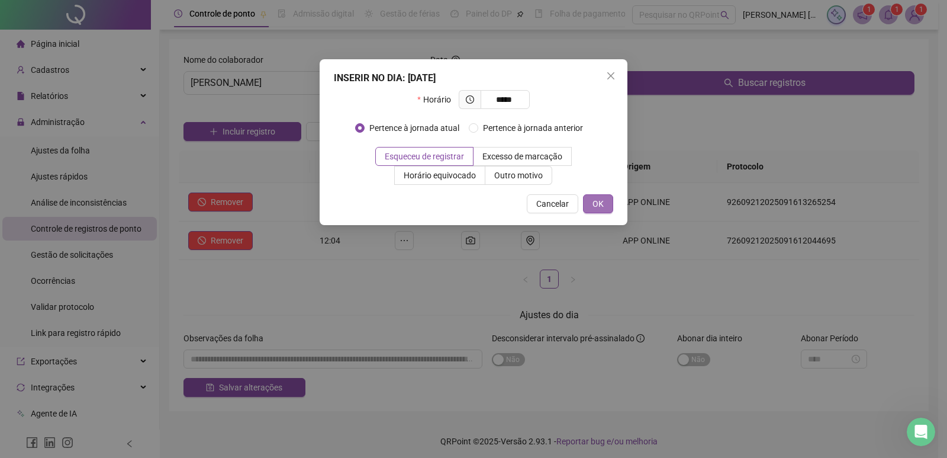
click at [599, 203] on span "OK" at bounding box center [598, 203] width 11 height 13
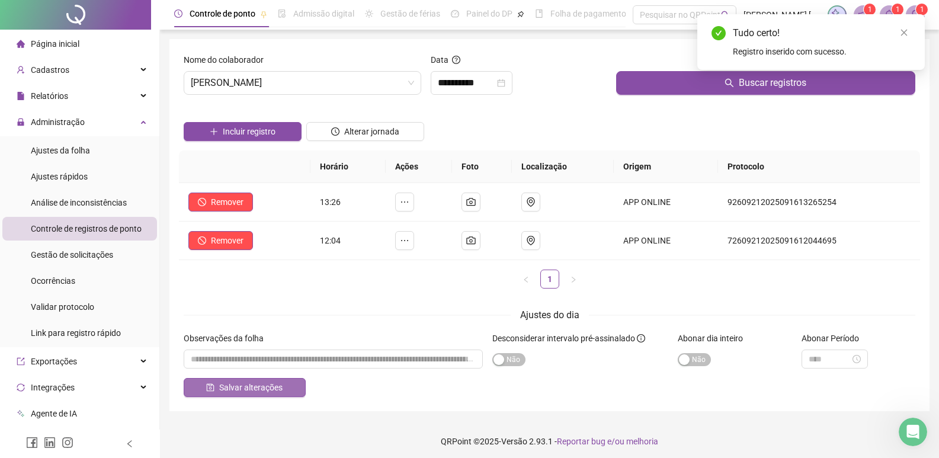
click at [273, 388] on span "Salvar alterações" at bounding box center [250, 387] width 63 height 13
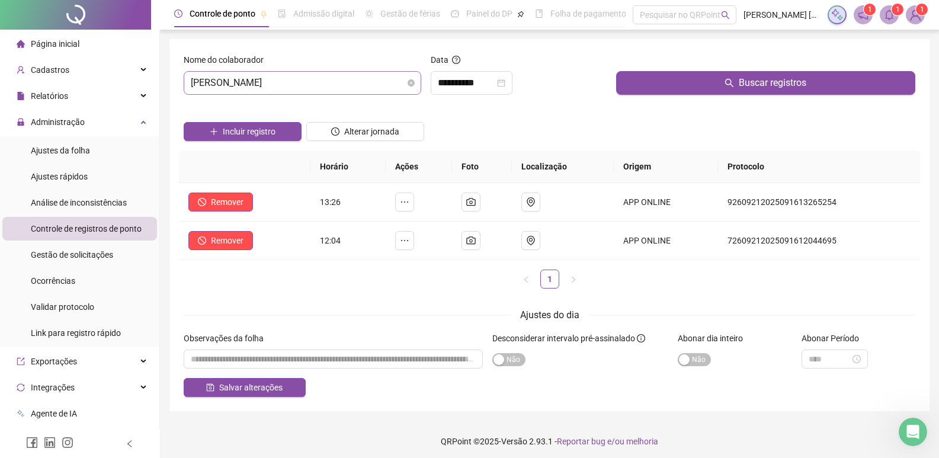
click at [381, 82] on span "ROGERIO MARCOS FRANCISCO" at bounding box center [302, 83] width 223 height 23
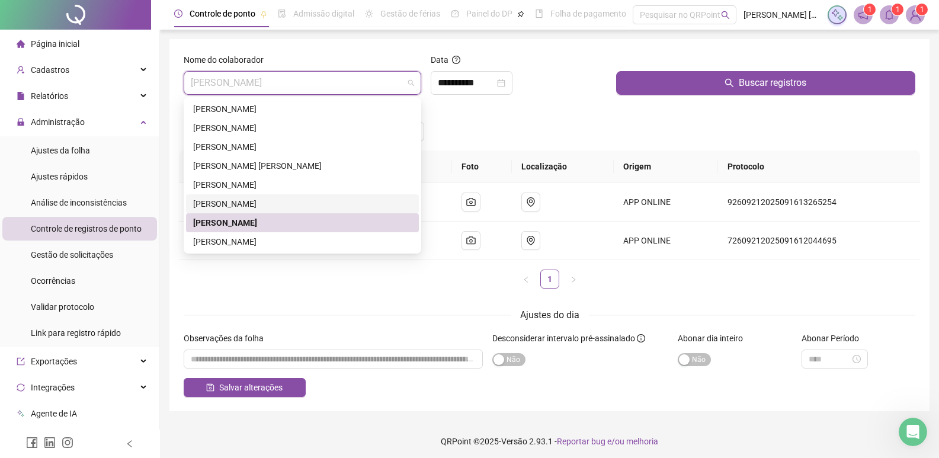
click at [235, 201] on div "RICK FERNANDO MACIEL DA ROSA" at bounding box center [302, 203] width 219 height 13
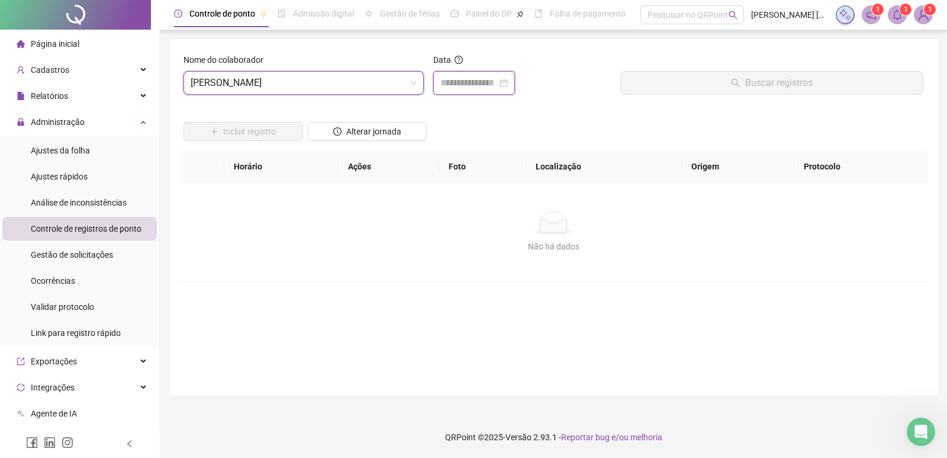
click at [497, 85] on input at bounding box center [469, 83] width 57 height 14
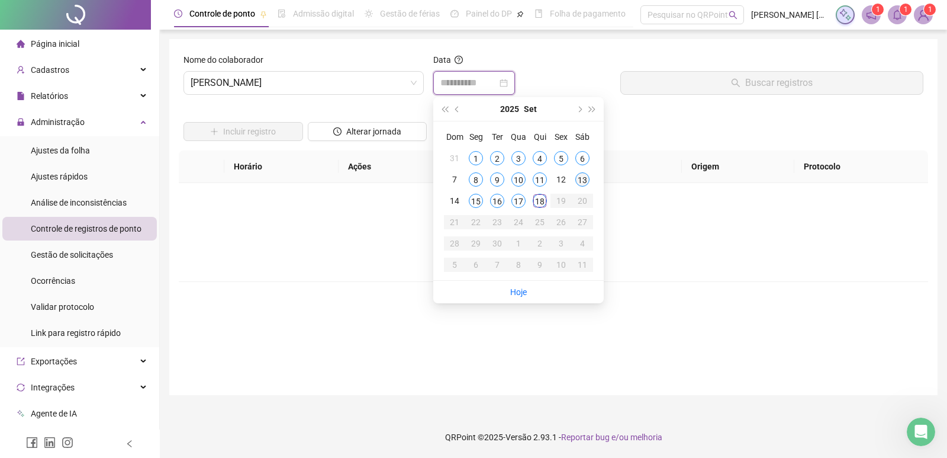
type input "**********"
click at [584, 177] on div "13" at bounding box center [583, 179] width 14 height 14
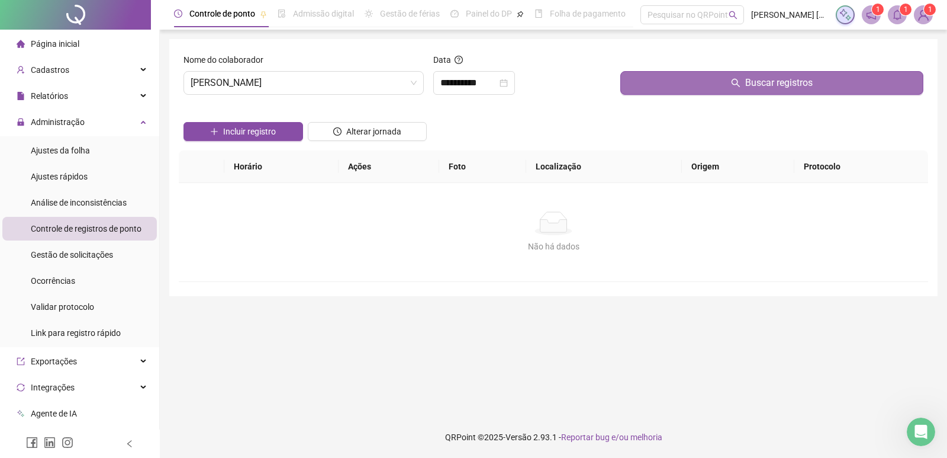
click at [677, 81] on button "Buscar registros" at bounding box center [772, 83] width 303 height 24
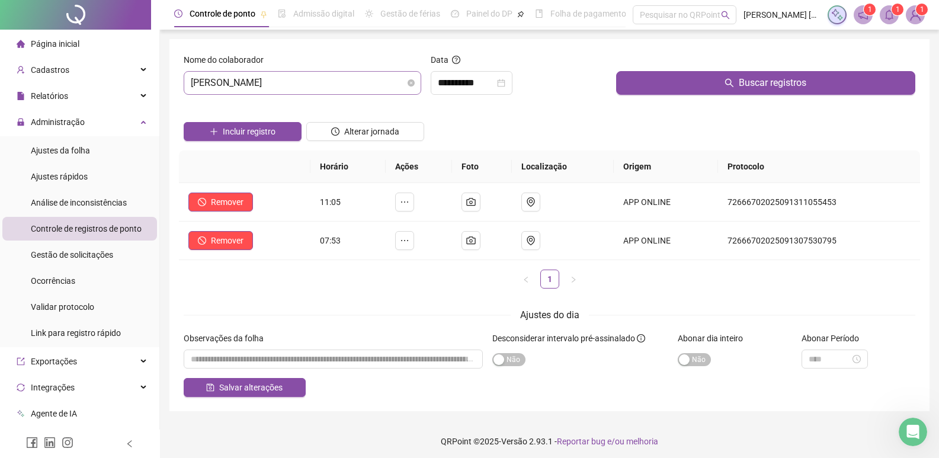
click at [383, 85] on span "RICK FERNANDO MACIEL DA ROSA" at bounding box center [302, 83] width 223 height 23
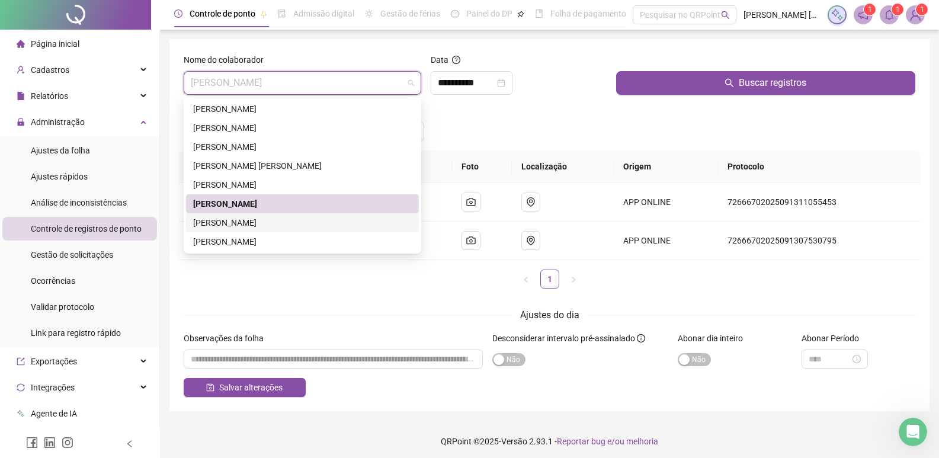
click at [253, 223] on div "ROGERIO MARCOS FRANCISCO" at bounding box center [302, 222] width 219 height 13
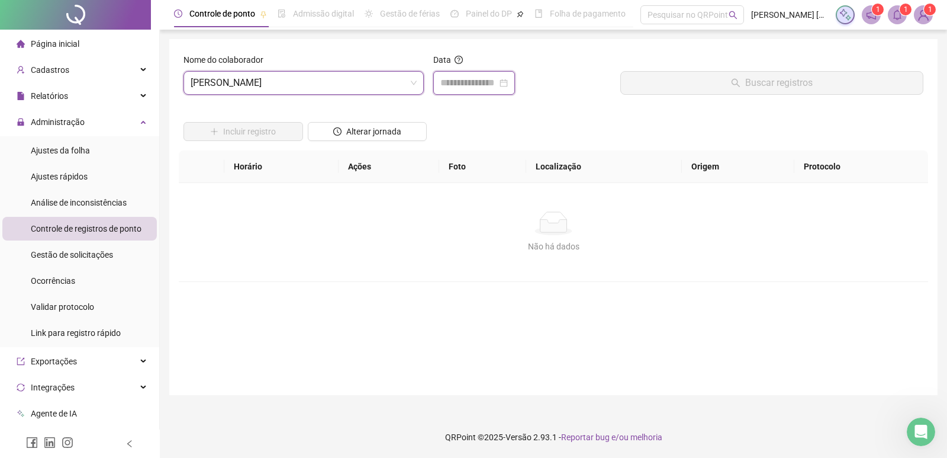
click at [497, 89] on input at bounding box center [469, 83] width 57 height 14
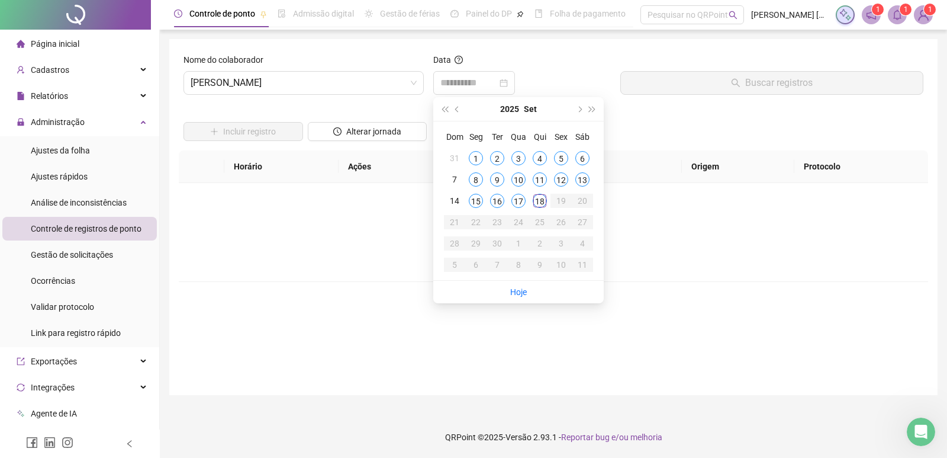
click at [536, 201] on div "18" at bounding box center [540, 201] width 14 height 14
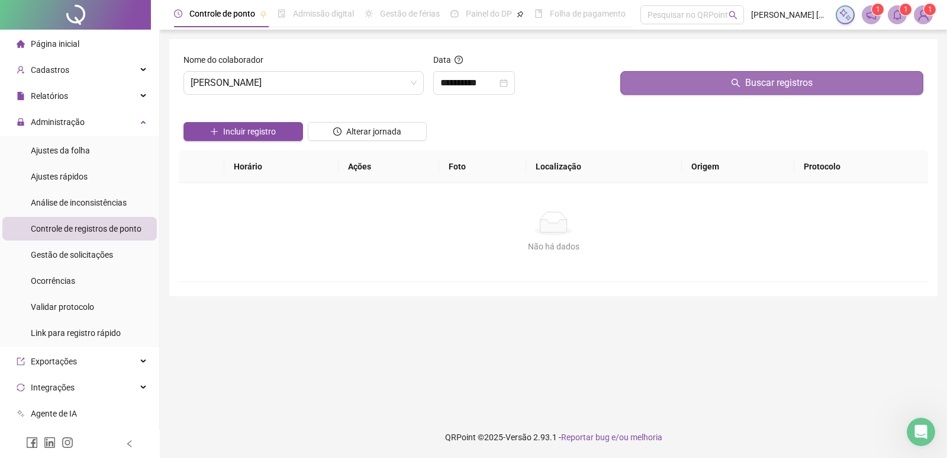
click at [648, 89] on button "Buscar registros" at bounding box center [772, 83] width 303 height 24
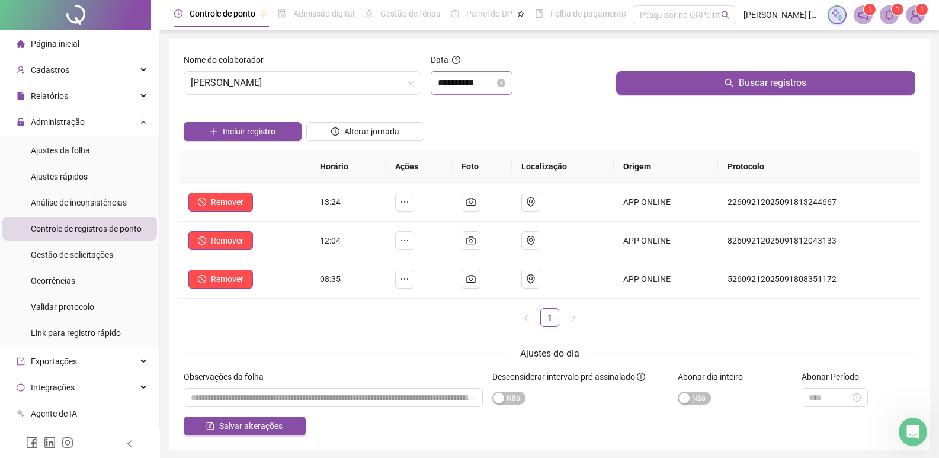
click at [475, 91] on div "**********" at bounding box center [472, 83] width 82 height 24
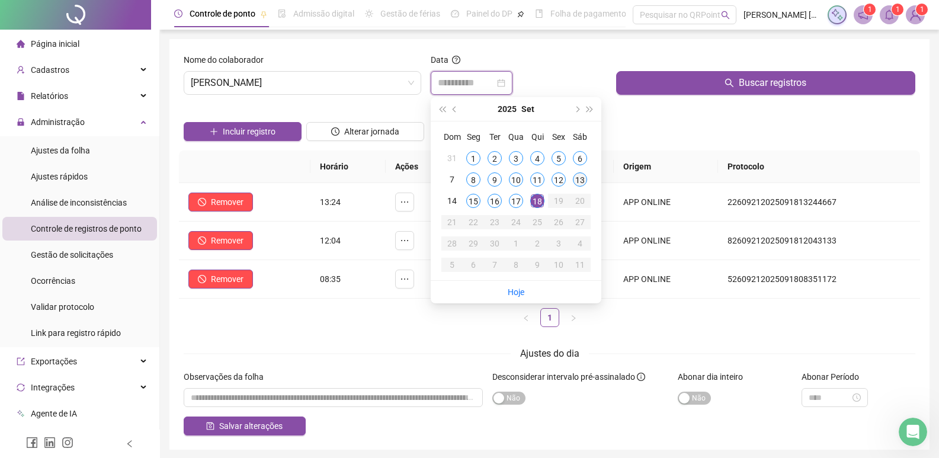
type input "**********"
click at [582, 179] on div "13" at bounding box center [580, 179] width 14 height 14
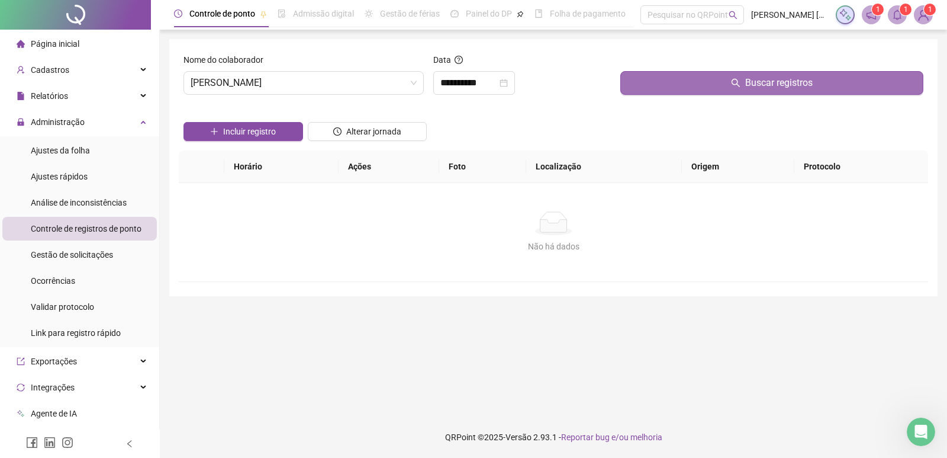
click at [668, 82] on button "Buscar registros" at bounding box center [772, 83] width 303 height 24
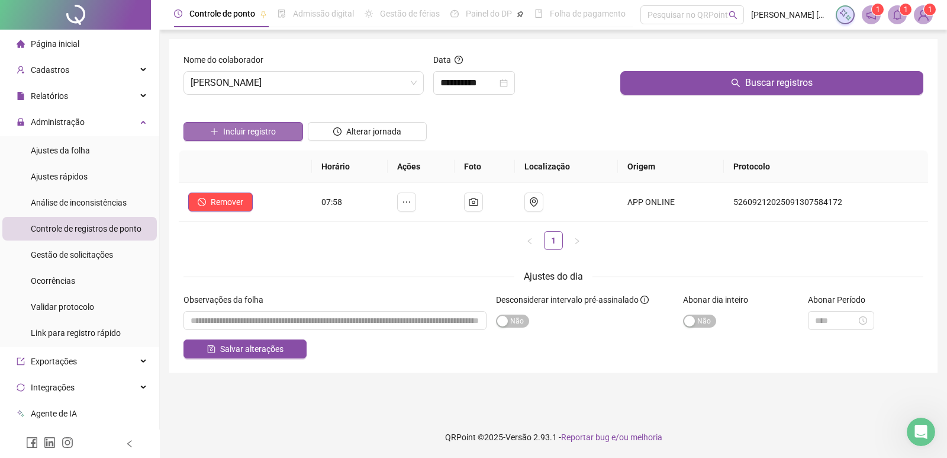
click at [257, 129] on span "Incluir registro" at bounding box center [249, 131] width 53 height 13
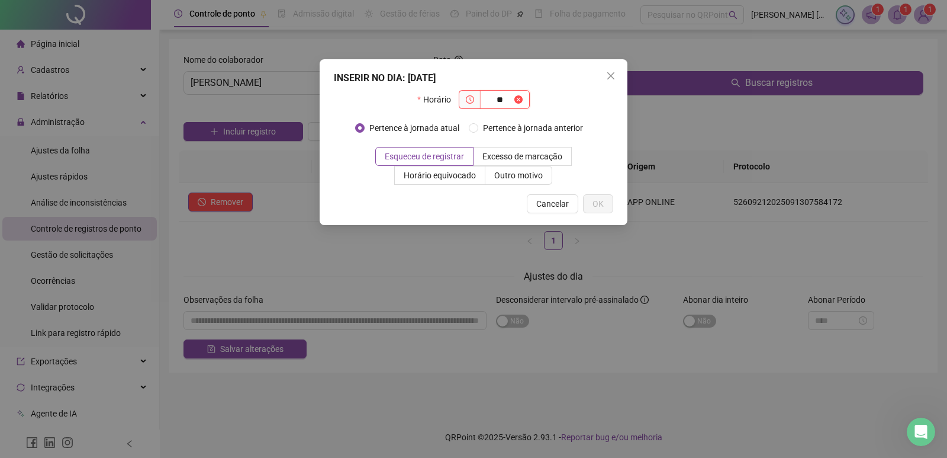
type input "*"
type input "*****"
click at [594, 209] on span "OK" at bounding box center [598, 203] width 11 height 13
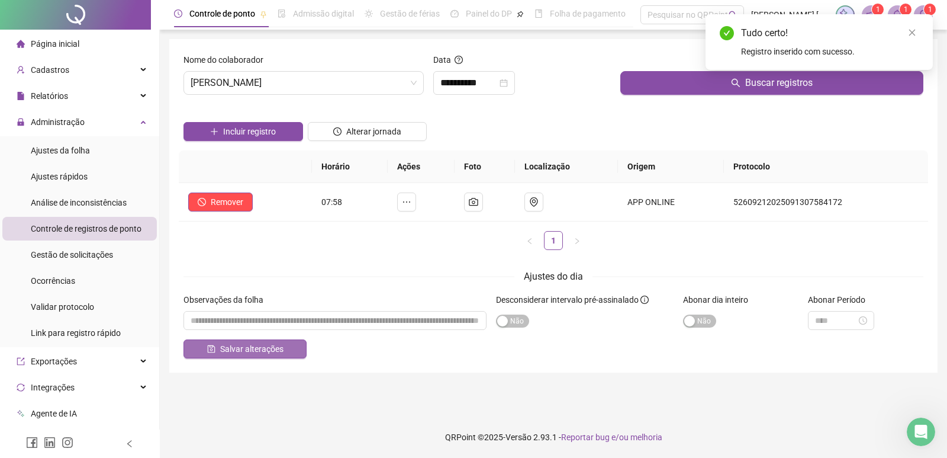
click at [271, 352] on span "Salvar alterações" at bounding box center [251, 348] width 63 height 13
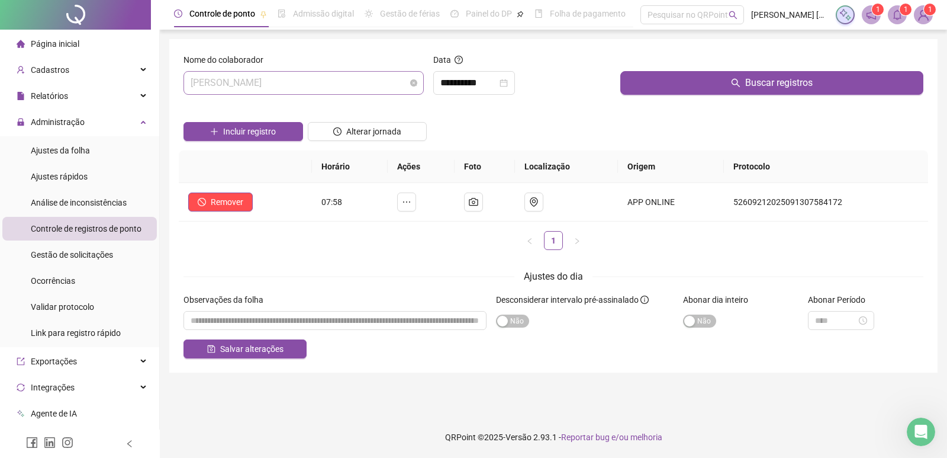
click at [343, 86] on span "ROGERIO MARCOS FRANCISCO" at bounding box center [304, 83] width 226 height 23
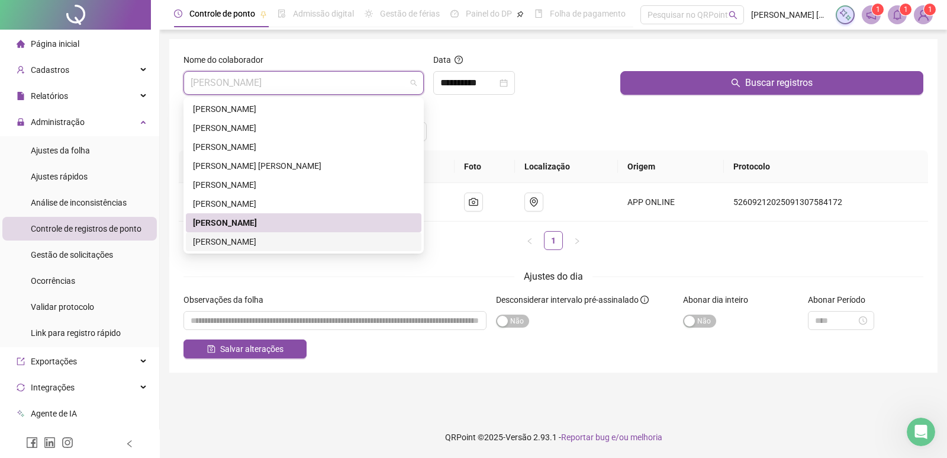
click at [237, 241] on div "STEPHANNYE FERNANDES DA SILVA" at bounding box center [303, 241] width 221 height 13
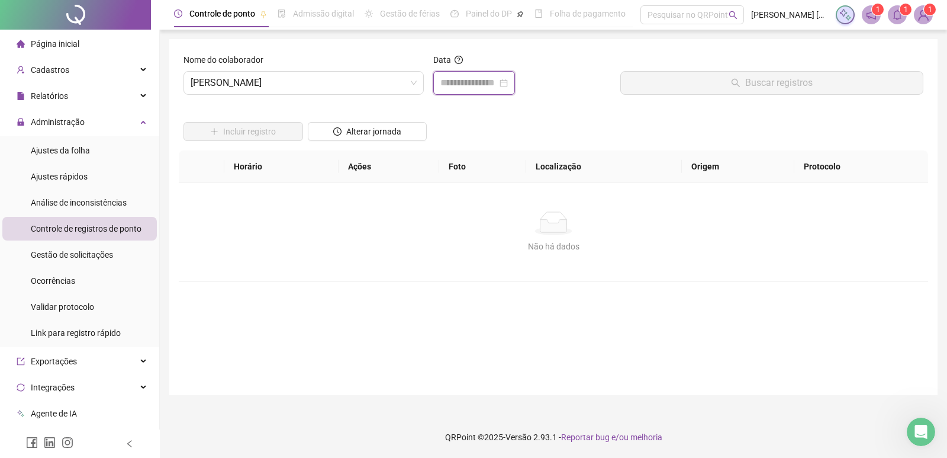
click at [494, 79] on input at bounding box center [469, 83] width 57 height 14
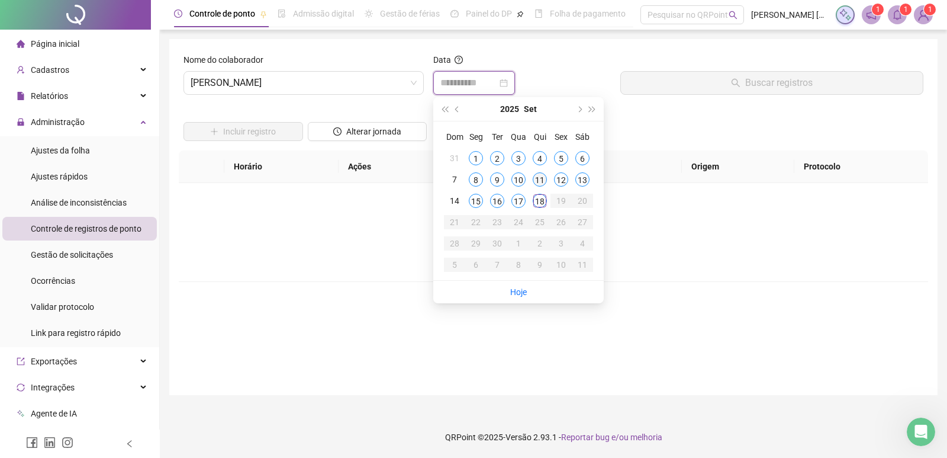
type input "**********"
click at [544, 182] on div "11" at bounding box center [540, 179] width 14 height 14
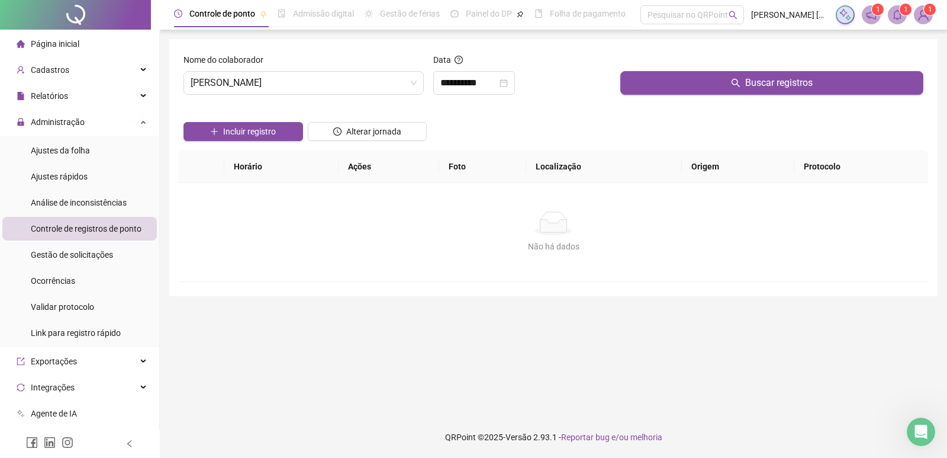
click at [595, 155] on th "Localização" at bounding box center [603, 166] width 155 height 33
click at [677, 95] on div "Buscar registros" at bounding box center [772, 78] width 313 height 51
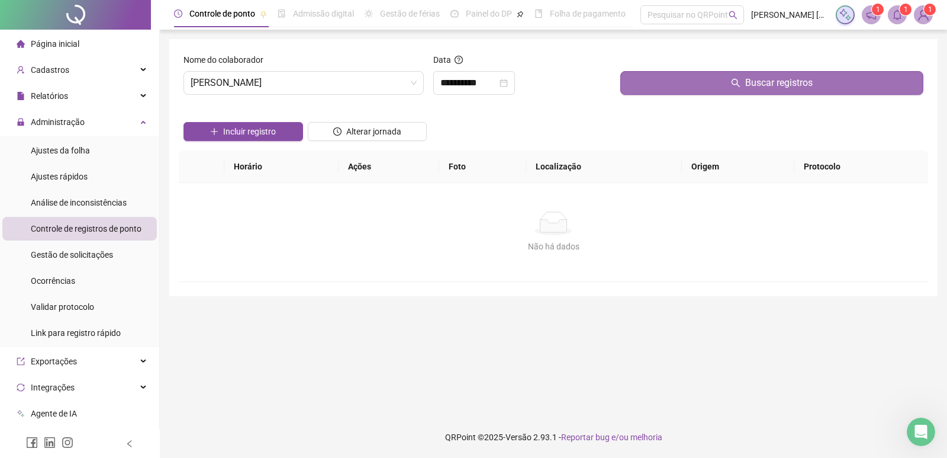
click at [683, 89] on button "Buscar registros" at bounding box center [772, 83] width 303 height 24
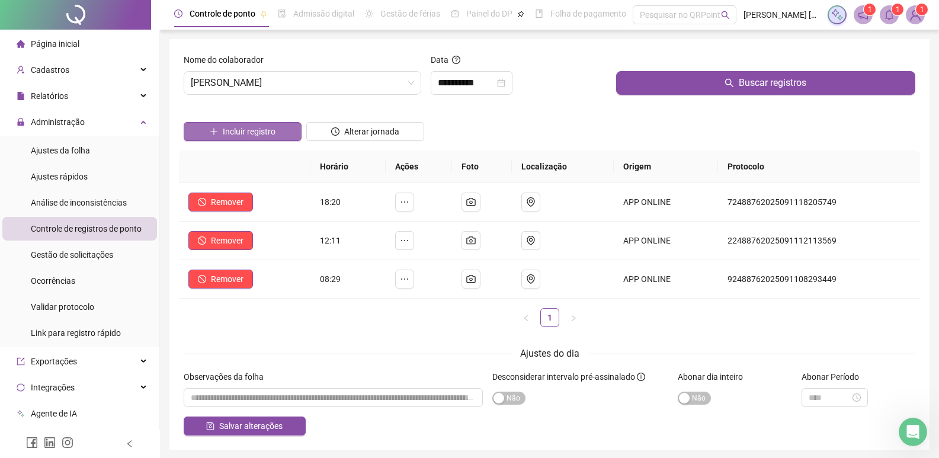
click at [262, 127] on span "Incluir registro" at bounding box center [249, 131] width 53 height 13
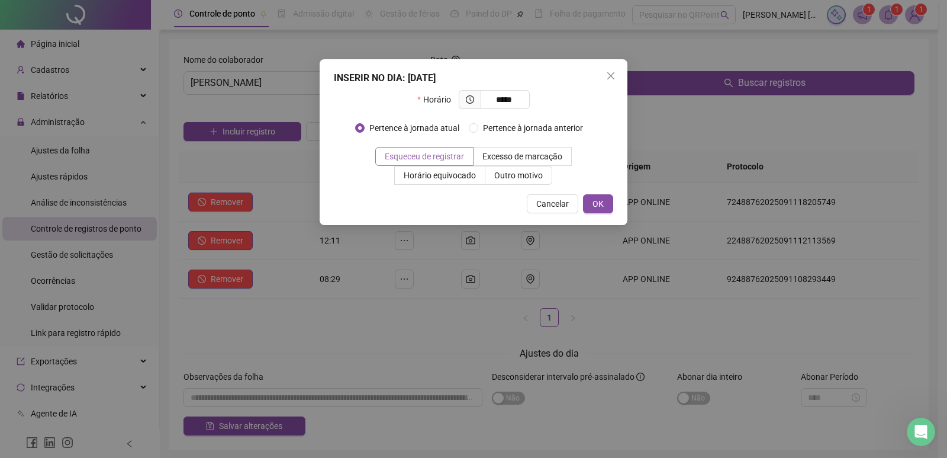
type input "*****"
drag, startPoint x: 398, startPoint y: 150, endPoint x: 439, endPoint y: 149, distance: 41.5
click at [399, 152] on span "Esqueceu de registrar" at bounding box center [424, 156] width 79 height 9
click at [596, 200] on span "OK" at bounding box center [598, 203] width 11 height 13
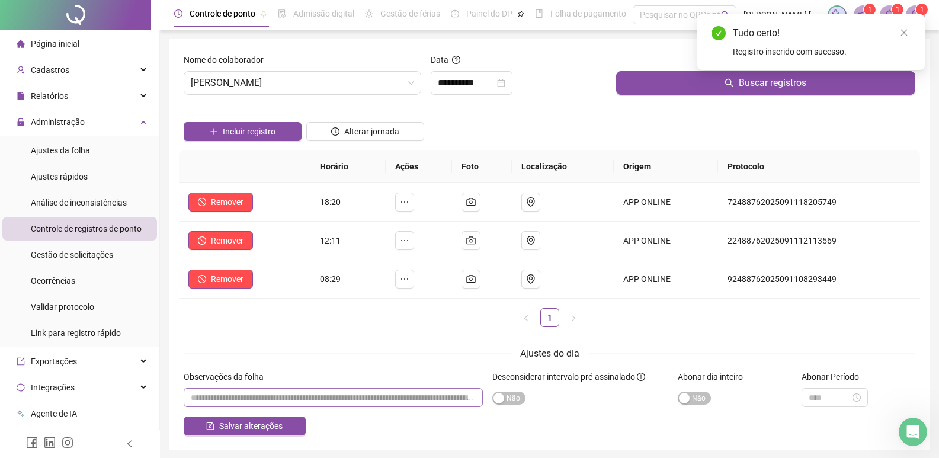
drag, startPoint x: 297, startPoint y: 422, endPoint x: 329, endPoint y: 393, distance: 43.2
click at [297, 422] on button "Salvar alterações" at bounding box center [245, 425] width 122 height 19
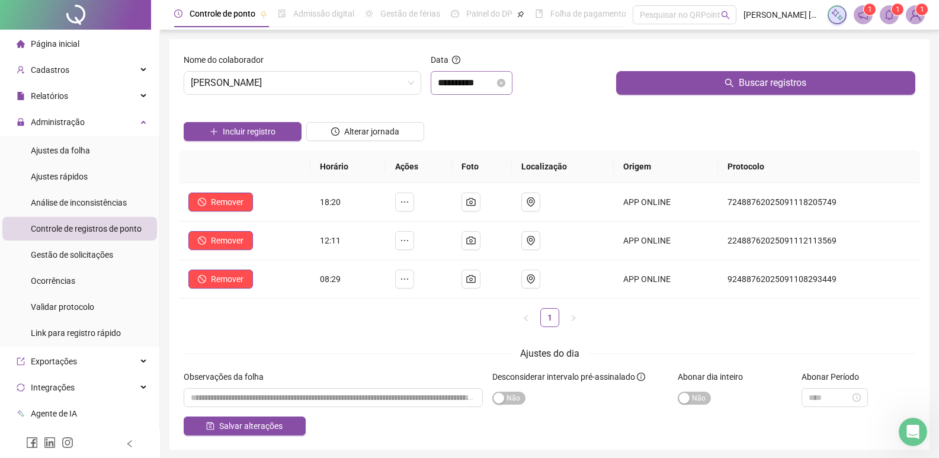
click at [471, 94] on div "**********" at bounding box center [472, 83] width 82 height 24
click at [474, 89] on input "**********" at bounding box center [466, 83] width 57 height 14
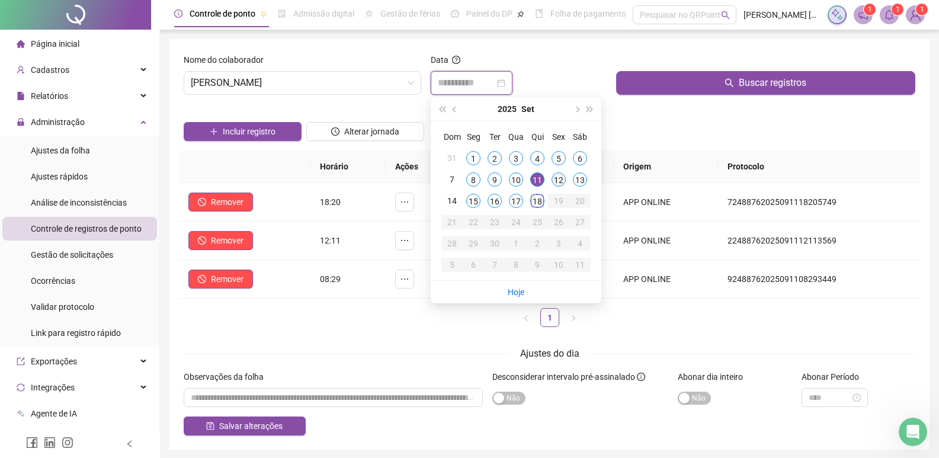
type input "**********"
click at [560, 174] on div "12" at bounding box center [558, 179] width 14 height 14
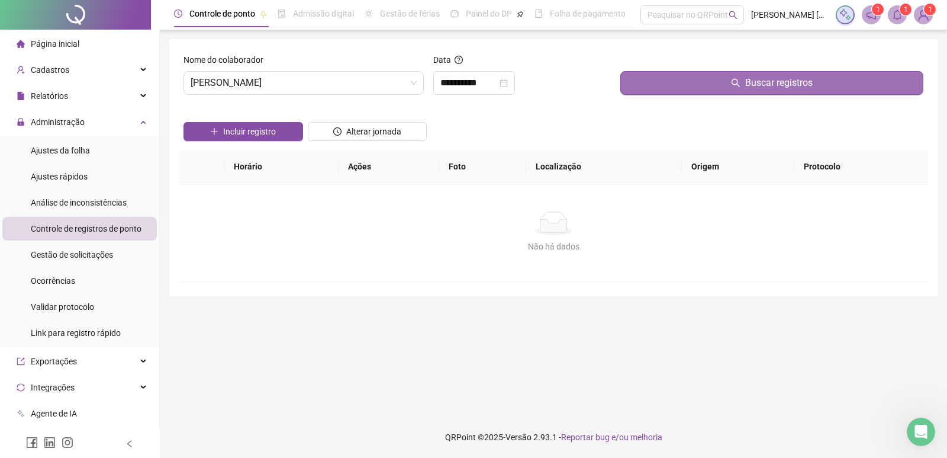
click at [662, 88] on button "Buscar registros" at bounding box center [772, 83] width 303 height 24
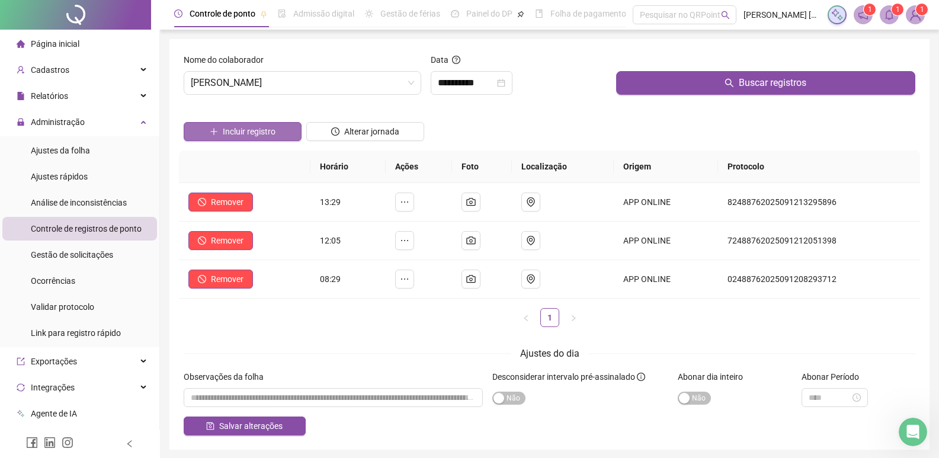
click at [278, 134] on button "Incluir registro" at bounding box center [243, 131] width 118 height 19
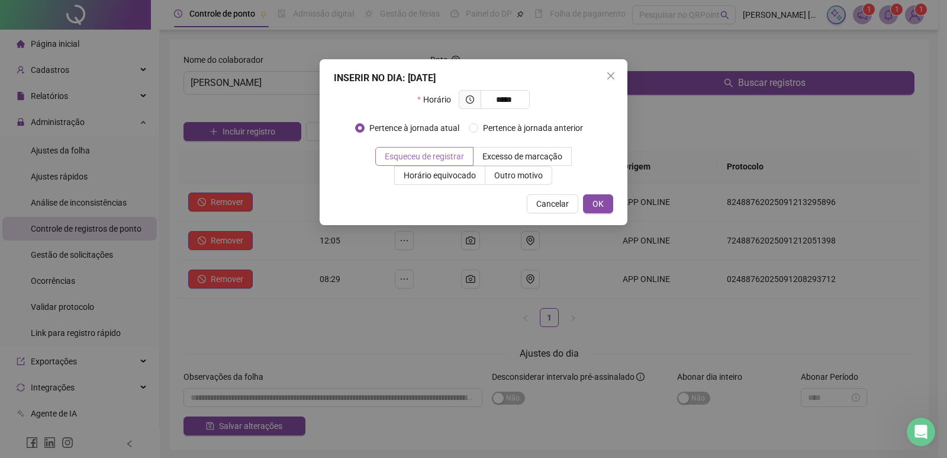
type input "*****"
click at [440, 155] on span "Esqueceu de registrar" at bounding box center [424, 156] width 79 height 9
click at [594, 204] on span "OK" at bounding box center [598, 203] width 11 height 13
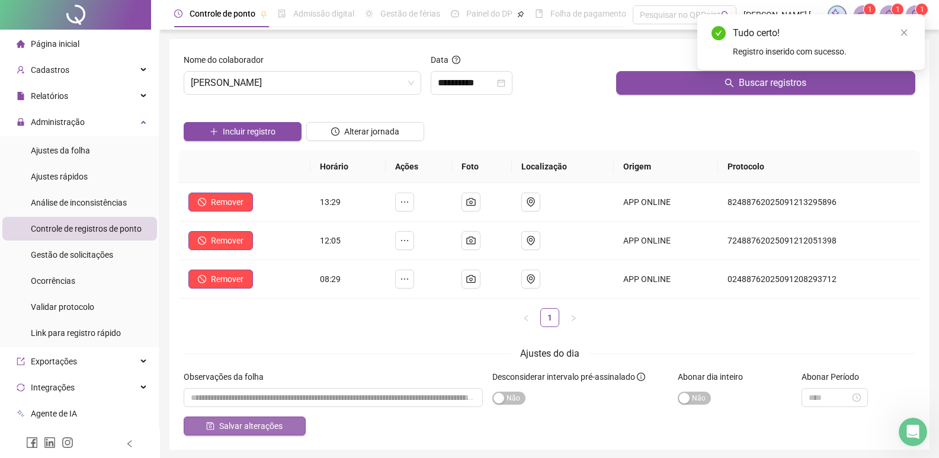
click at [272, 422] on span "Salvar alterações" at bounding box center [250, 425] width 63 height 13
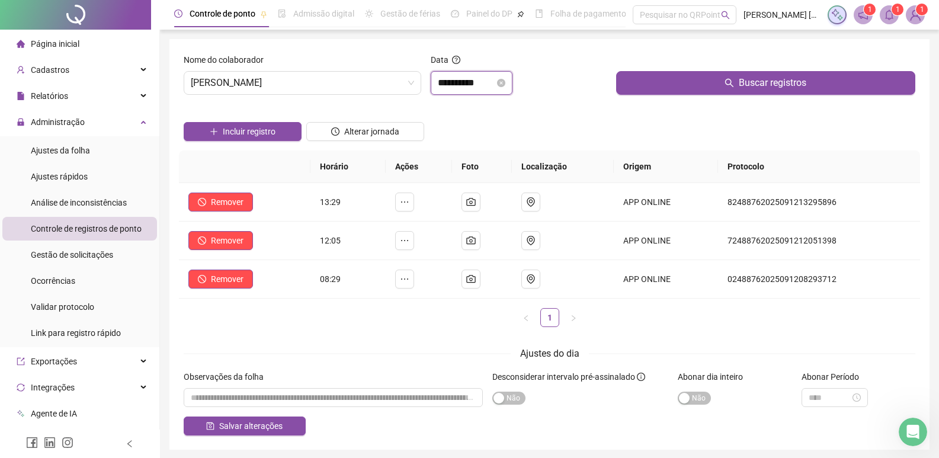
click at [451, 77] on input "**********" at bounding box center [466, 83] width 57 height 14
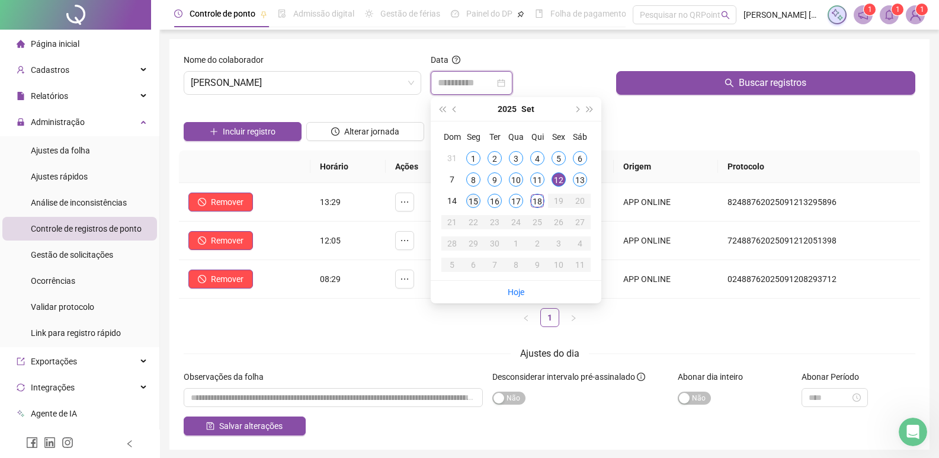
type input "**********"
click at [476, 201] on div "15" at bounding box center [473, 201] width 14 height 14
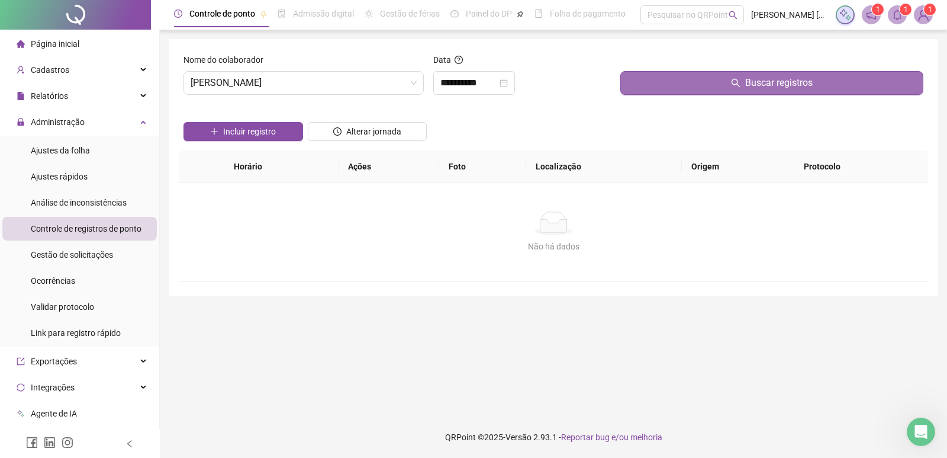
click at [658, 89] on button "Buscar registros" at bounding box center [772, 83] width 303 height 24
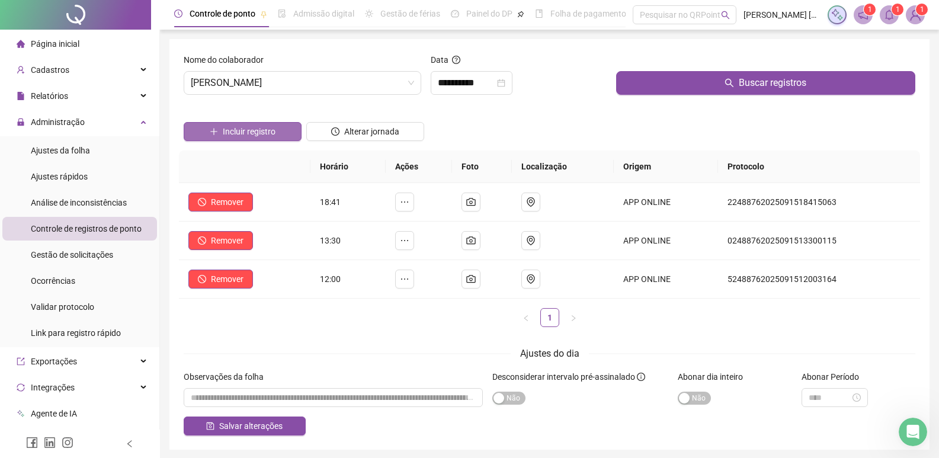
click at [255, 133] on span "Incluir registro" at bounding box center [249, 131] width 53 height 13
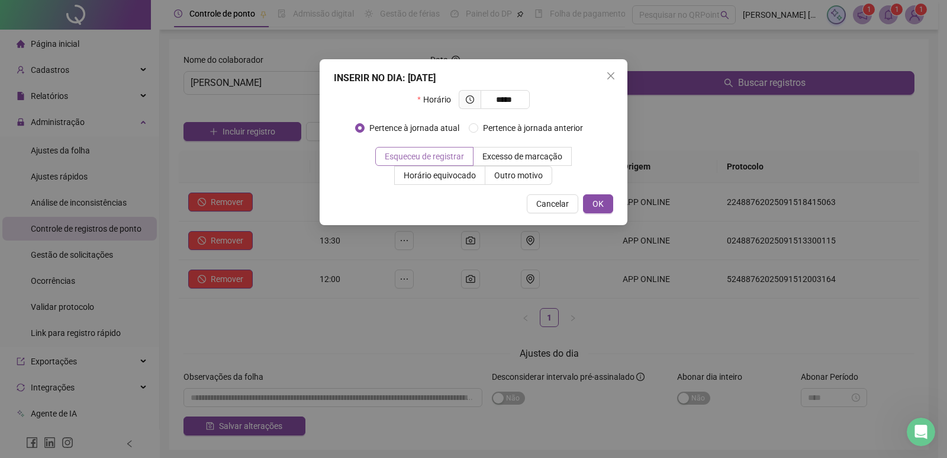
type input "*****"
click at [419, 150] on label "Esqueceu de registrar" at bounding box center [424, 156] width 98 height 19
click at [609, 205] on button "OK" at bounding box center [598, 203] width 30 height 19
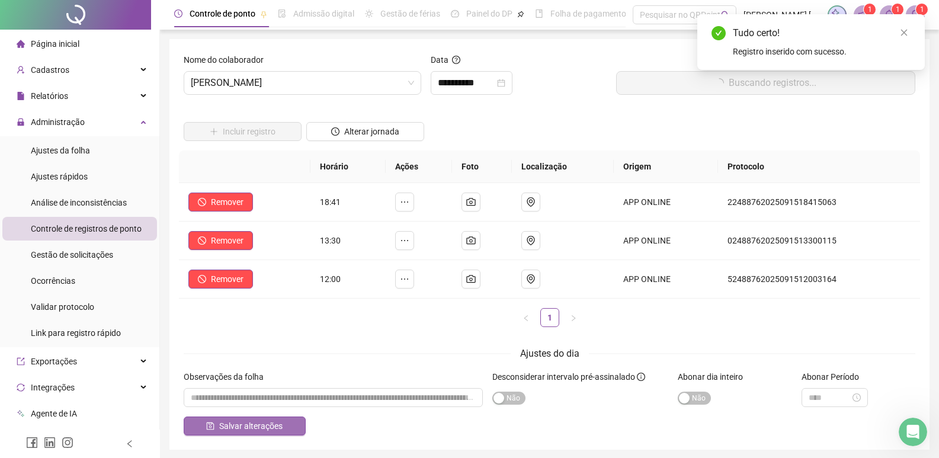
click at [280, 425] on span "Salvar alterações" at bounding box center [250, 425] width 63 height 13
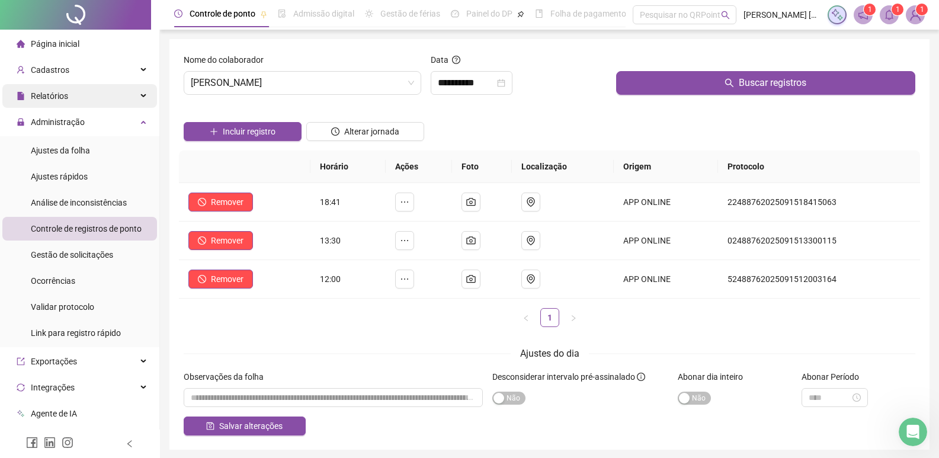
click at [40, 94] on span "Relatórios" at bounding box center [49, 95] width 37 height 9
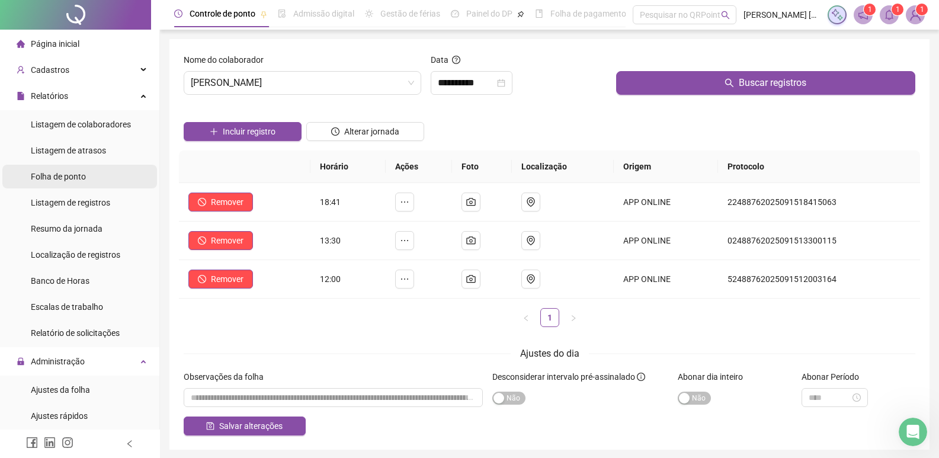
click at [60, 182] on div "Folha de ponto" at bounding box center [58, 177] width 55 height 24
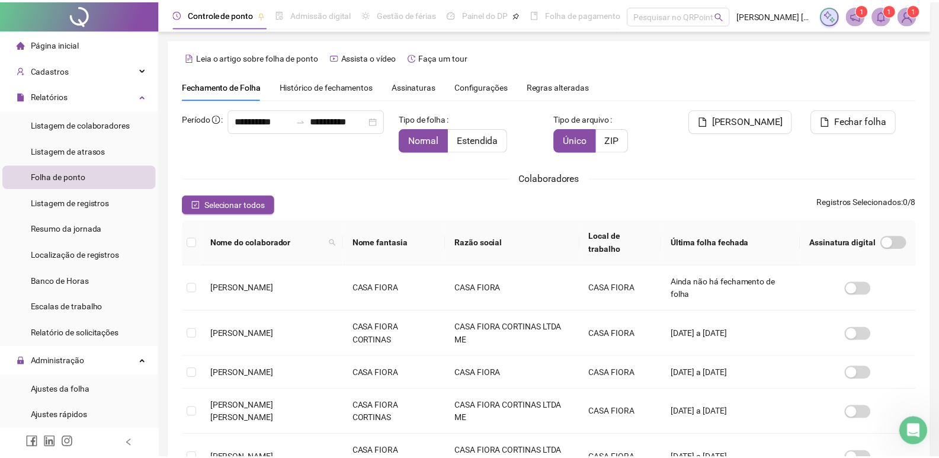
scroll to position [14, 0]
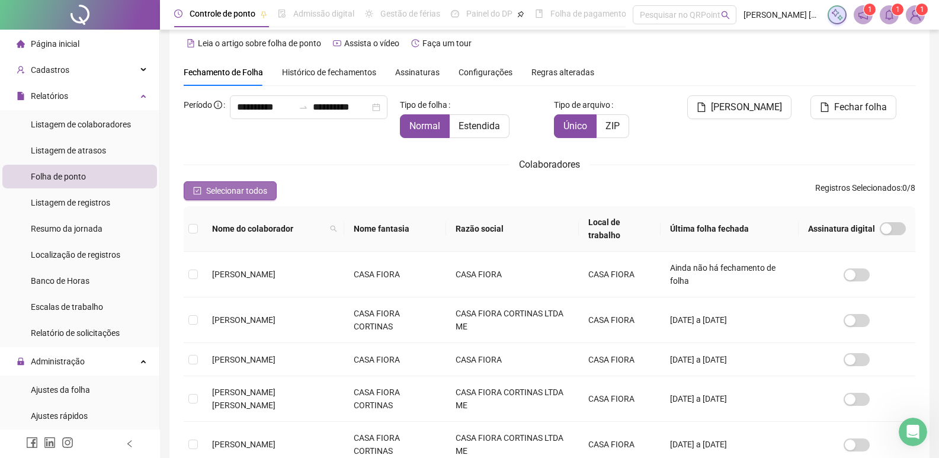
click at [235, 197] on span "Selecionar todos" at bounding box center [236, 190] width 61 height 13
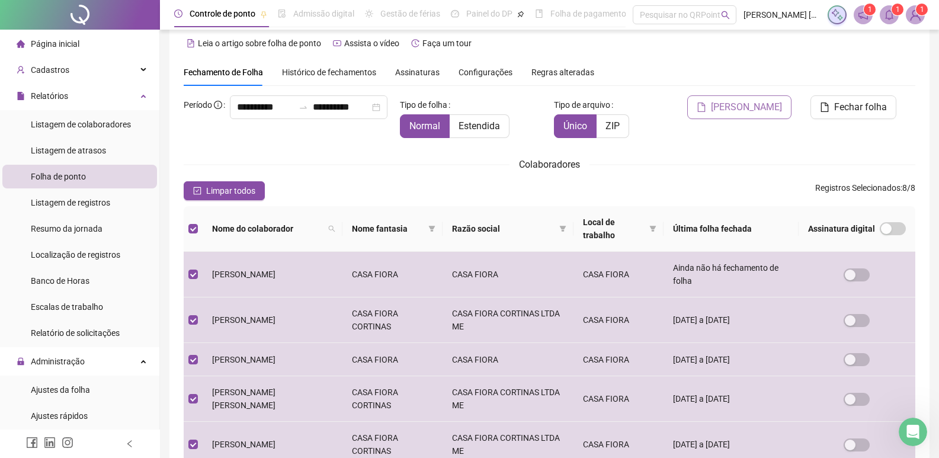
click at [760, 104] on span "Gerar espelho" at bounding box center [746, 107] width 71 height 14
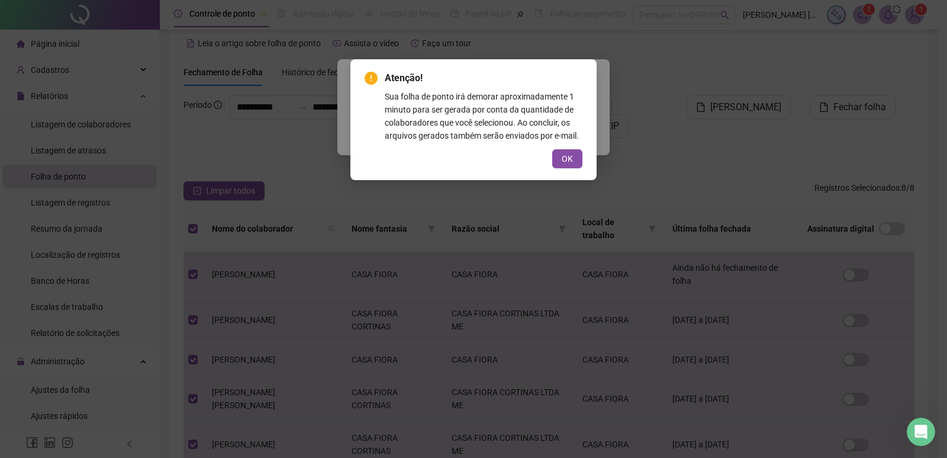
click at [547, 150] on div "OK" at bounding box center [474, 158] width 218 height 19
click at [564, 158] on span "OK" at bounding box center [567, 158] width 11 height 13
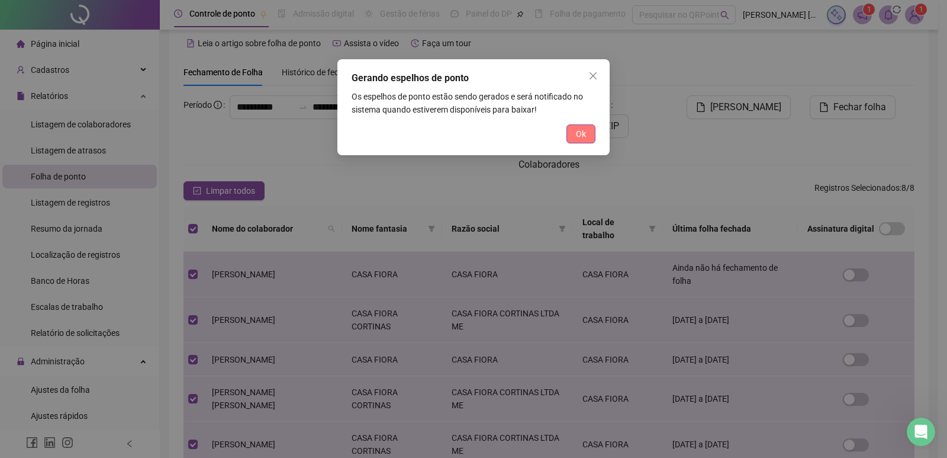
click at [577, 141] on button "Ok" at bounding box center [581, 133] width 29 height 19
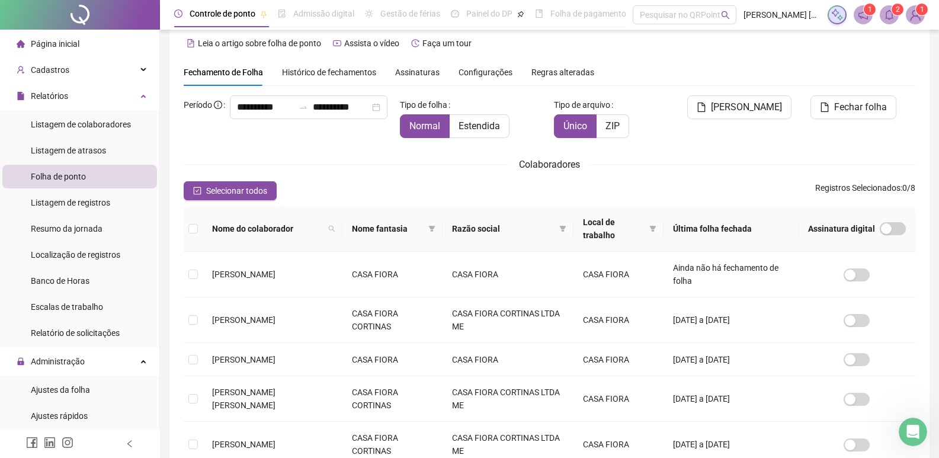
click at [889, 18] on icon "bell" at bounding box center [889, 14] width 8 height 11
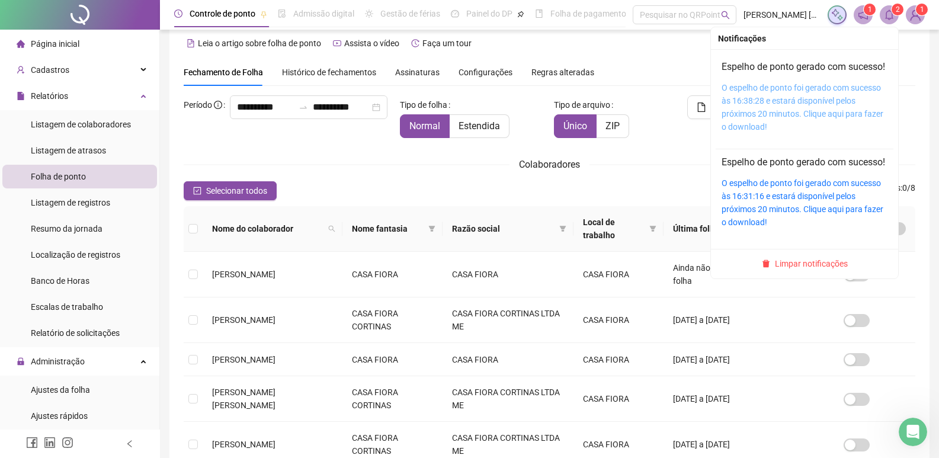
click at [808, 126] on link "O espelho de ponto foi gerado com sucesso às 16:38:28 e estará disponível pelos…" at bounding box center [802, 107] width 162 height 49
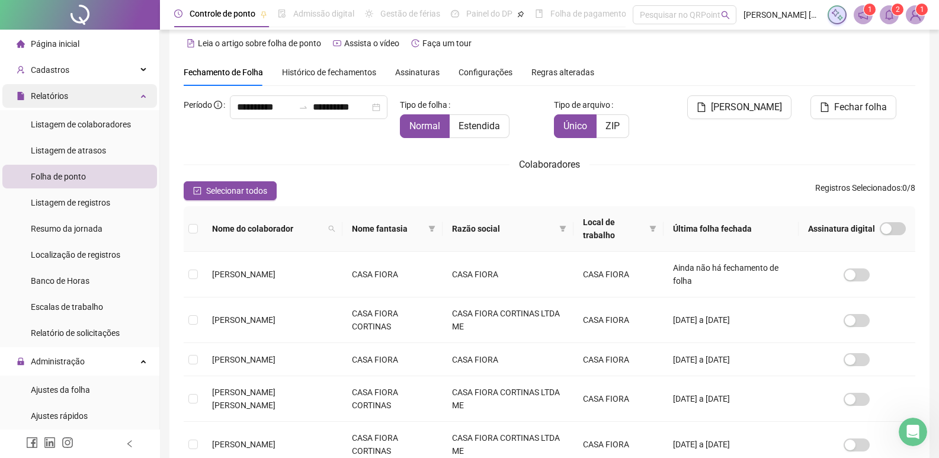
click at [51, 92] on span "Relatórios" at bounding box center [49, 95] width 37 height 9
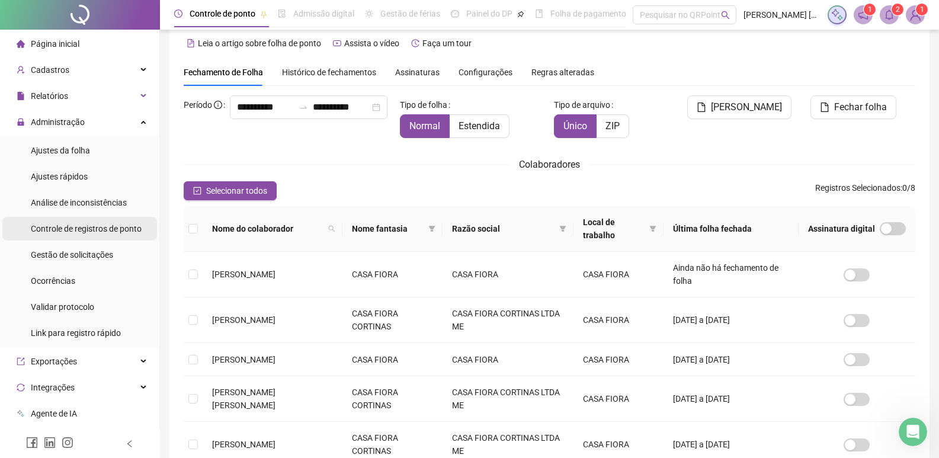
click at [70, 227] on span "Controle de registros de ponto" at bounding box center [86, 228] width 111 height 9
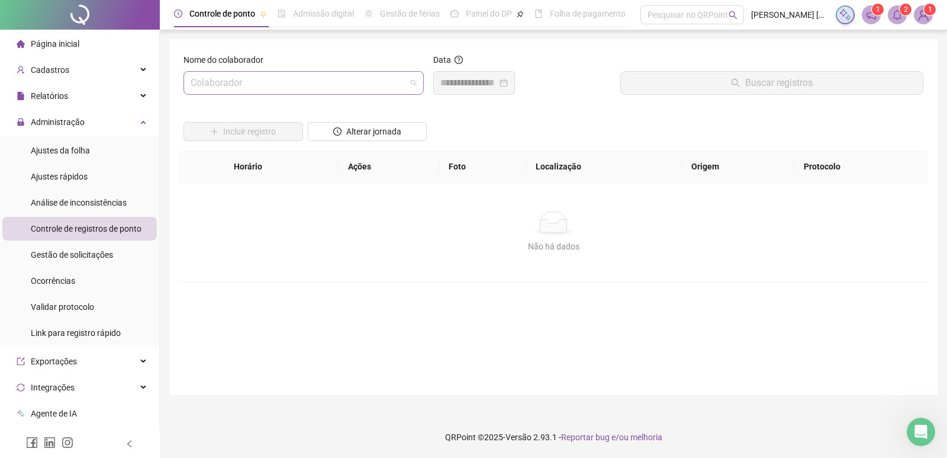
click at [327, 83] on input "search" at bounding box center [299, 83] width 216 height 23
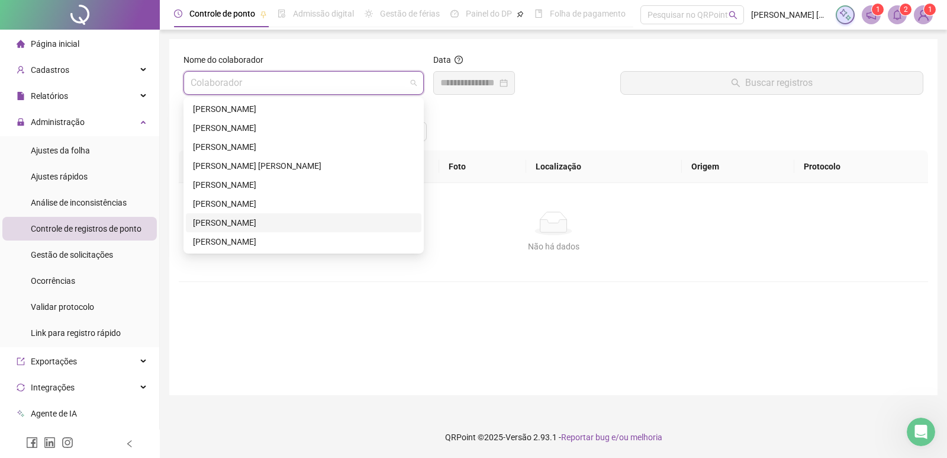
click at [253, 224] on div "ROGERIO MARCOS FRANCISCO" at bounding box center [303, 222] width 221 height 13
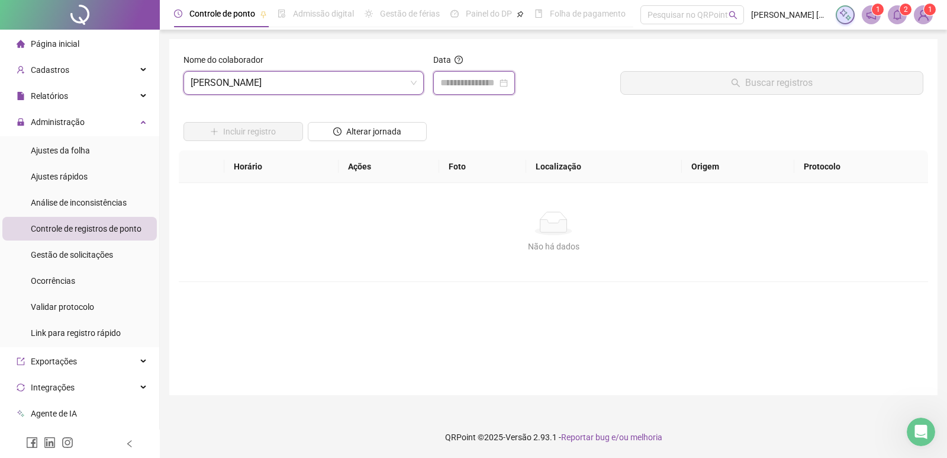
click at [453, 81] on input at bounding box center [469, 83] width 57 height 14
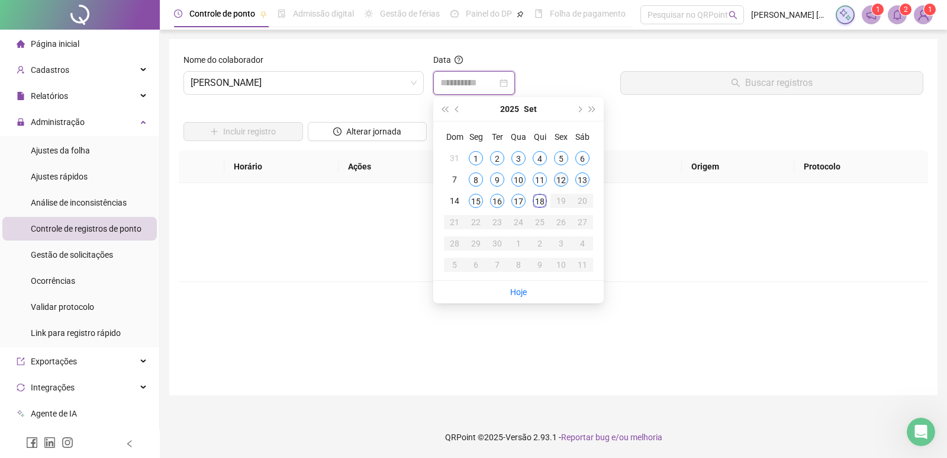
type input "**********"
click at [566, 179] on div "12" at bounding box center [561, 179] width 14 height 14
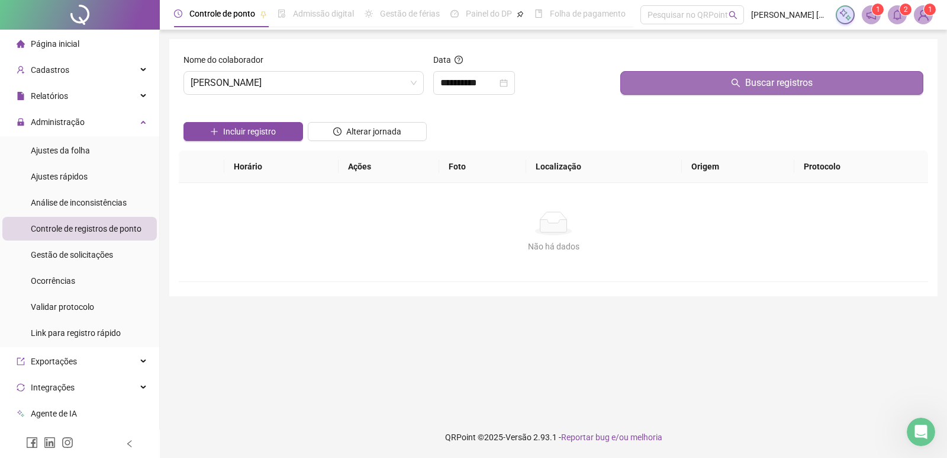
click at [636, 81] on button "Buscar registros" at bounding box center [772, 83] width 303 height 24
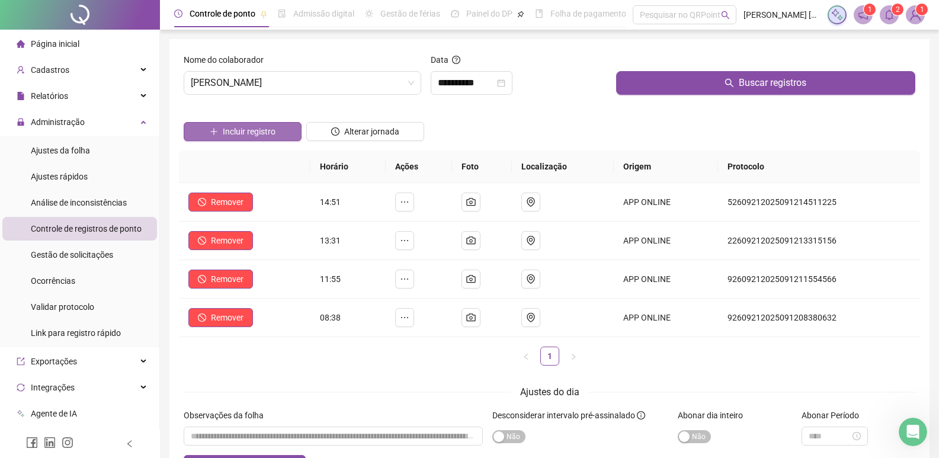
click at [233, 137] on span "Incluir registro" at bounding box center [249, 131] width 53 height 13
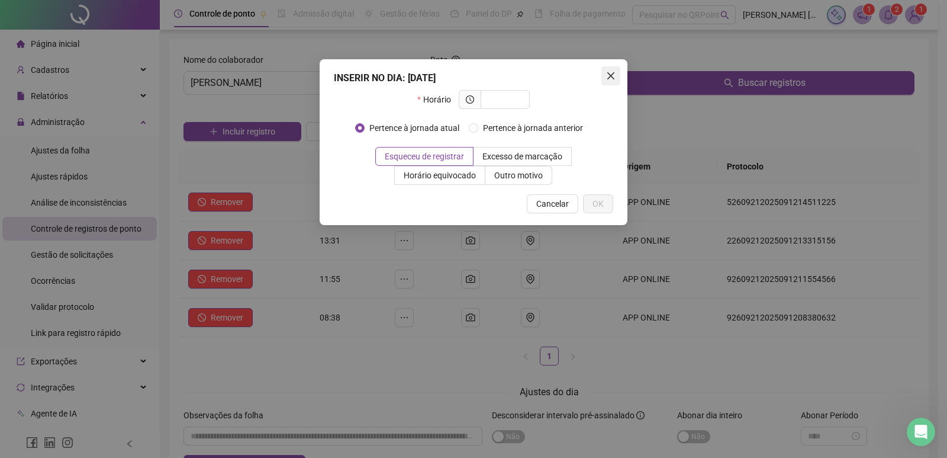
click at [614, 76] on icon "close" at bounding box center [610, 75] width 9 height 9
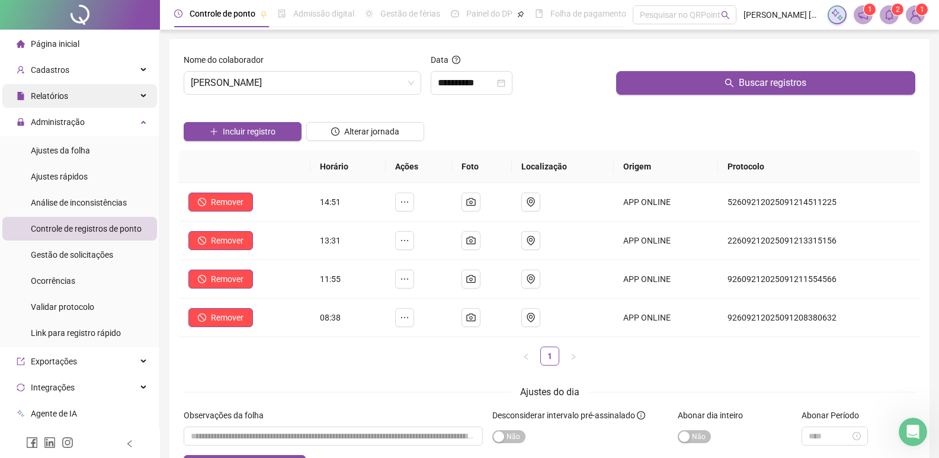
click at [48, 95] on span "Relatórios" at bounding box center [49, 95] width 37 height 9
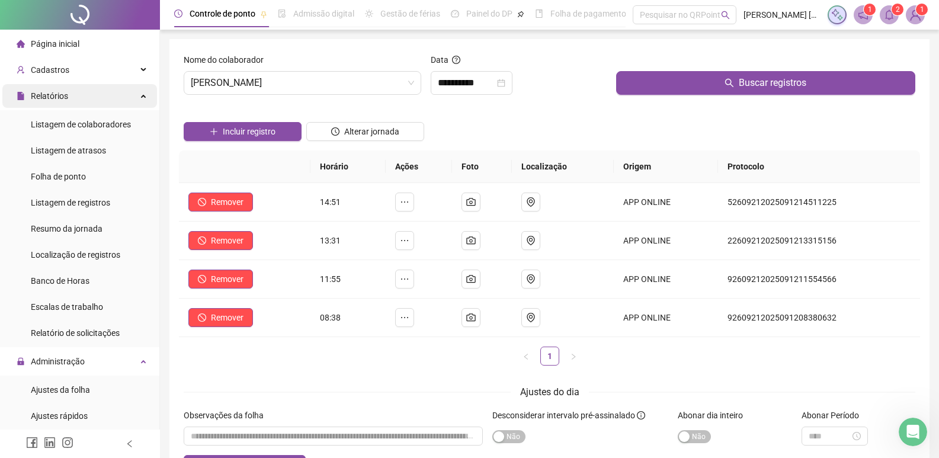
click at [46, 98] on span "Relatórios" at bounding box center [49, 95] width 37 height 9
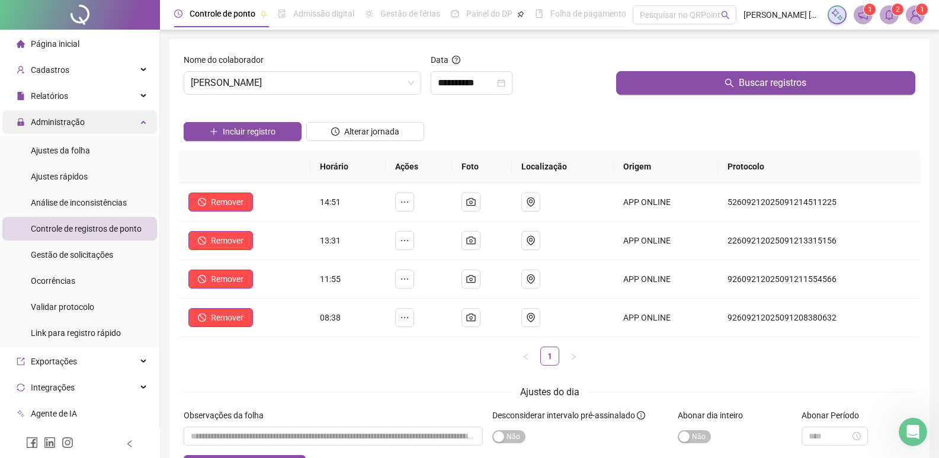
click at [70, 115] on span "Administração" at bounding box center [51, 122] width 68 height 24
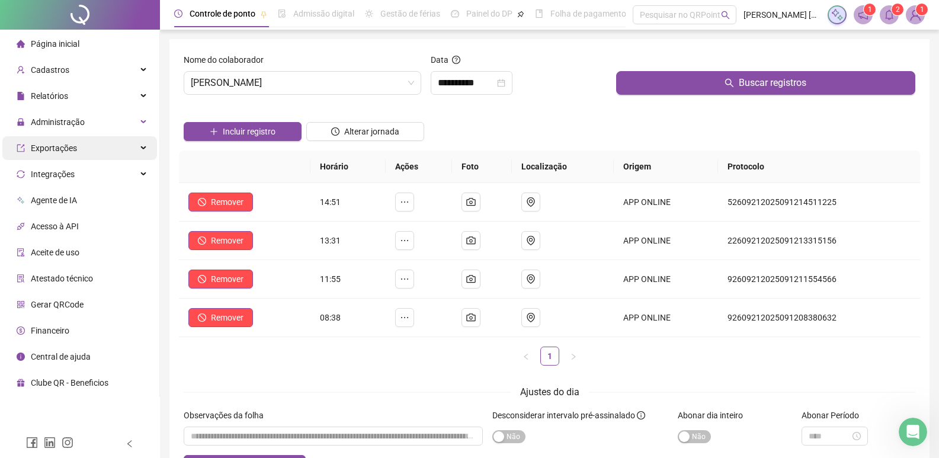
click at [70, 146] on span "Exportações" at bounding box center [54, 147] width 46 height 9
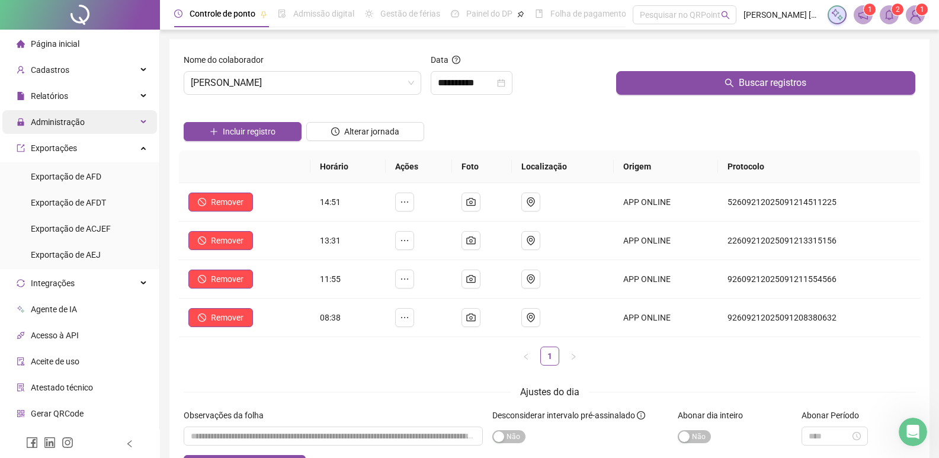
click at [76, 133] on span "Administração" at bounding box center [51, 122] width 68 height 24
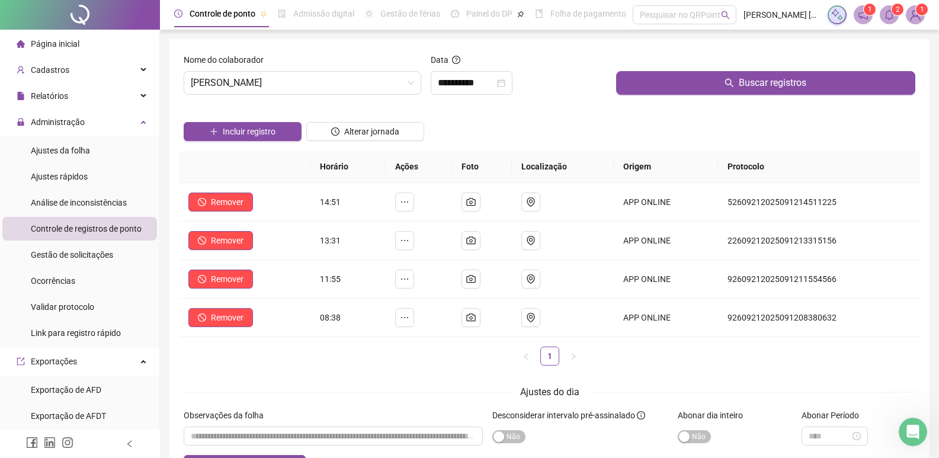
click at [75, 230] on span "Controle de registros de ponto" at bounding box center [86, 228] width 111 height 9
click at [375, 89] on span "ROGERIO MARCOS FRANCISCO" at bounding box center [302, 83] width 223 height 23
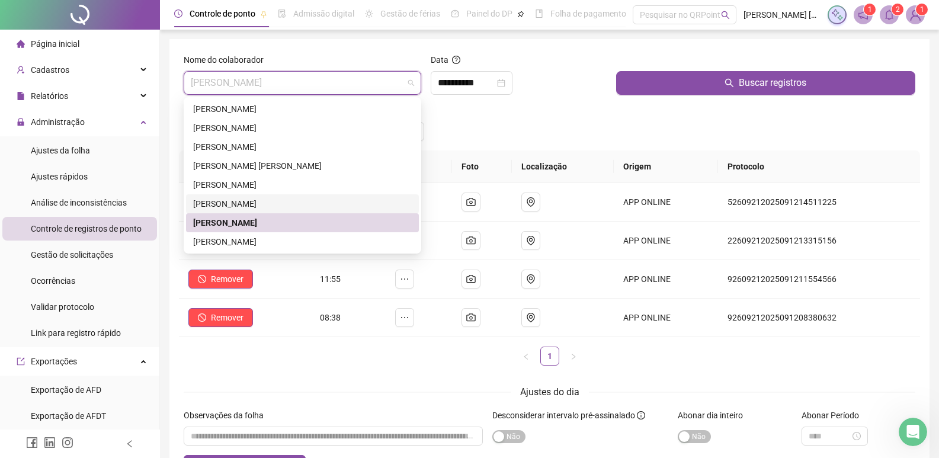
click at [229, 203] on div "RICK FERNANDO MACIEL DA ROSA" at bounding box center [302, 203] width 219 height 13
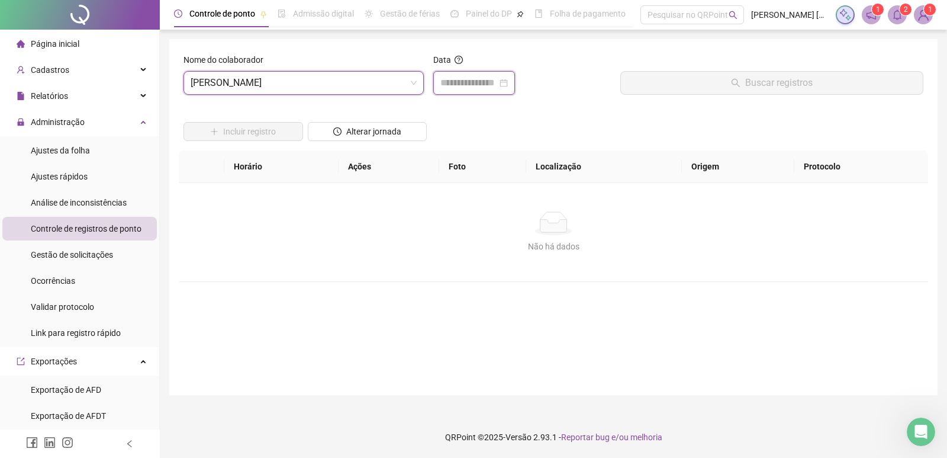
click at [442, 78] on input at bounding box center [469, 83] width 57 height 14
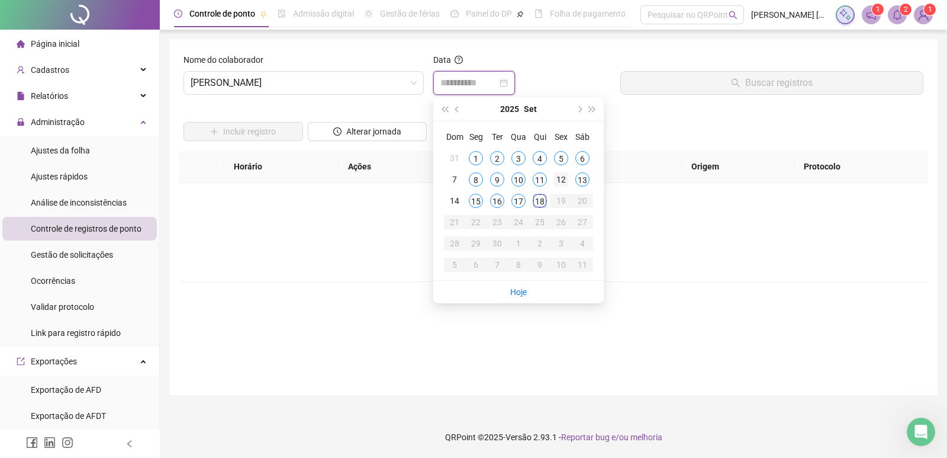
type input "**********"
click at [555, 179] on div "12" at bounding box center [561, 179] width 14 height 14
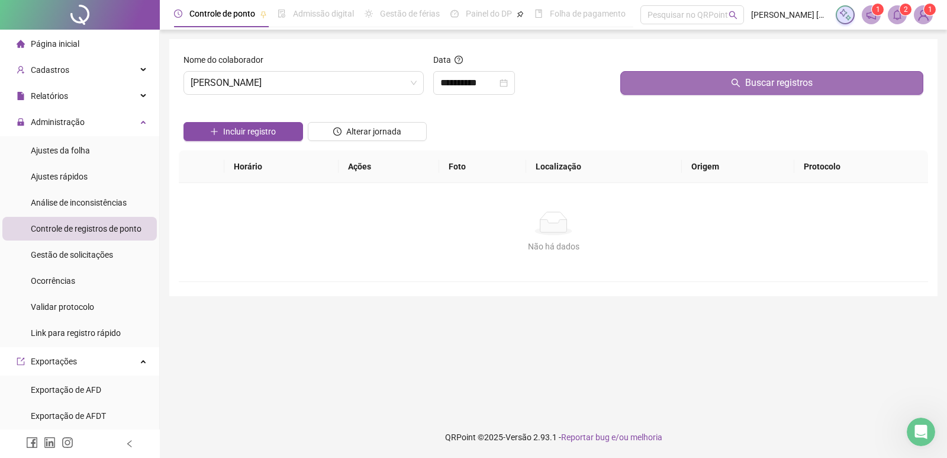
click at [642, 88] on button "Buscar registros" at bounding box center [772, 83] width 303 height 24
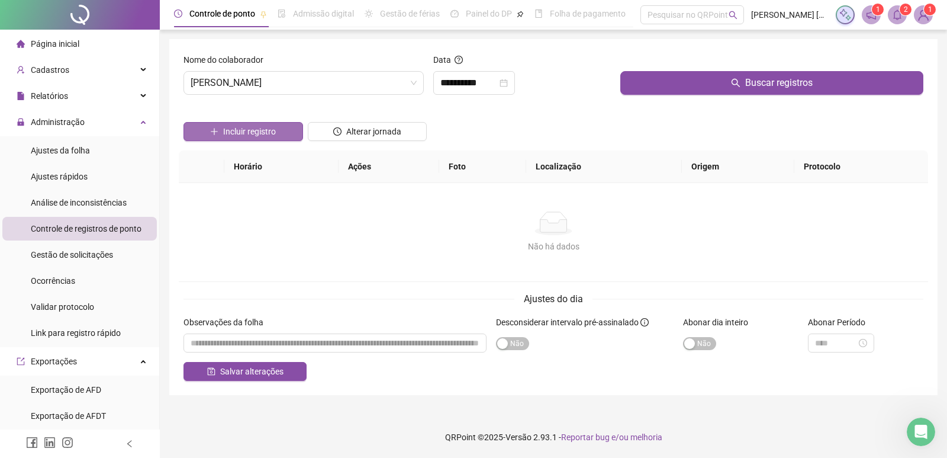
click at [258, 136] on span "Incluir registro" at bounding box center [249, 131] width 53 height 13
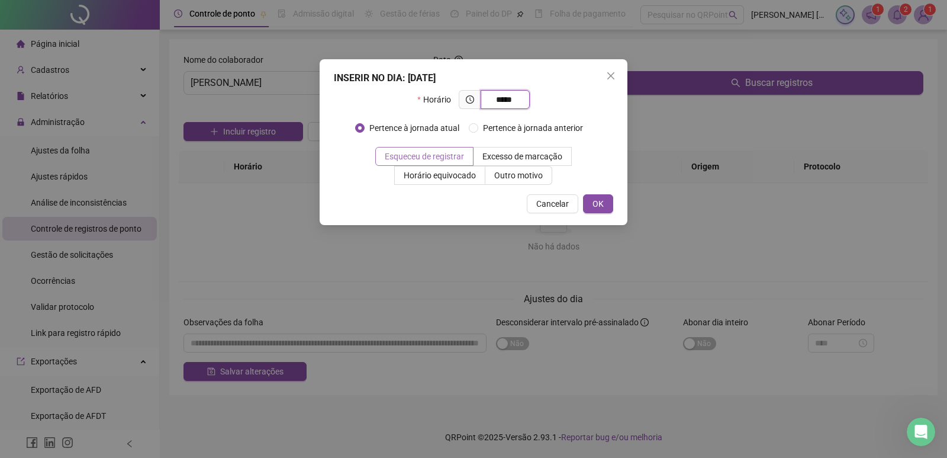
type input "*****"
click at [436, 155] on span "Esqueceu de registrar" at bounding box center [424, 156] width 79 height 9
click at [605, 202] on button "OK" at bounding box center [598, 203] width 30 height 19
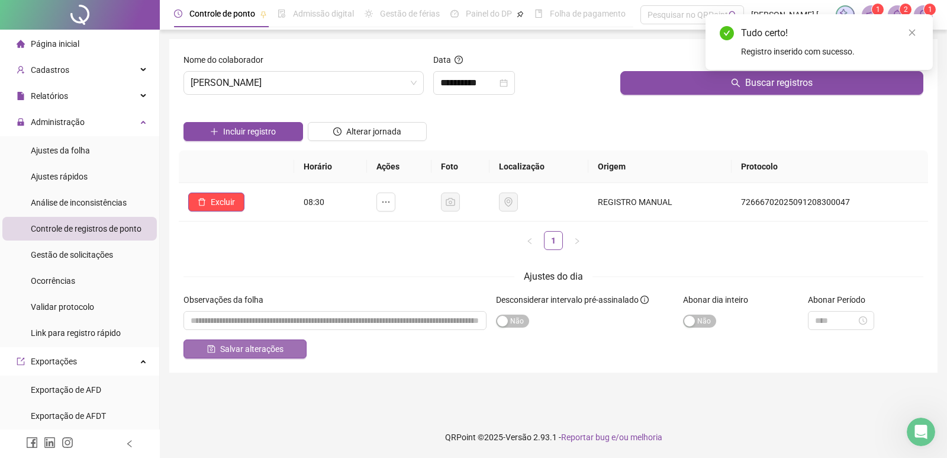
click at [253, 342] on button "Salvar alterações" at bounding box center [245, 348] width 123 height 19
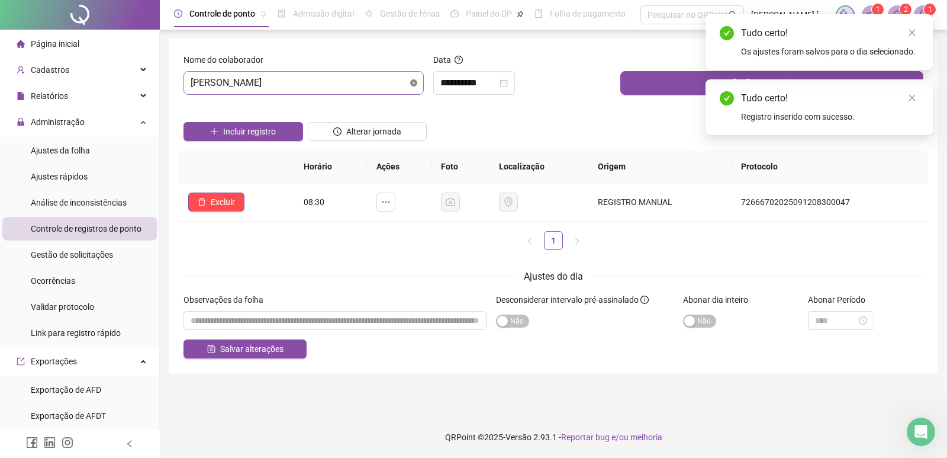
drag, startPoint x: 419, startPoint y: 81, endPoint x: 410, endPoint y: 83, distance: 8.6
click at [419, 81] on div "RICK FERNANDO MACIEL DA ROSA" at bounding box center [304, 83] width 240 height 24
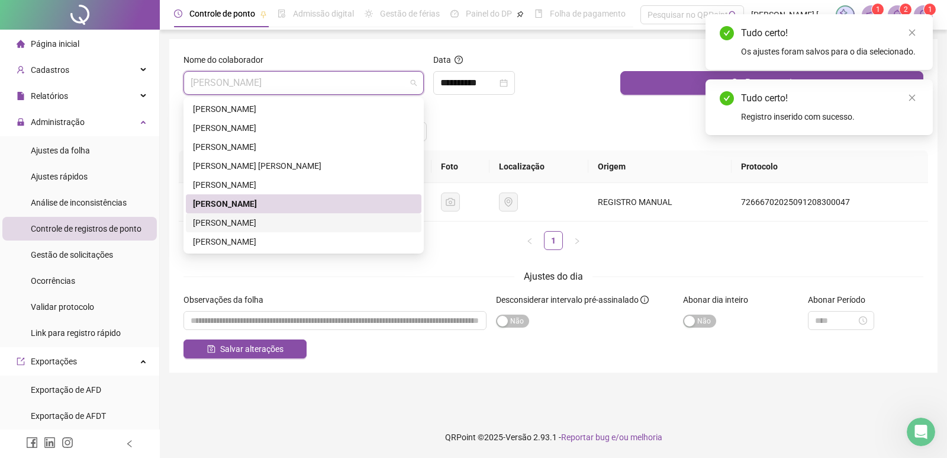
click at [238, 223] on div "ROGERIO MARCOS FRANCISCO" at bounding box center [303, 222] width 221 height 13
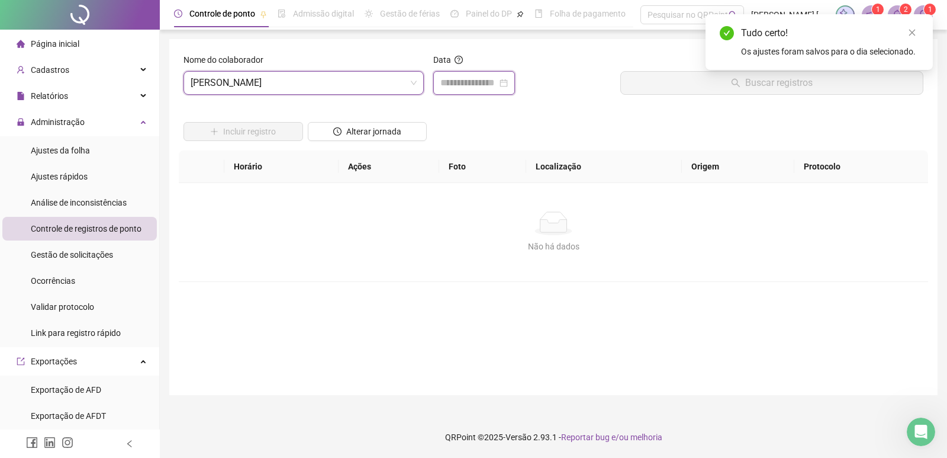
click at [487, 81] on input at bounding box center [469, 83] width 57 height 14
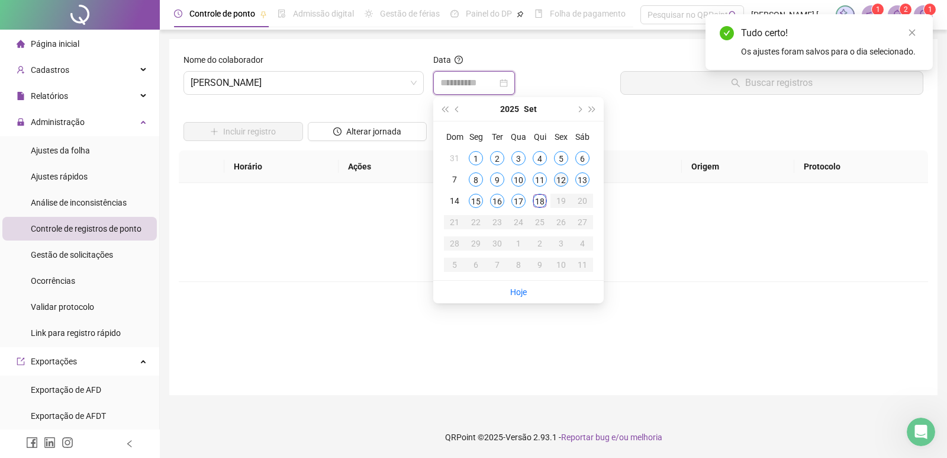
type input "**********"
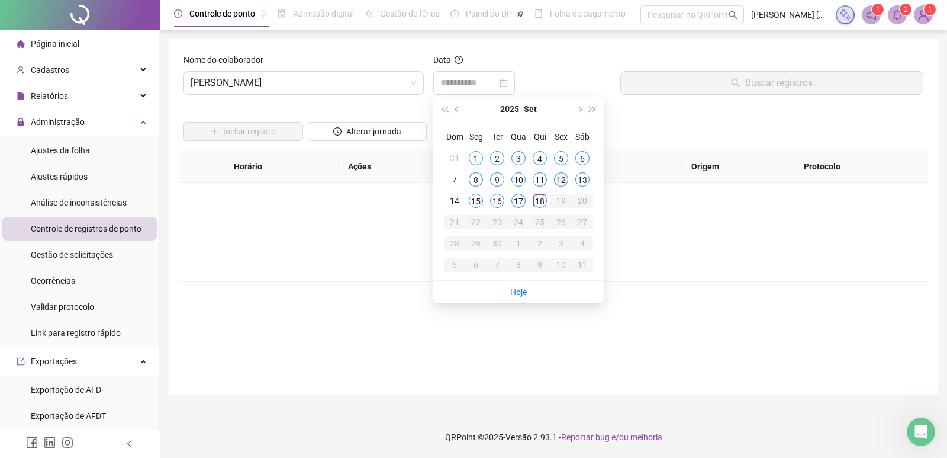
click at [561, 178] on div "12" at bounding box center [561, 179] width 14 height 14
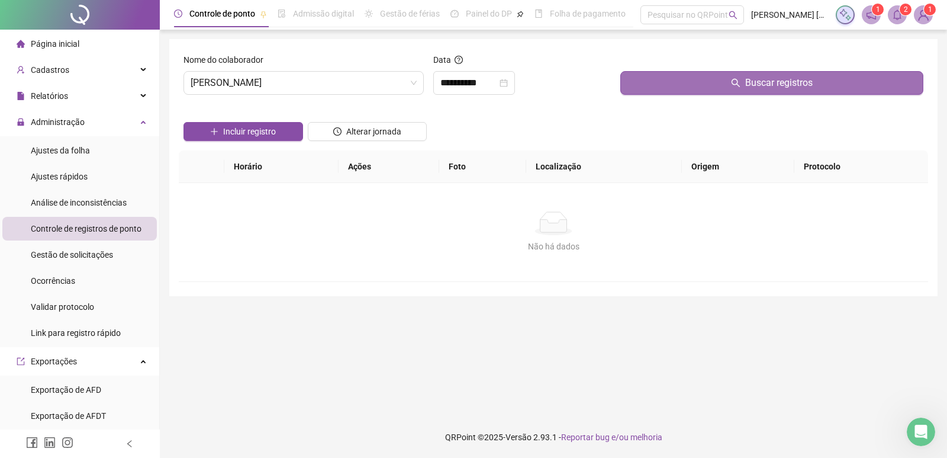
drag, startPoint x: 692, startPoint y: 66, endPoint x: 686, endPoint y: 72, distance: 8.4
click at [692, 65] on div at bounding box center [772, 62] width 303 height 18
click at [684, 79] on button "Buscar registros" at bounding box center [772, 83] width 303 height 24
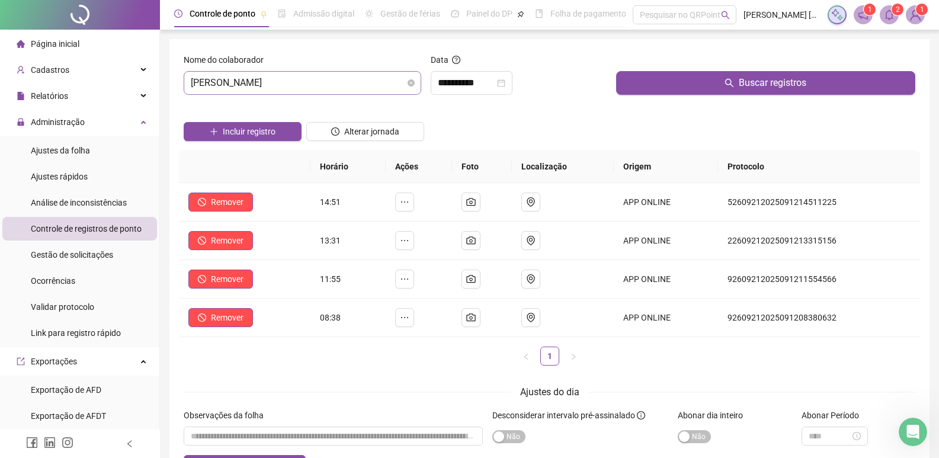
click at [400, 81] on span "ROGERIO MARCOS FRANCISCO" at bounding box center [302, 83] width 223 height 23
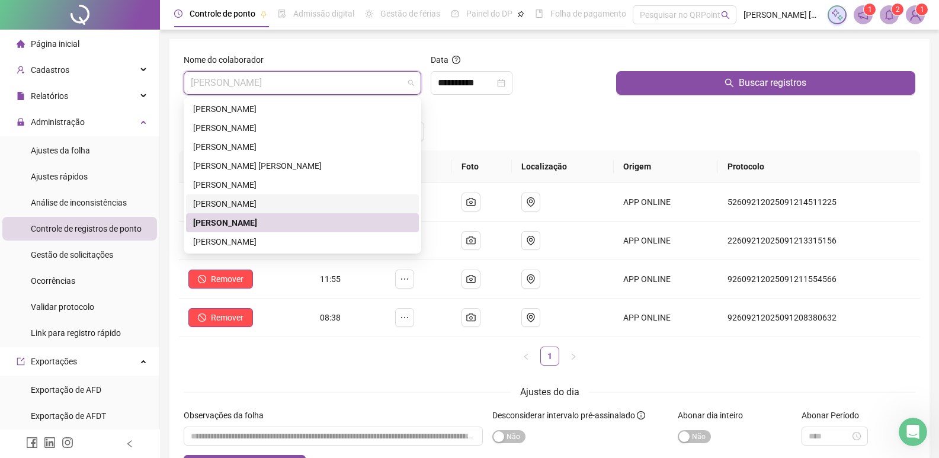
click at [262, 203] on div "RICK FERNANDO MACIEL DA ROSA" at bounding box center [302, 203] width 219 height 13
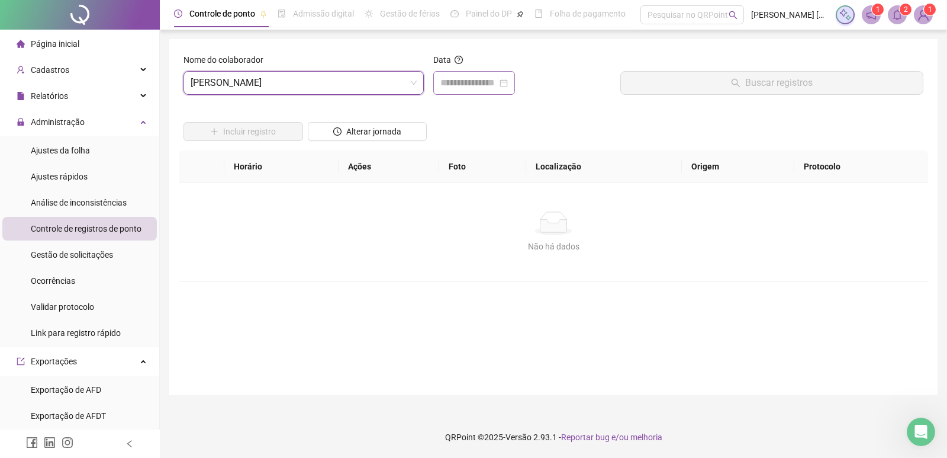
click at [460, 90] on div at bounding box center [474, 83] width 82 height 24
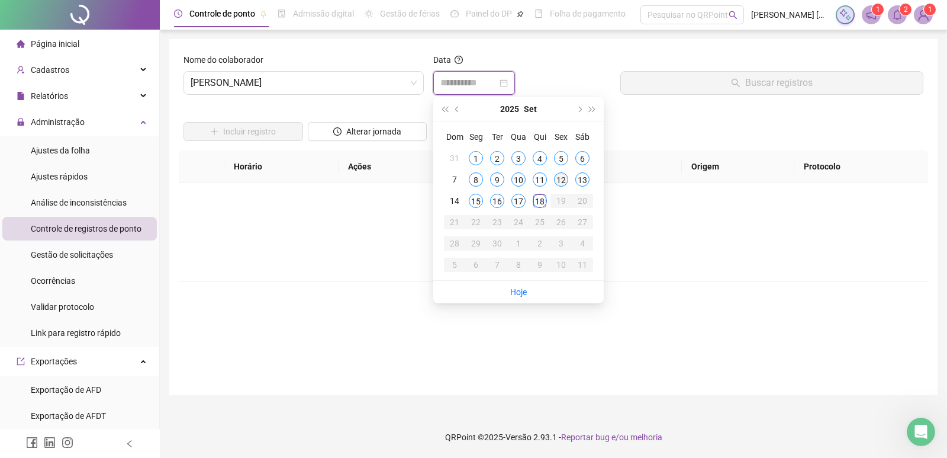
type input "**********"
click at [560, 176] on div "12" at bounding box center [561, 179] width 14 height 14
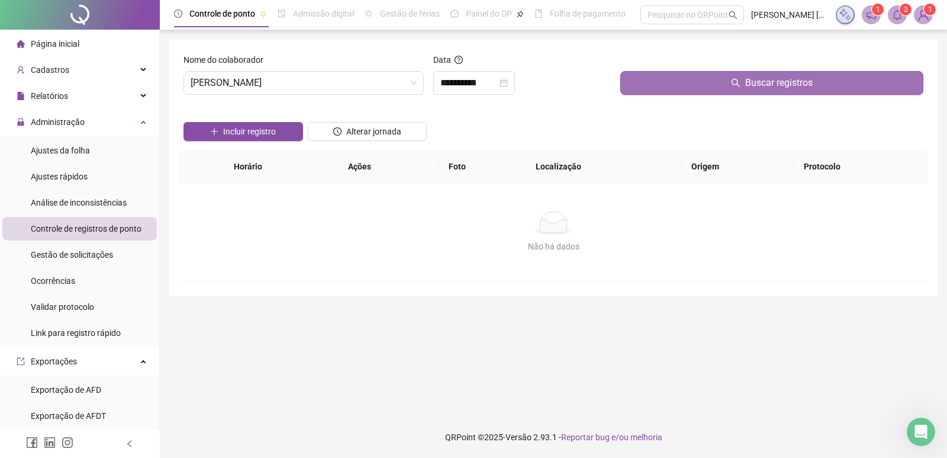
click at [699, 81] on button "Buscar registros" at bounding box center [772, 83] width 303 height 24
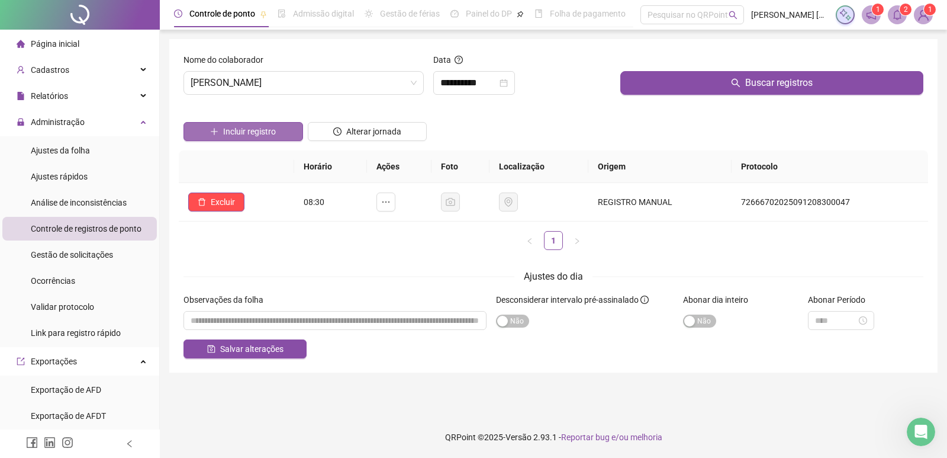
click at [275, 133] on span "Incluir registro" at bounding box center [249, 131] width 53 height 13
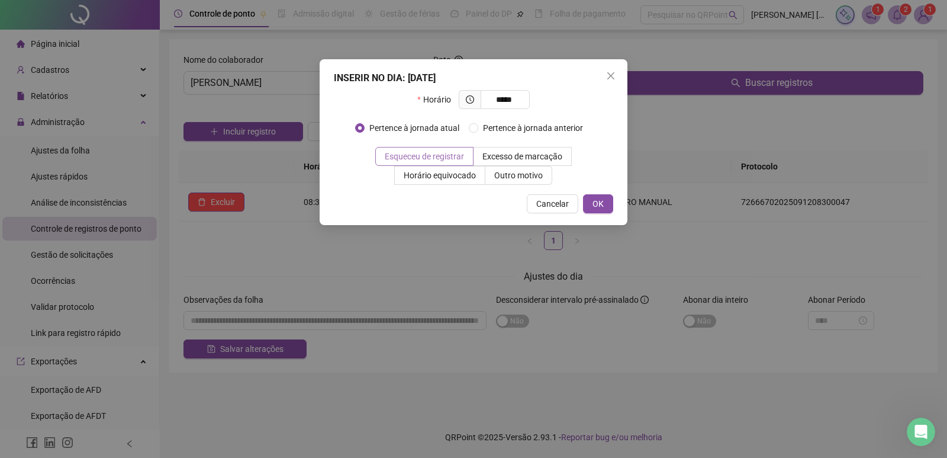
type input "*****"
click at [413, 149] on label "Esqueceu de registrar" at bounding box center [424, 156] width 98 height 19
click at [593, 197] on button "OK" at bounding box center [598, 203] width 30 height 19
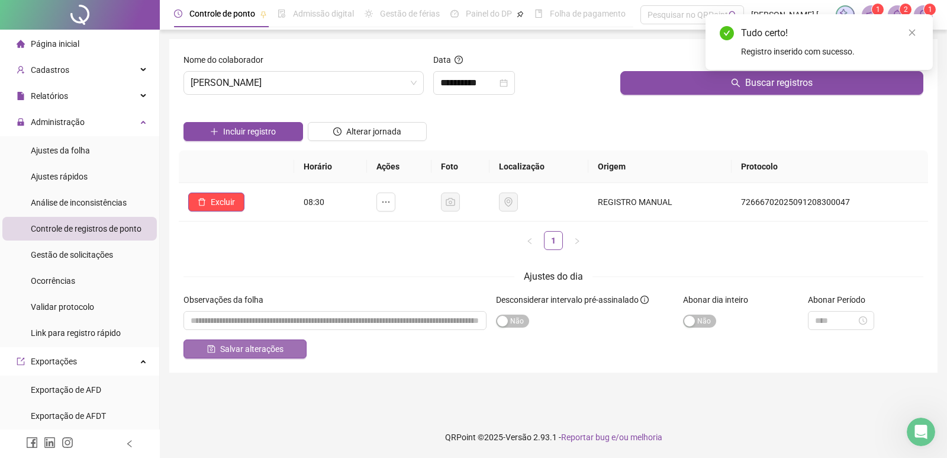
click at [269, 348] on span "Salvar alterações" at bounding box center [251, 348] width 63 height 13
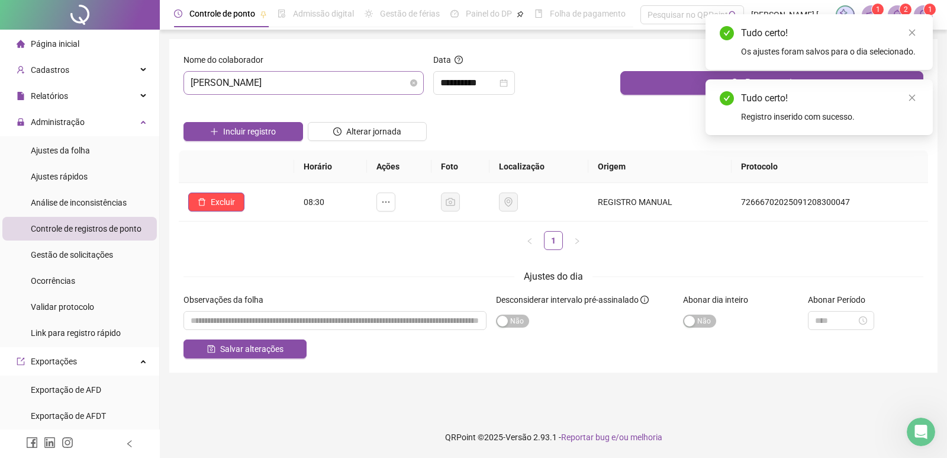
click at [409, 91] on span "RICK FERNANDO MACIEL DA ROSA" at bounding box center [304, 83] width 226 height 23
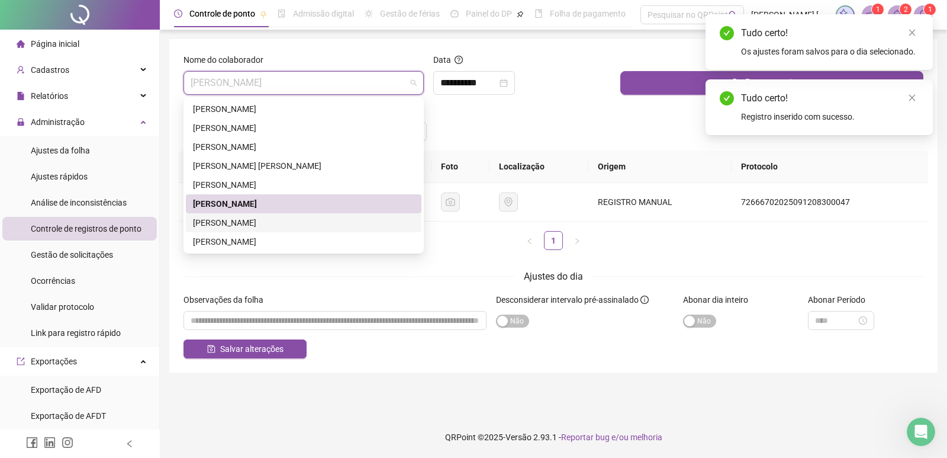
click at [237, 221] on div "ROGERIO MARCOS FRANCISCO" at bounding box center [303, 222] width 221 height 13
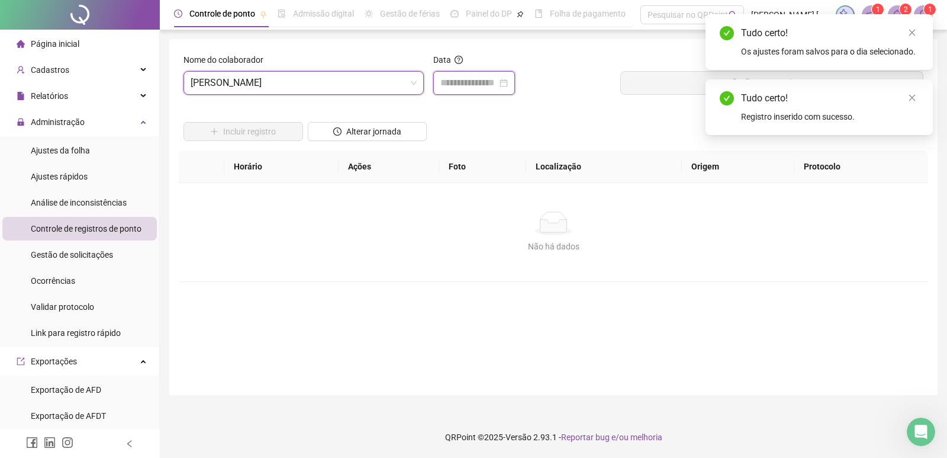
click at [488, 76] on input at bounding box center [469, 83] width 57 height 14
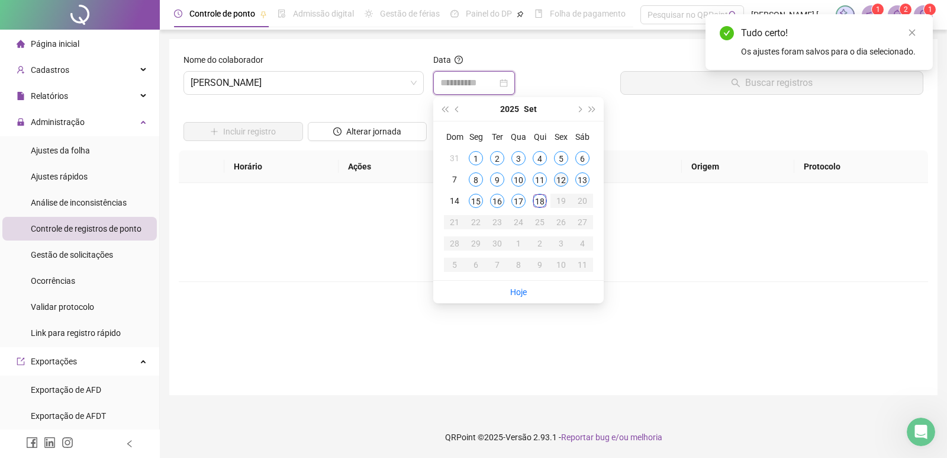
type input "**********"
click at [561, 176] on div "12" at bounding box center [561, 179] width 14 height 14
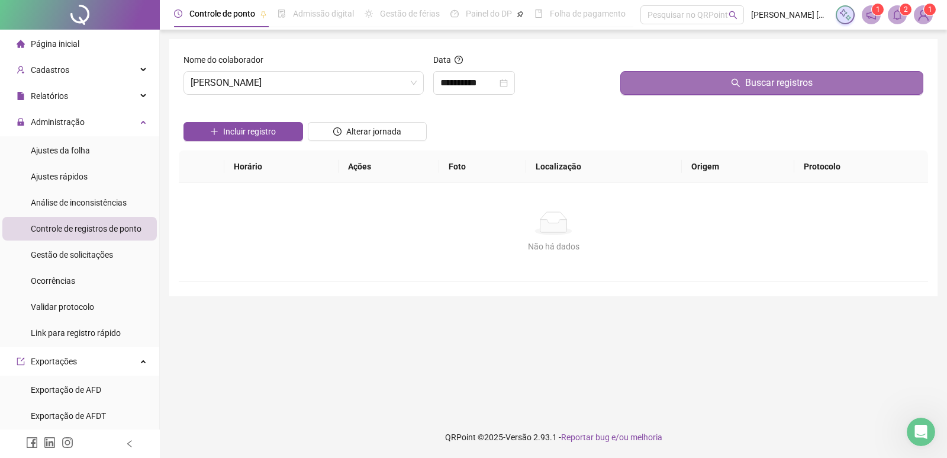
click at [651, 85] on button "Buscar registros" at bounding box center [772, 83] width 303 height 24
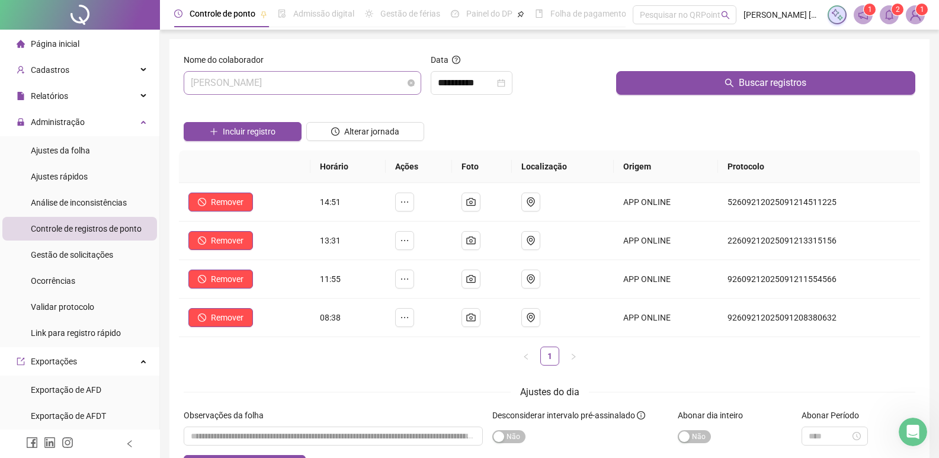
click at [384, 86] on span "ROGERIO MARCOS FRANCISCO" at bounding box center [302, 83] width 223 height 23
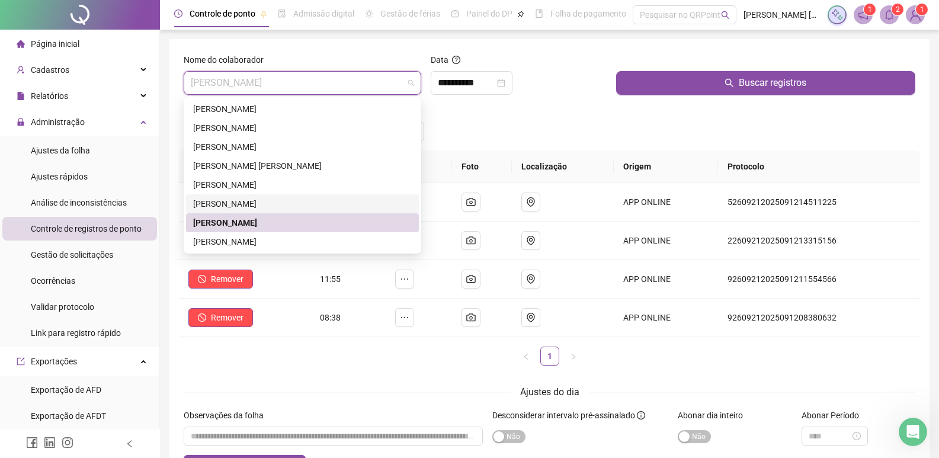
click at [280, 203] on div "RICK FERNANDO MACIEL DA ROSA" at bounding box center [302, 203] width 219 height 13
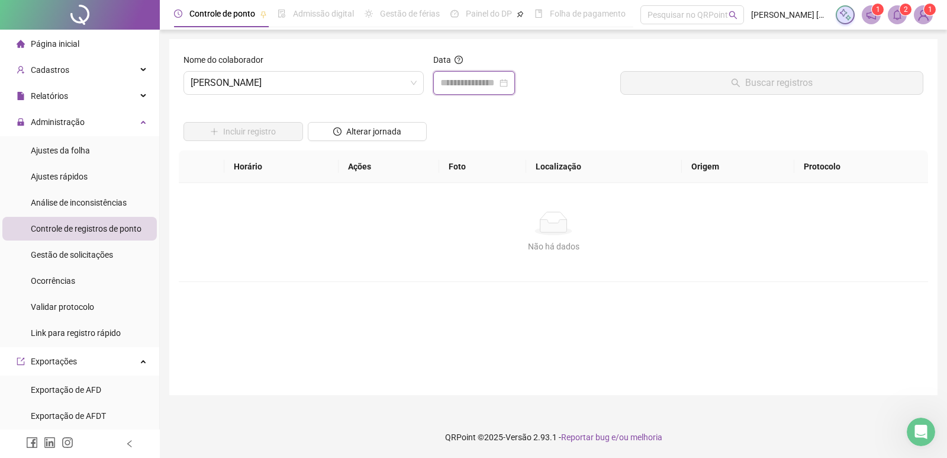
click at [497, 87] on input at bounding box center [469, 83] width 57 height 14
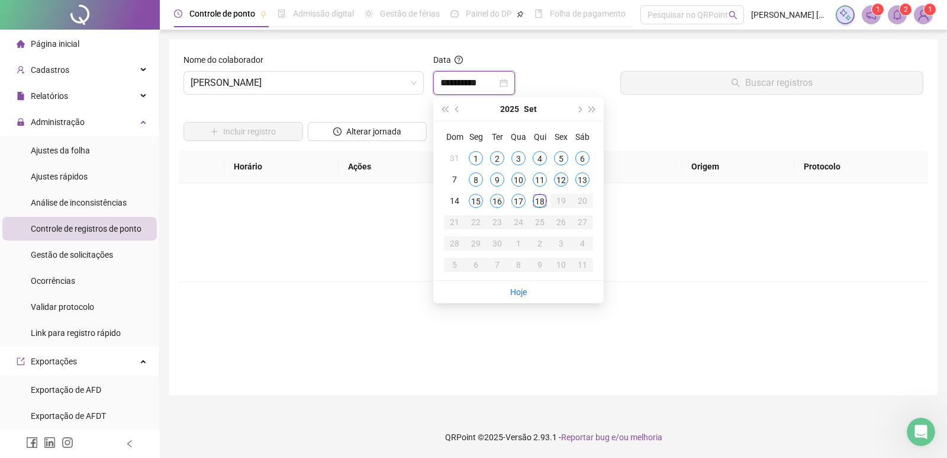
type input "**********"
click at [556, 184] on div "12" at bounding box center [561, 179] width 14 height 14
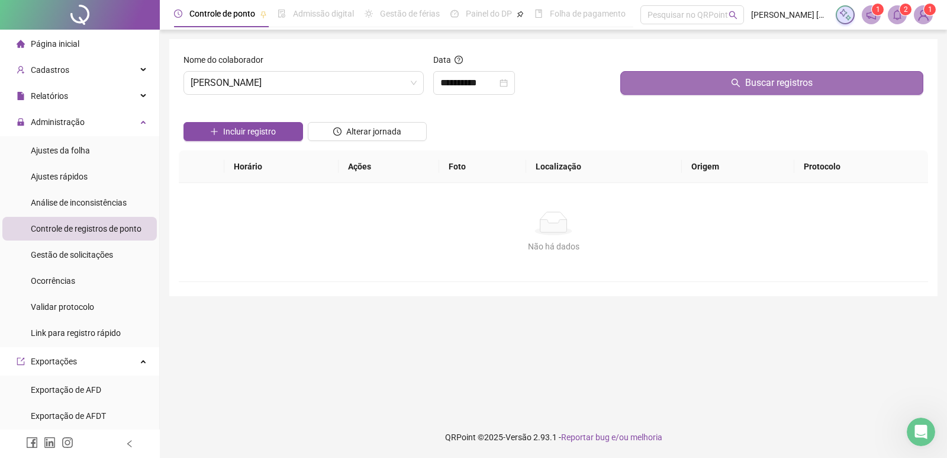
click at [671, 86] on button "Buscar registros" at bounding box center [772, 83] width 303 height 24
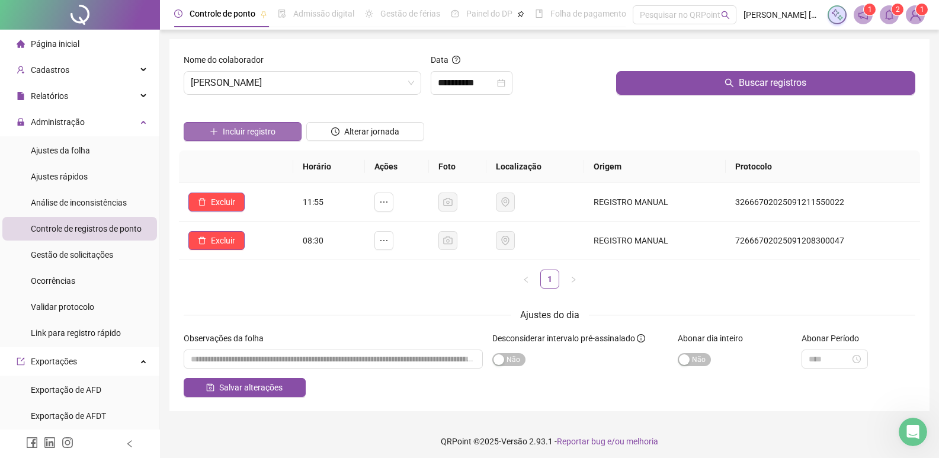
click at [250, 137] on span "Incluir registro" at bounding box center [249, 131] width 53 height 13
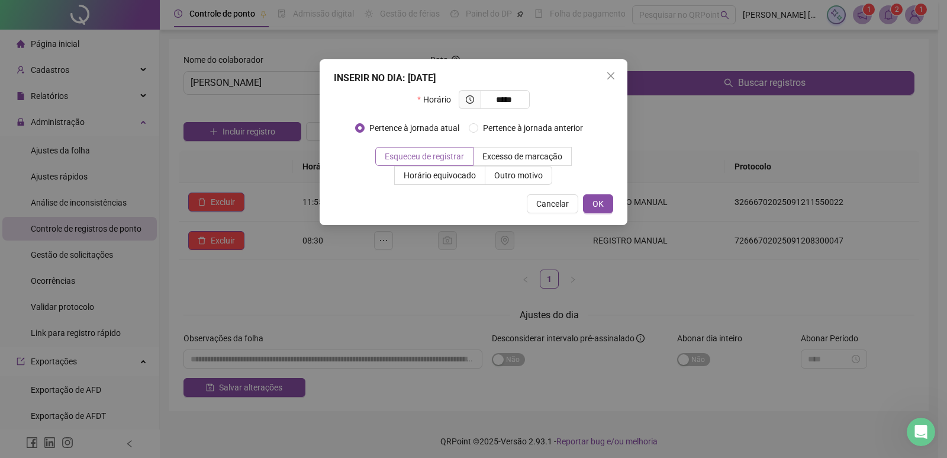
type input "*****"
click at [426, 152] on span "Esqueceu de registrar" at bounding box center [424, 156] width 79 height 9
click at [597, 201] on span "OK" at bounding box center [598, 203] width 11 height 13
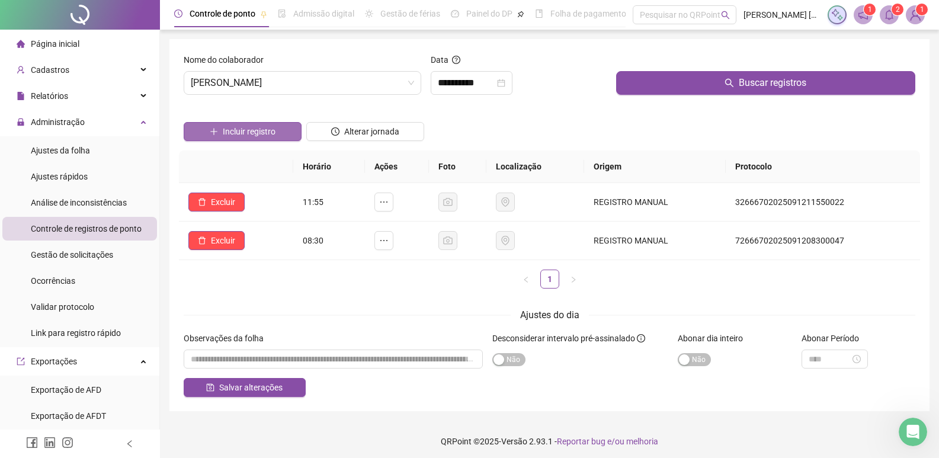
click at [253, 126] on span "Incluir registro" at bounding box center [249, 131] width 53 height 13
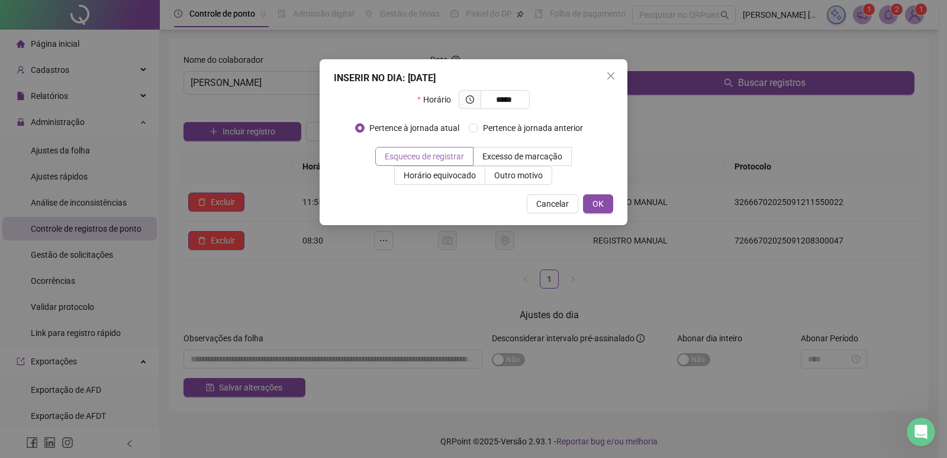
type input "*****"
click at [426, 153] on span "Esqueceu de registrar" at bounding box center [424, 156] width 79 height 9
click at [593, 201] on span "OK" at bounding box center [598, 203] width 11 height 13
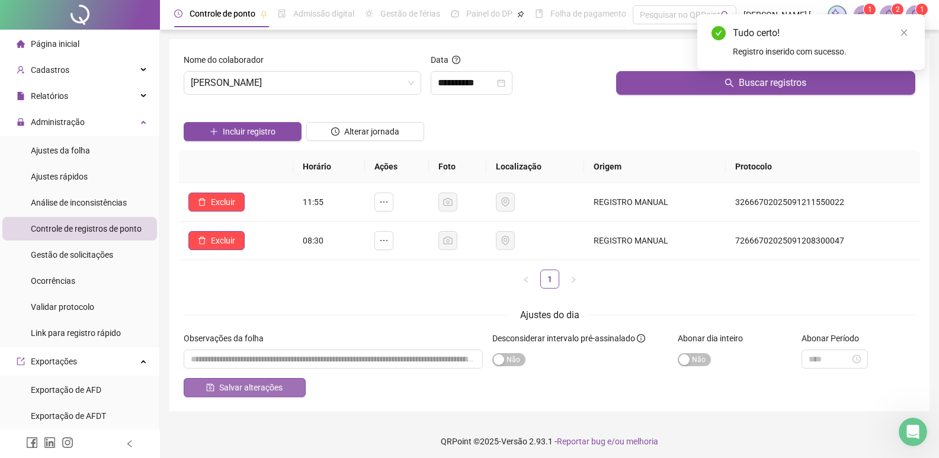
click at [287, 388] on button "Salvar alterações" at bounding box center [245, 387] width 122 height 19
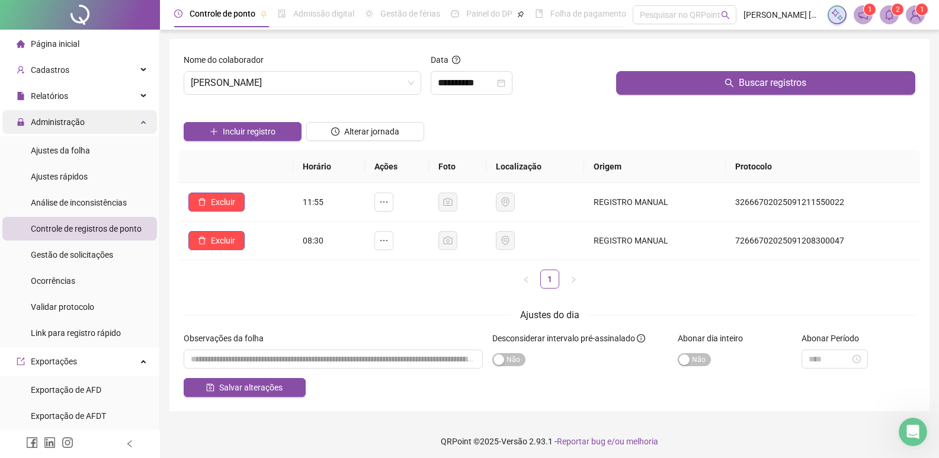
click at [59, 120] on span "Administração" at bounding box center [58, 121] width 54 height 9
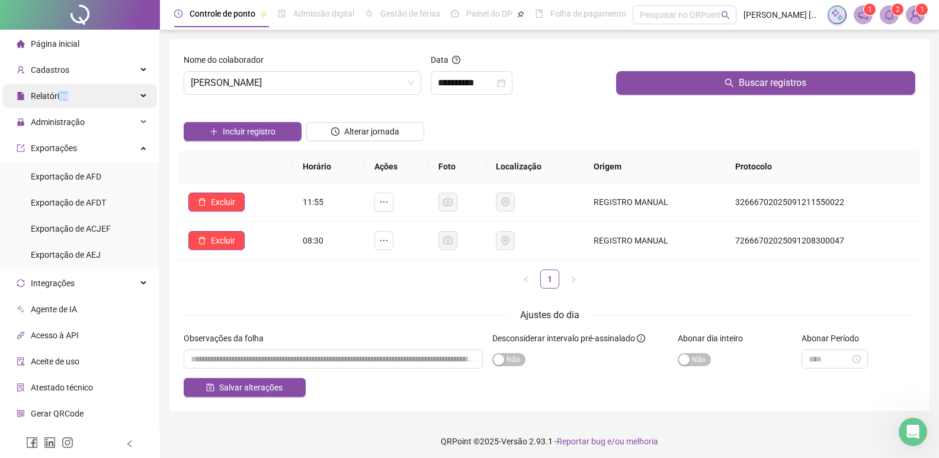
click at [59, 101] on span "Relatórios" at bounding box center [43, 96] width 52 height 24
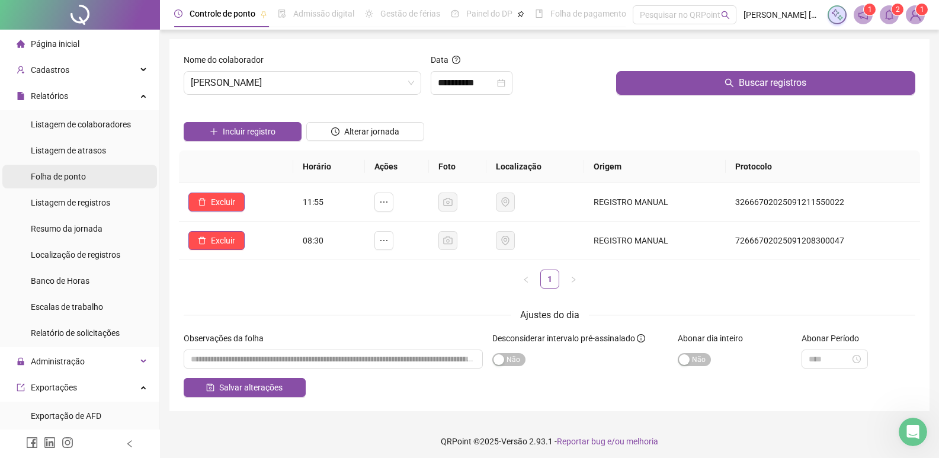
click at [69, 173] on span "Folha de ponto" at bounding box center [58, 176] width 55 height 9
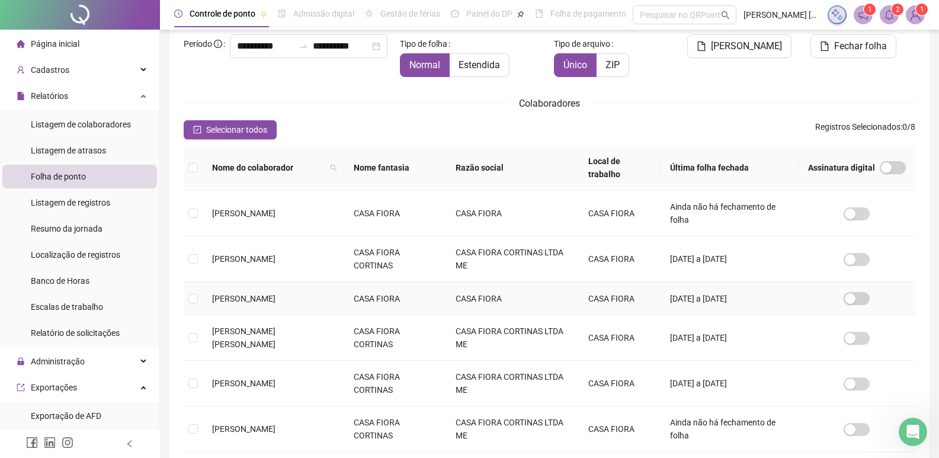
scroll to position [191, 0]
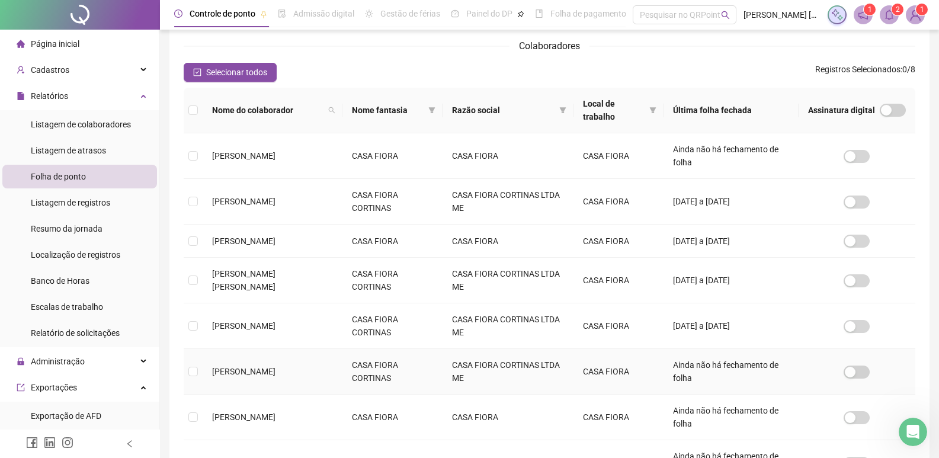
click at [275, 368] on span "RICK FERNANDO MACIEL DA ROSA" at bounding box center [243, 371] width 63 height 9
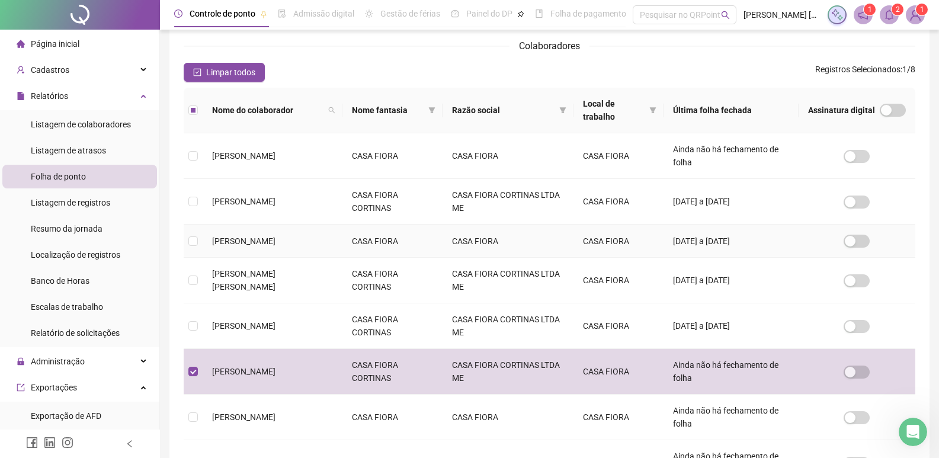
scroll to position [14, 0]
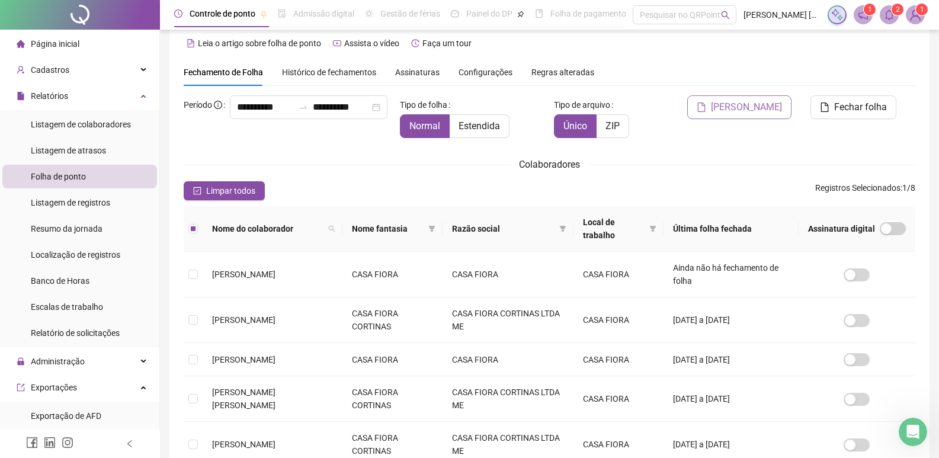
click at [730, 104] on span "Gerar espelho" at bounding box center [746, 107] width 71 height 14
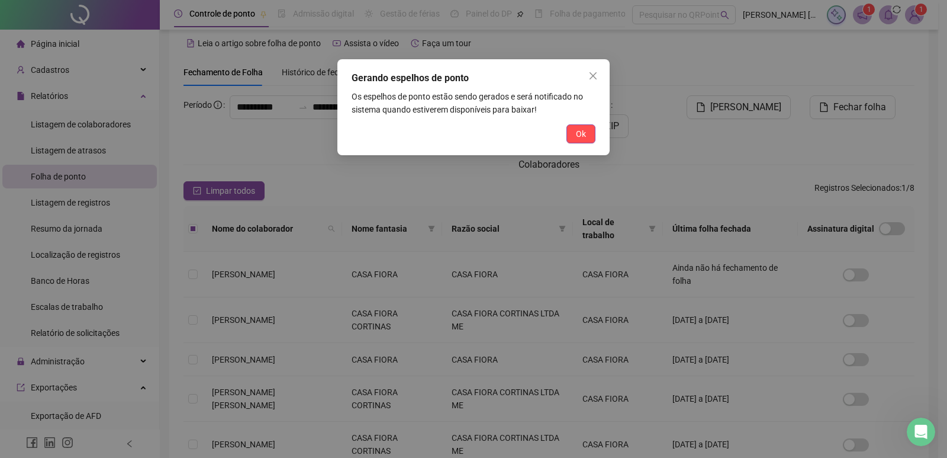
click at [580, 128] on button "Ok" at bounding box center [581, 133] width 29 height 19
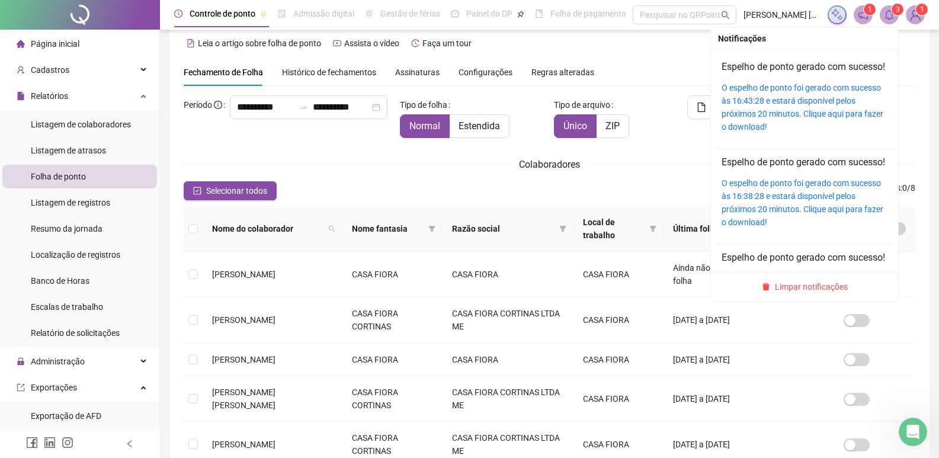
click at [886, 16] on icon "bell" at bounding box center [889, 14] width 11 height 11
click at [783, 111] on link "O espelho de ponto foi gerado com sucesso às 16:43:28 e estará disponível pelos…" at bounding box center [802, 107] width 162 height 49
